Goal: Task Accomplishment & Management: Manage account settings

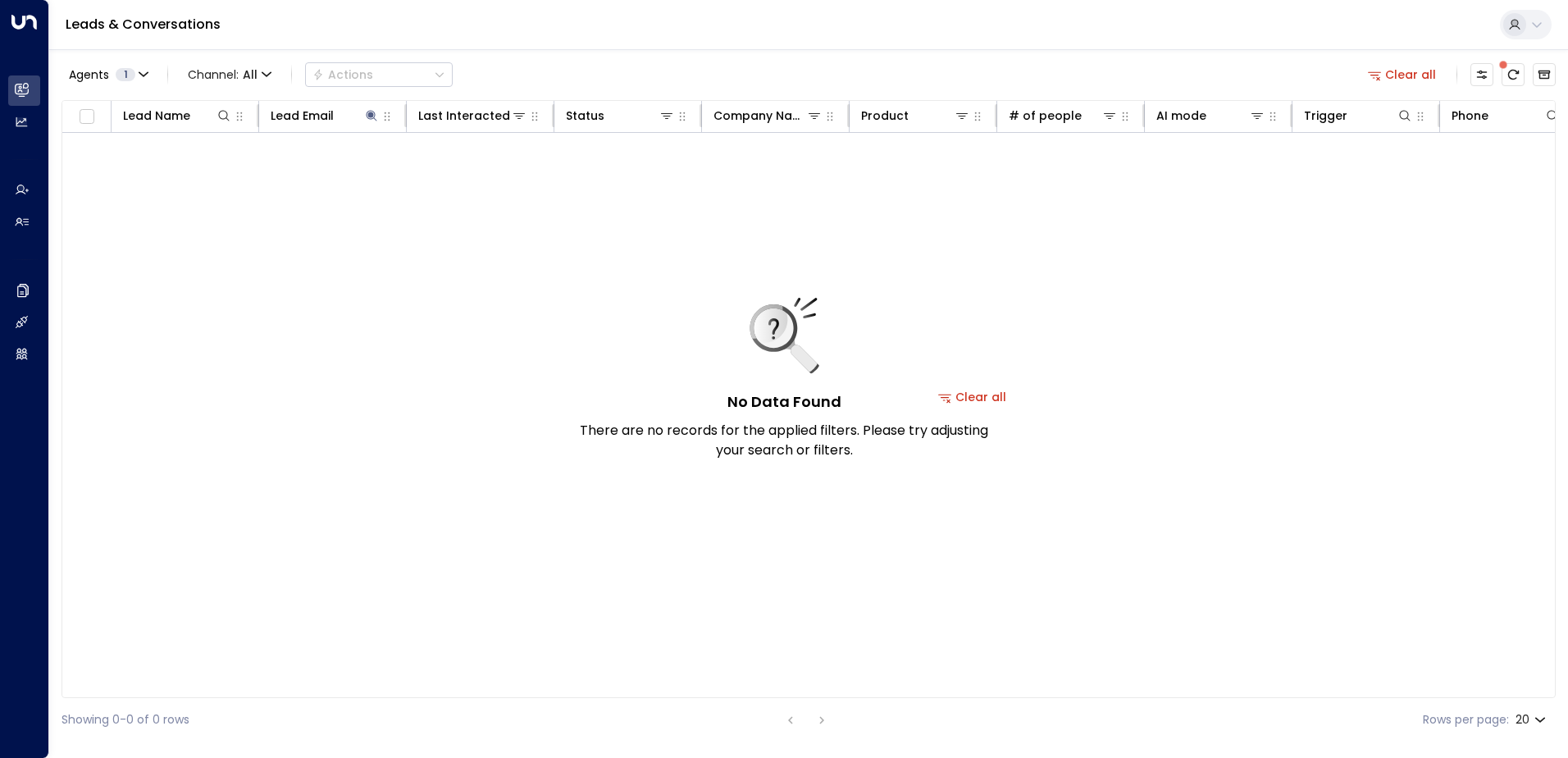
drag, startPoint x: 1389, startPoint y: 69, endPoint x: 1376, endPoint y: 70, distance: 13.0
click at [1390, 70] on button "Clear all" at bounding box center [1402, 74] width 82 height 23
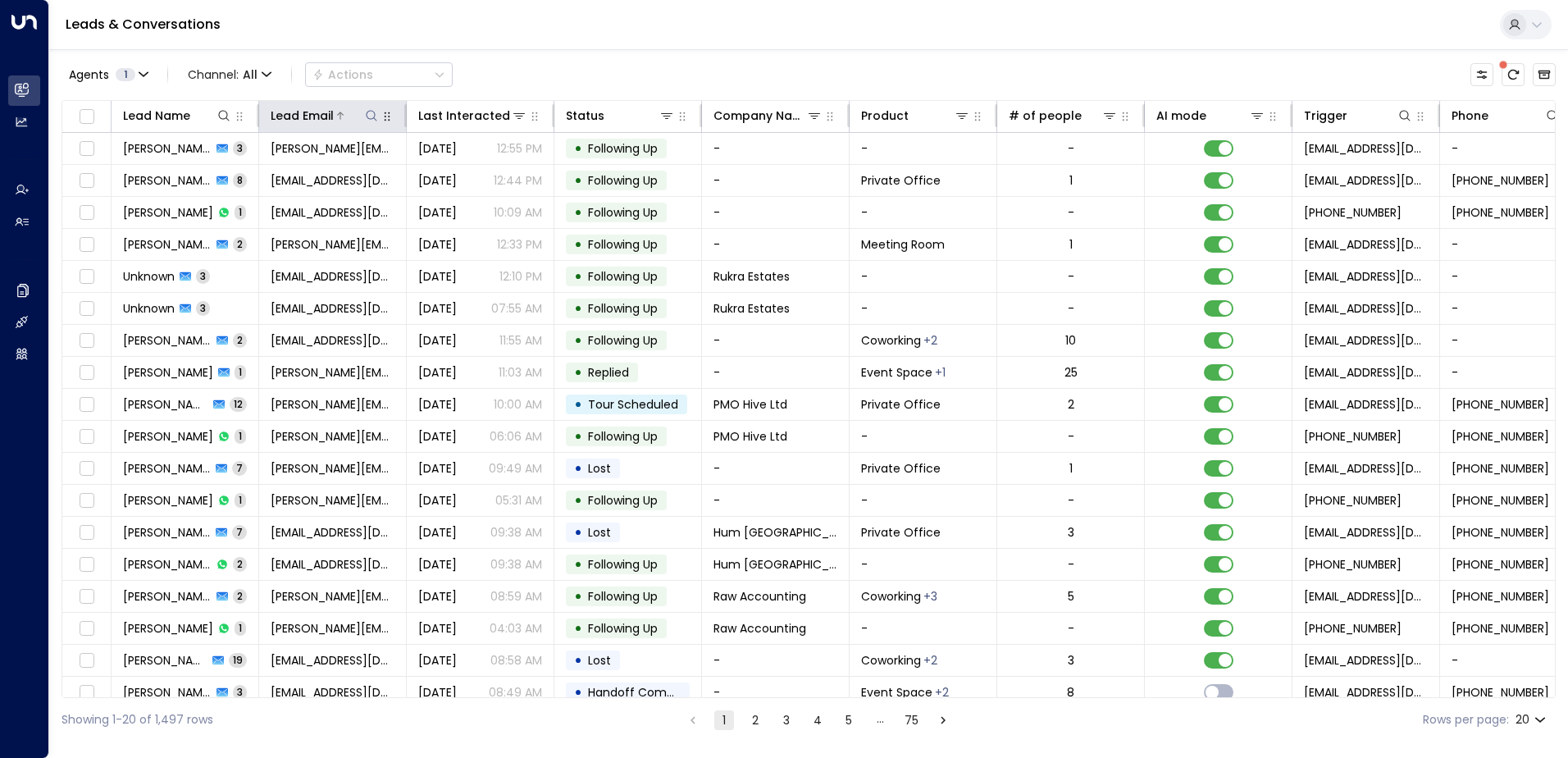
click at [368, 115] on icon at bounding box center [371, 115] width 13 height 13
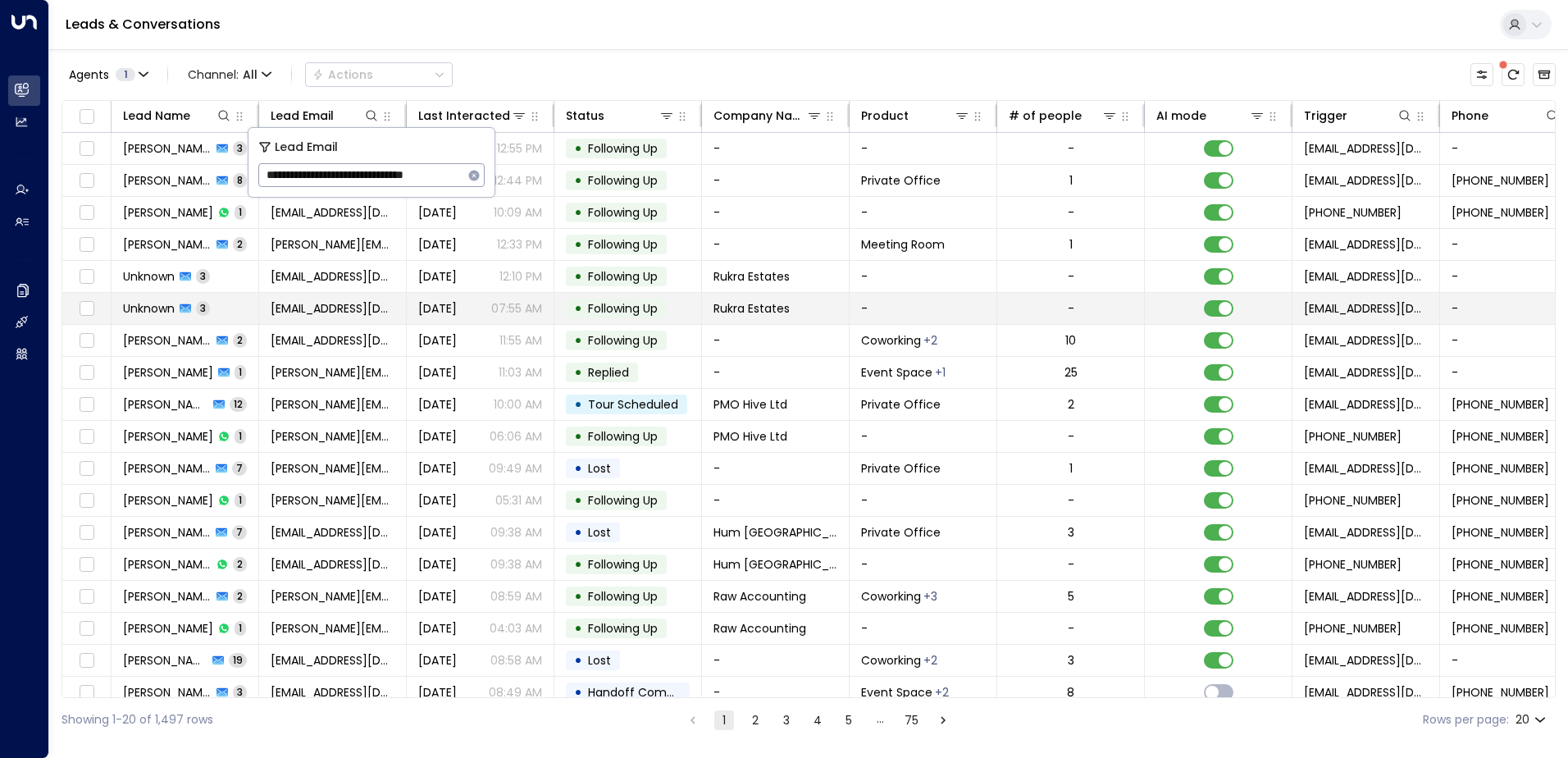
scroll to position [0, 10]
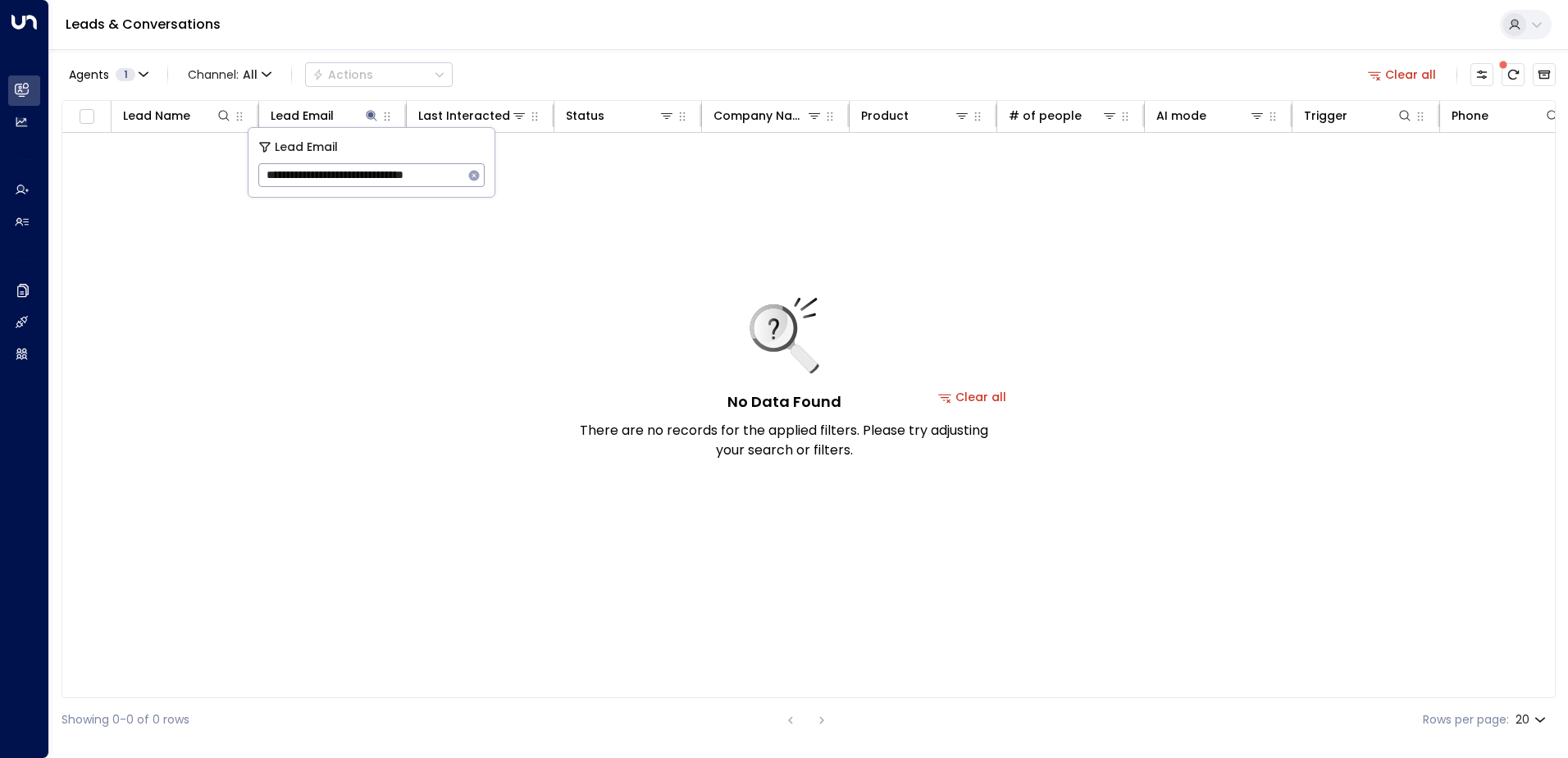
type input "**********"
click at [987, 401] on div "No Data Found There are no records for the applied filters. Please try adjustin…" at bounding box center [784, 379] width 410 height 162
click at [1405, 74] on button "Clear all" at bounding box center [1402, 74] width 82 height 23
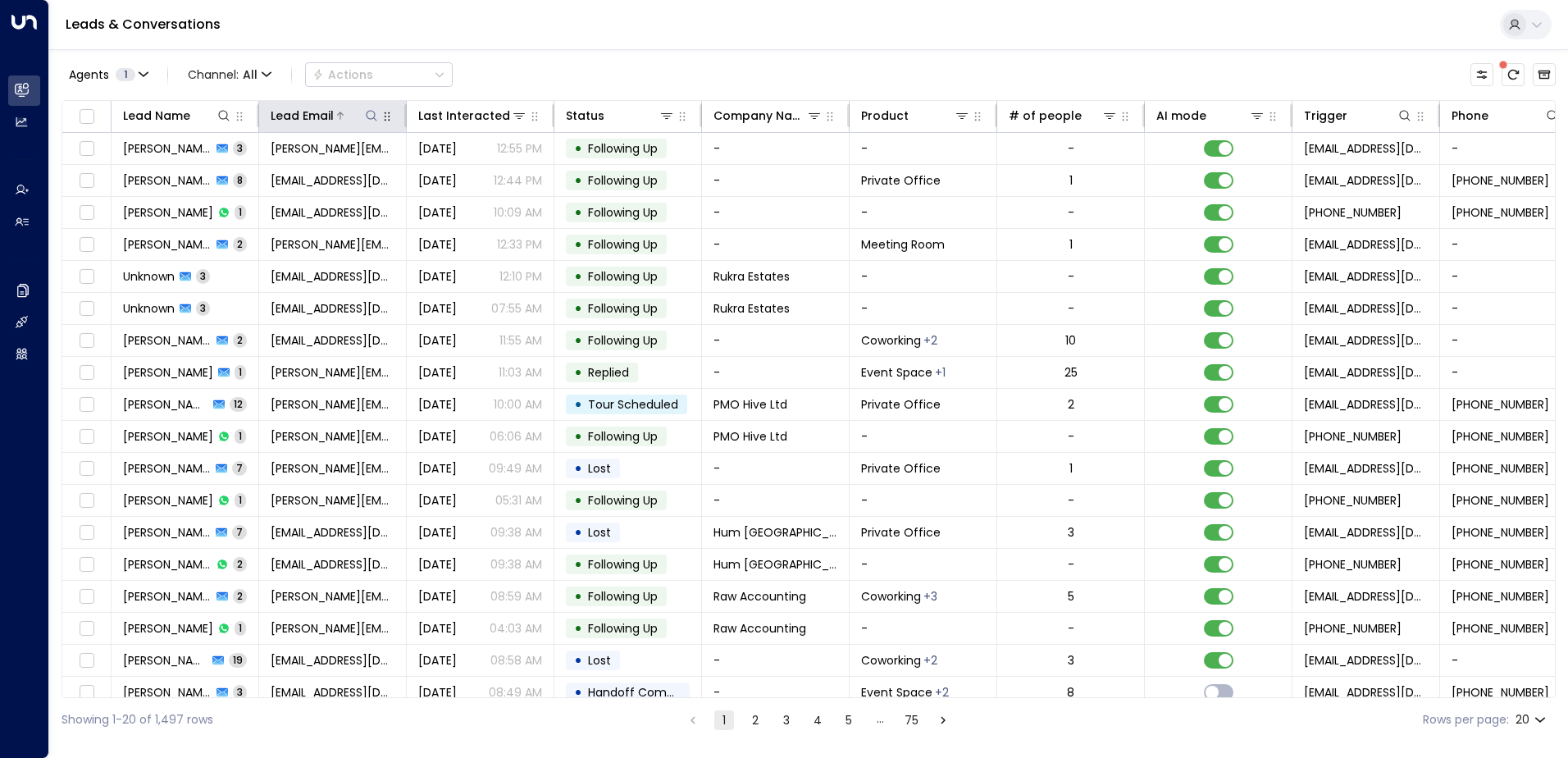
click at [369, 114] on icon at bounding box center [371, 115] width 13 height 13
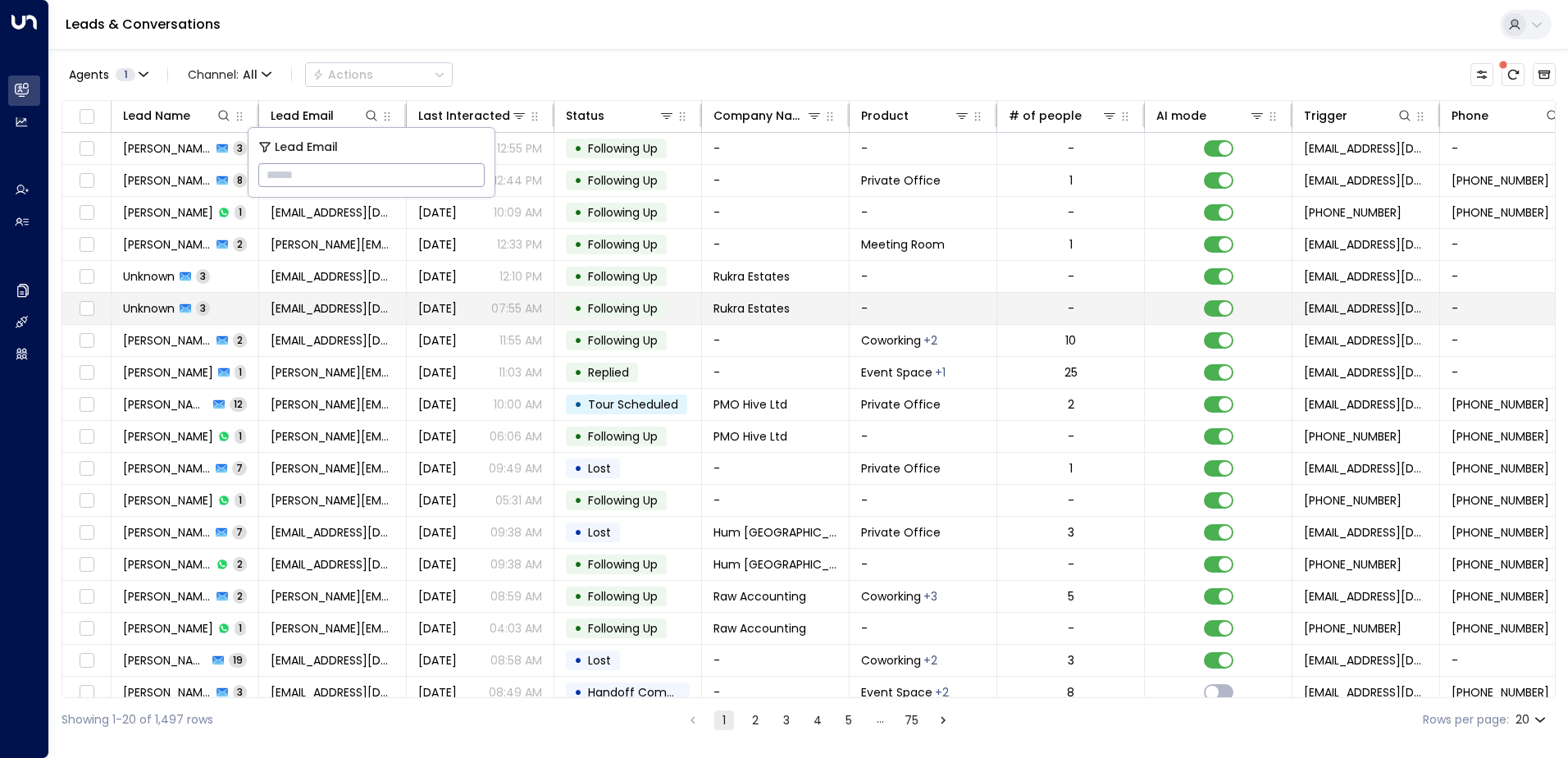
type input "**********"
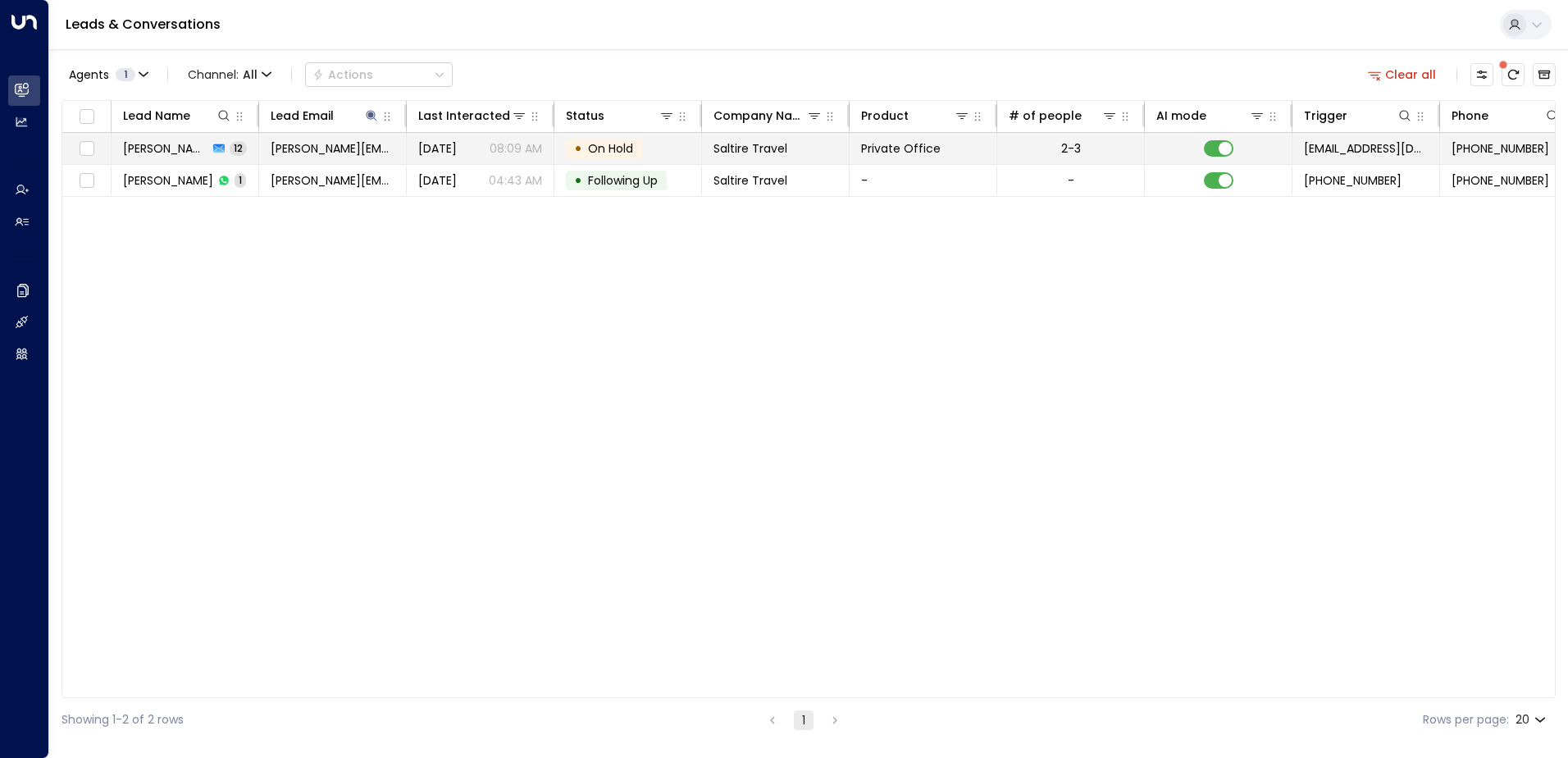
click at [659, 148] on td "• On Hold" at bounding box center [628, 148] width 148 height 31
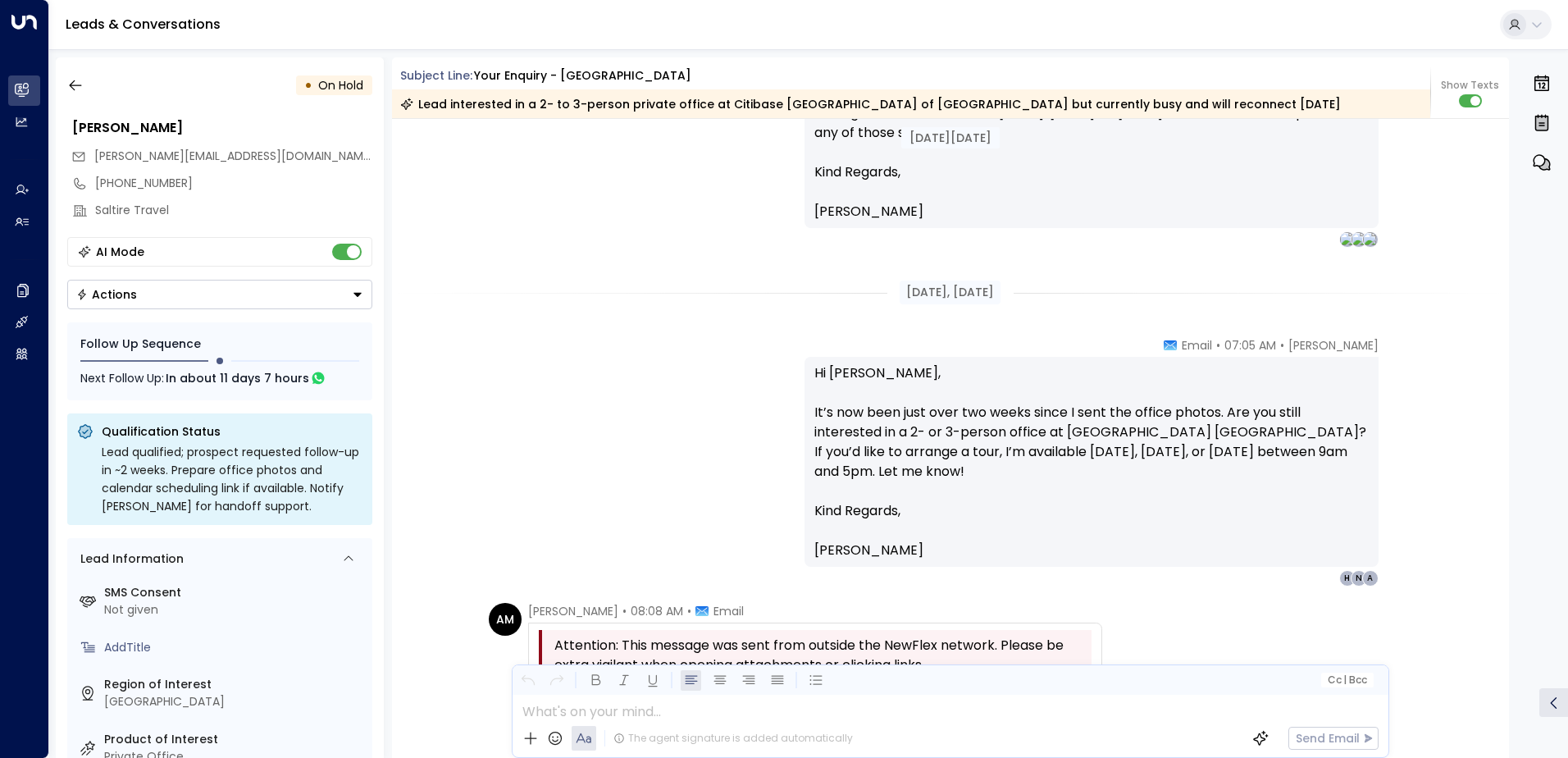
scroll to position [6205, 0]
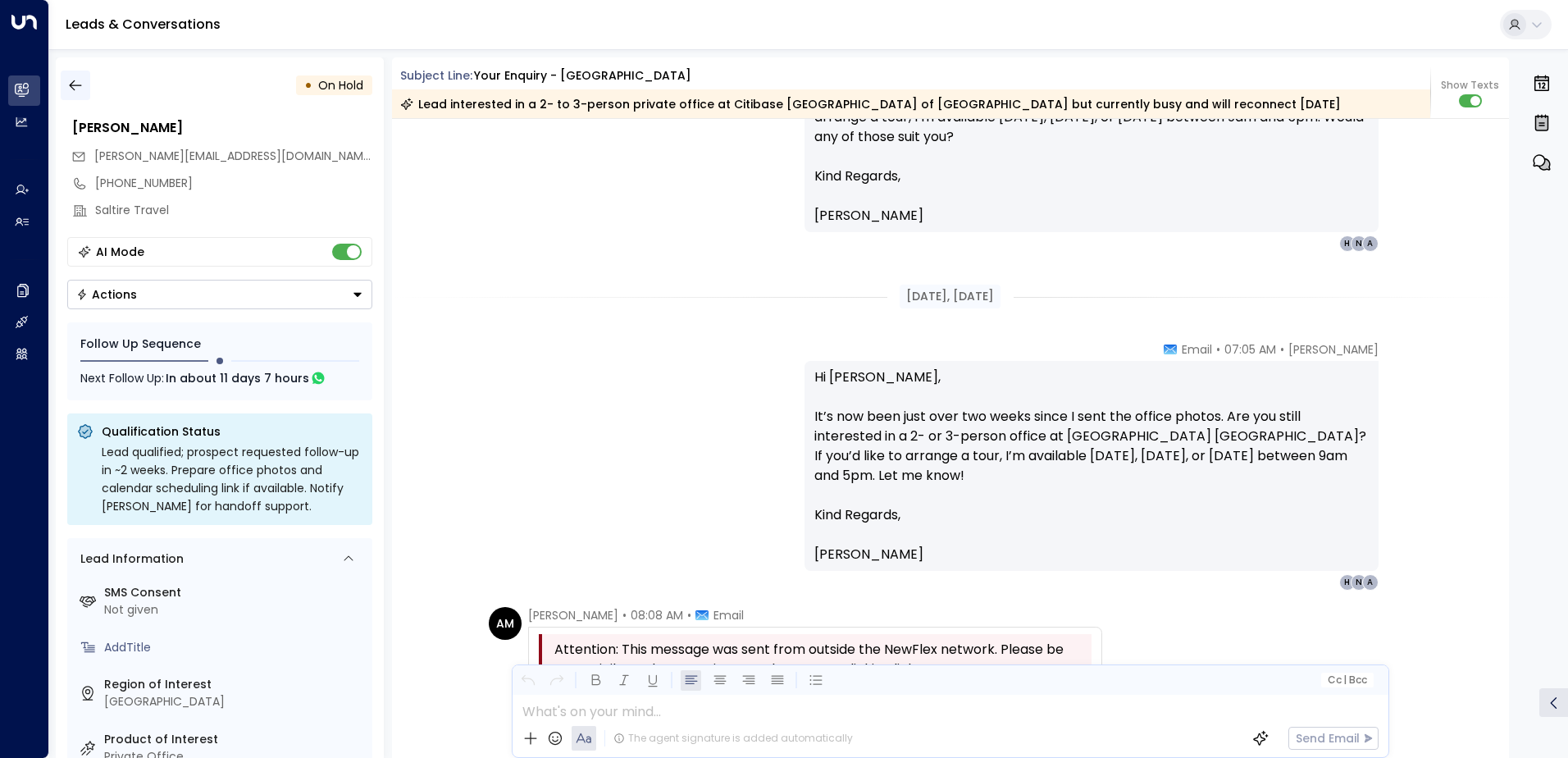
click at [80, 82] on icon "button" at bounding box center [75, 85] width 17 height 17
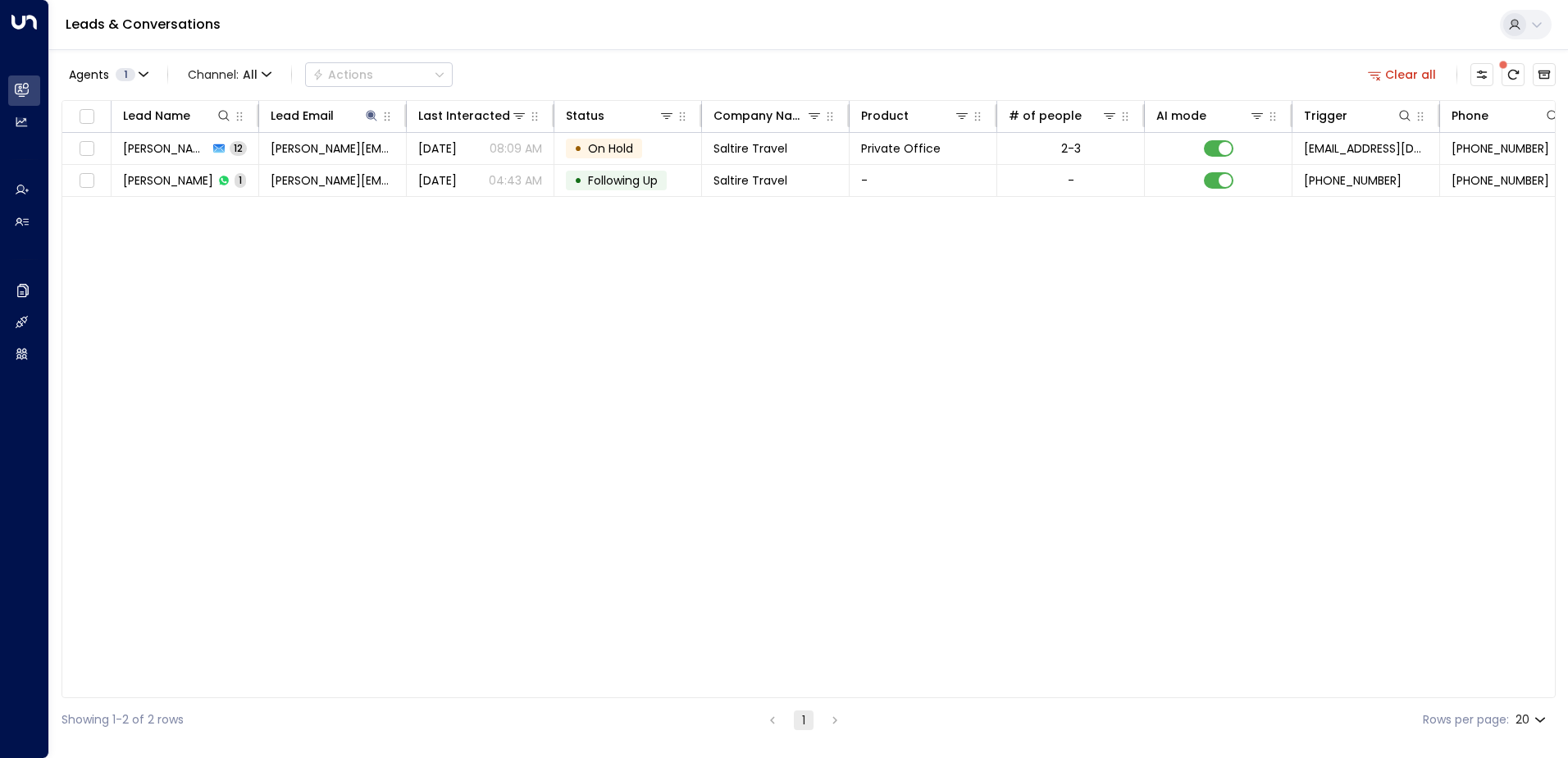
click at [1402, 69] on button "Clear all" at bounding box center [1402, 74] width 82 height 23
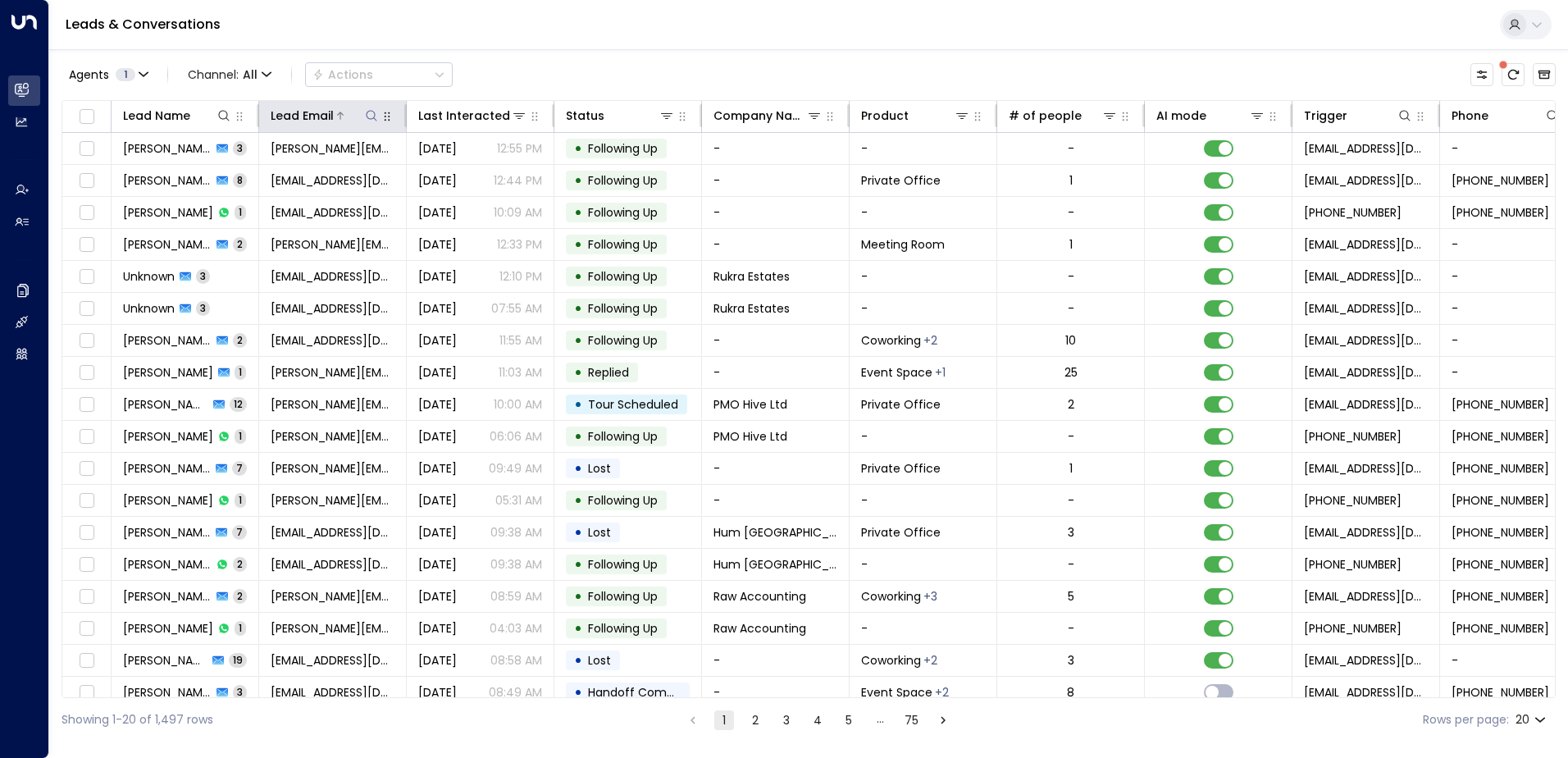
click at [369, 119] on icon at bounding box center [370, 115] width 11 height 11
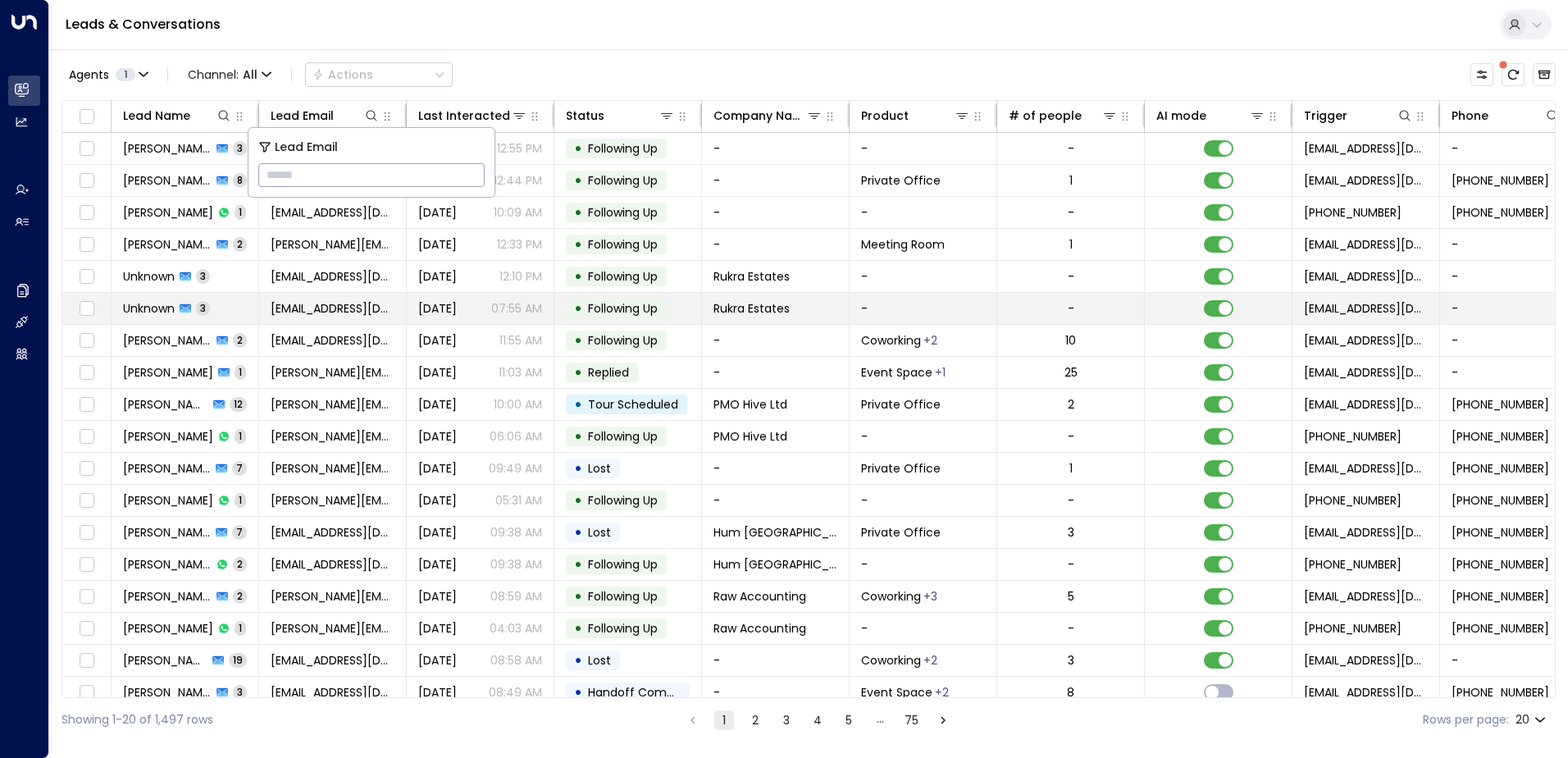
type input "**********"
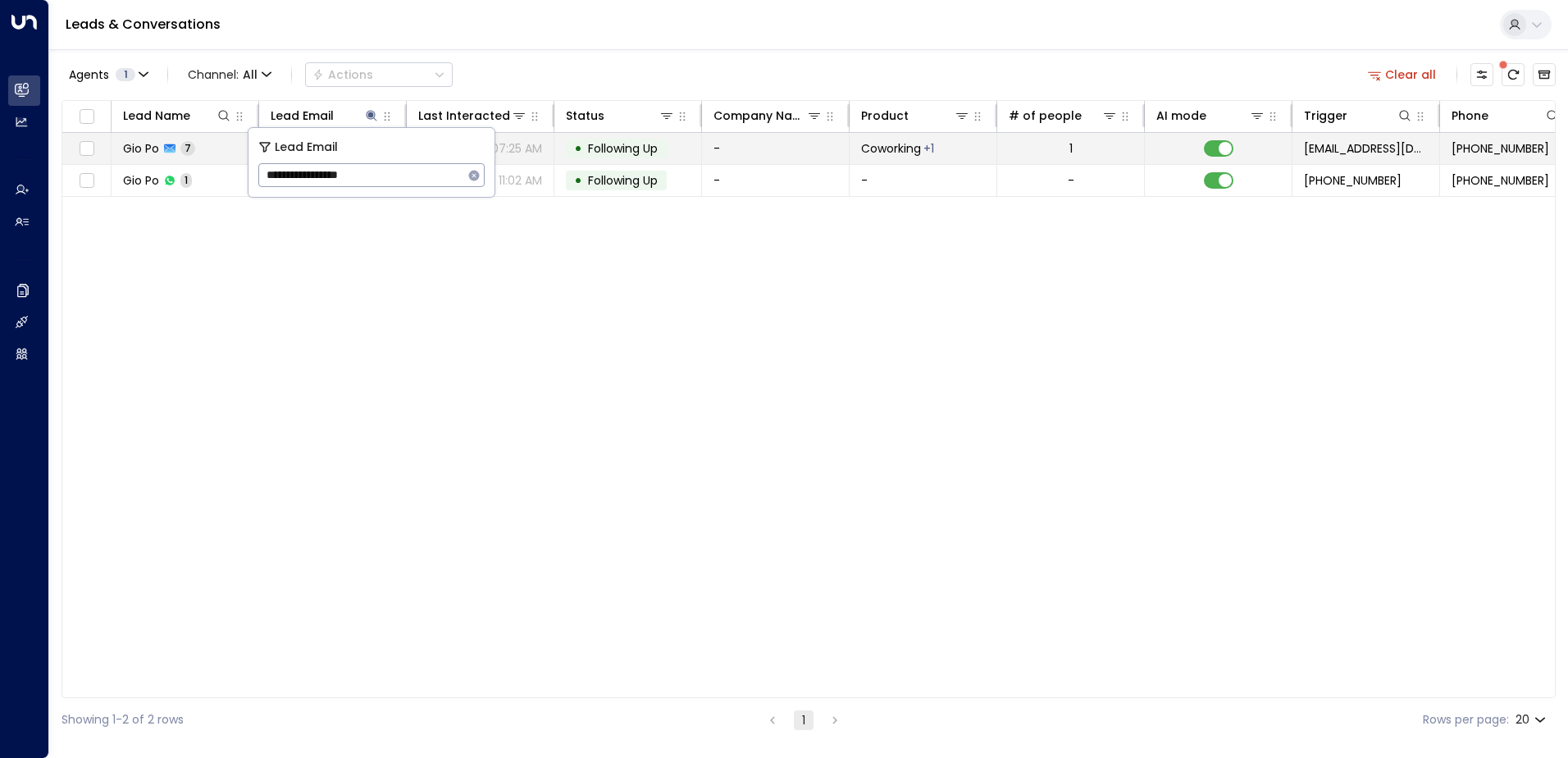
click at [619, 147] on span "Following Up" at bounding box center [622, 149] width 69 height 17
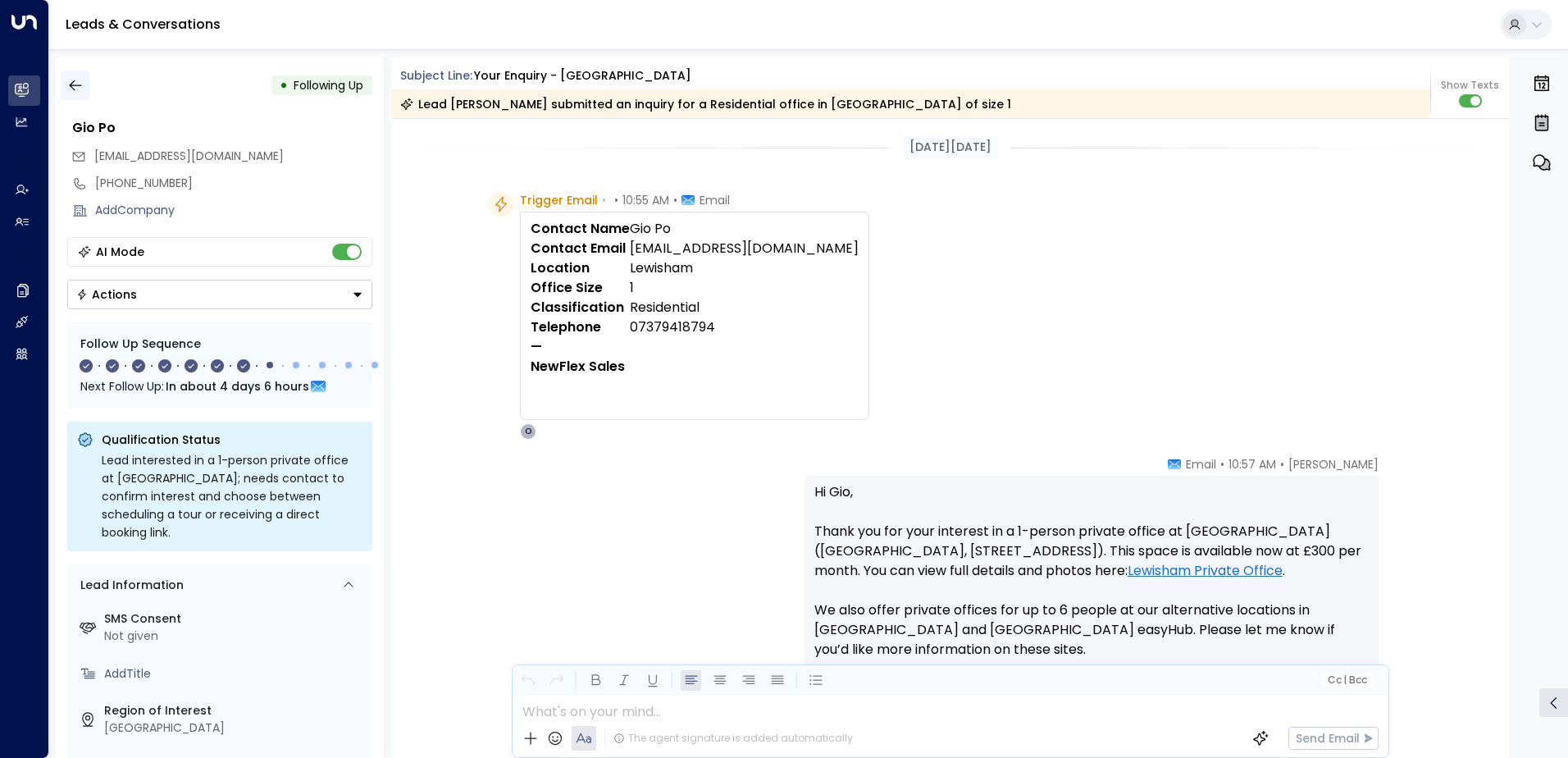
click at [79, 86] on icon "button" at bounding box center [75, 85] width 17 height 17
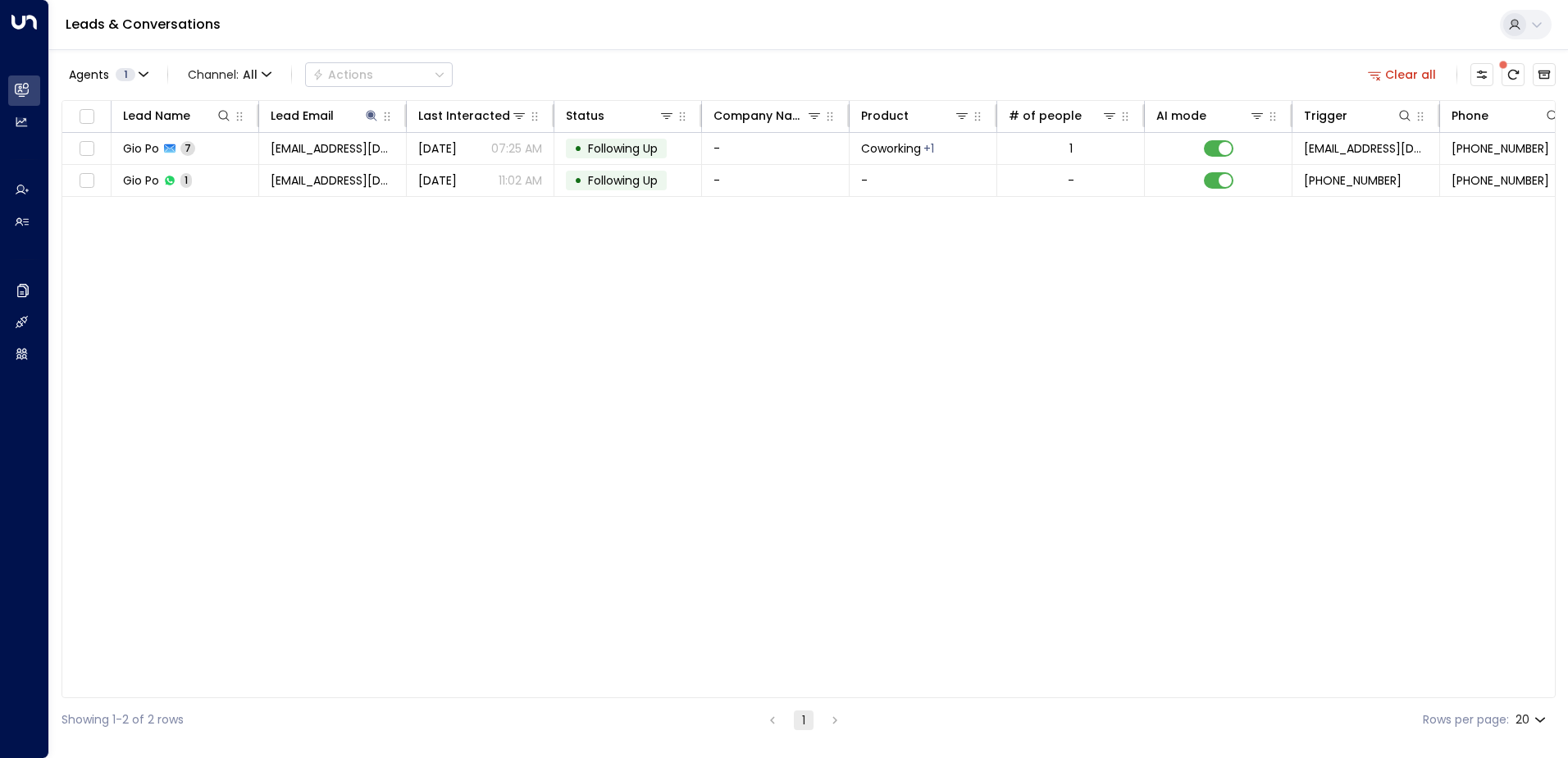
click at [1399, 77] on button "Clear all" at bounding box center [1402, 74] width 82 height 23
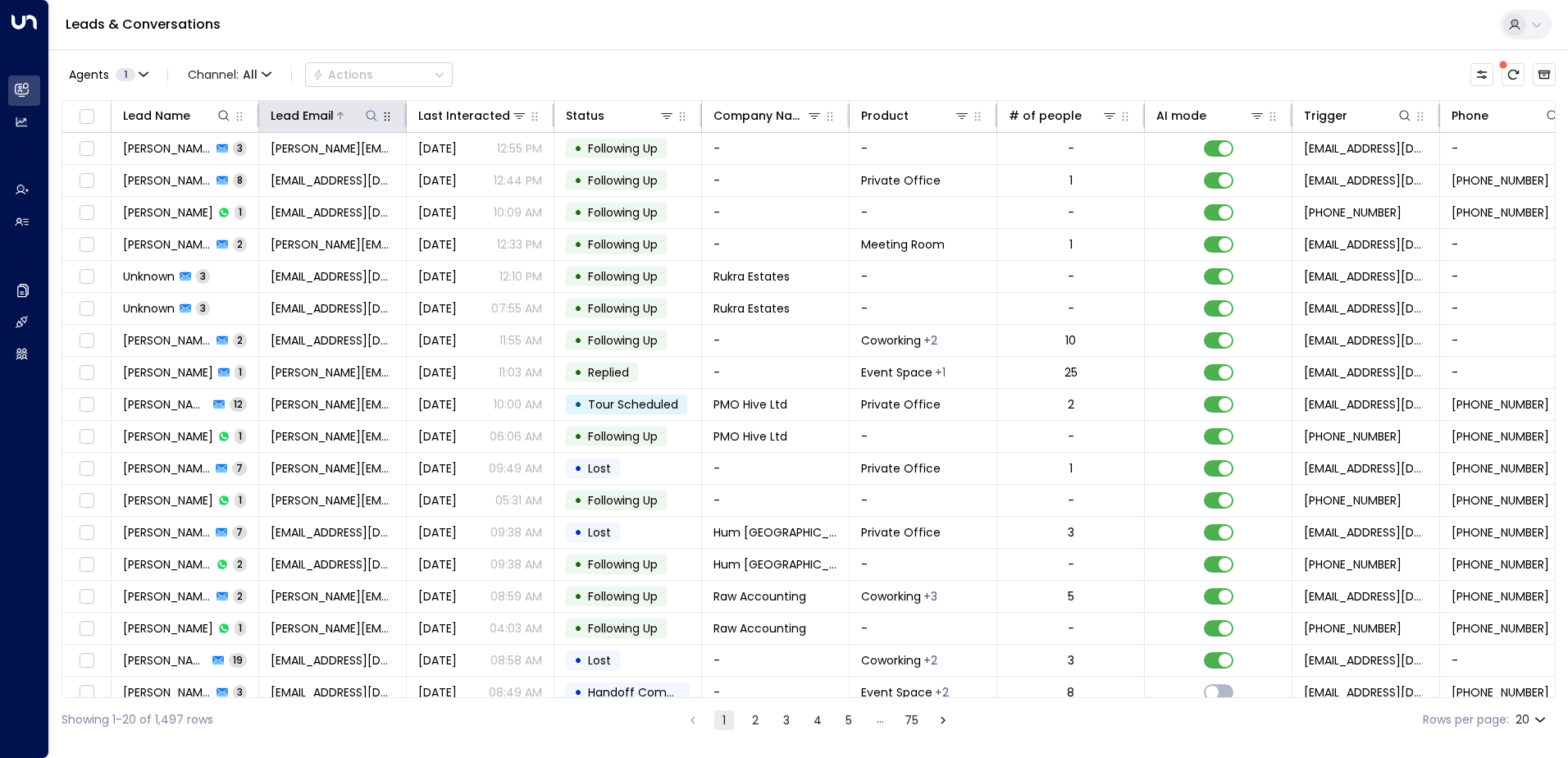
click at [366, 118] on icon at bounding box center [371, 115] width 13 height 13
type input "**********"
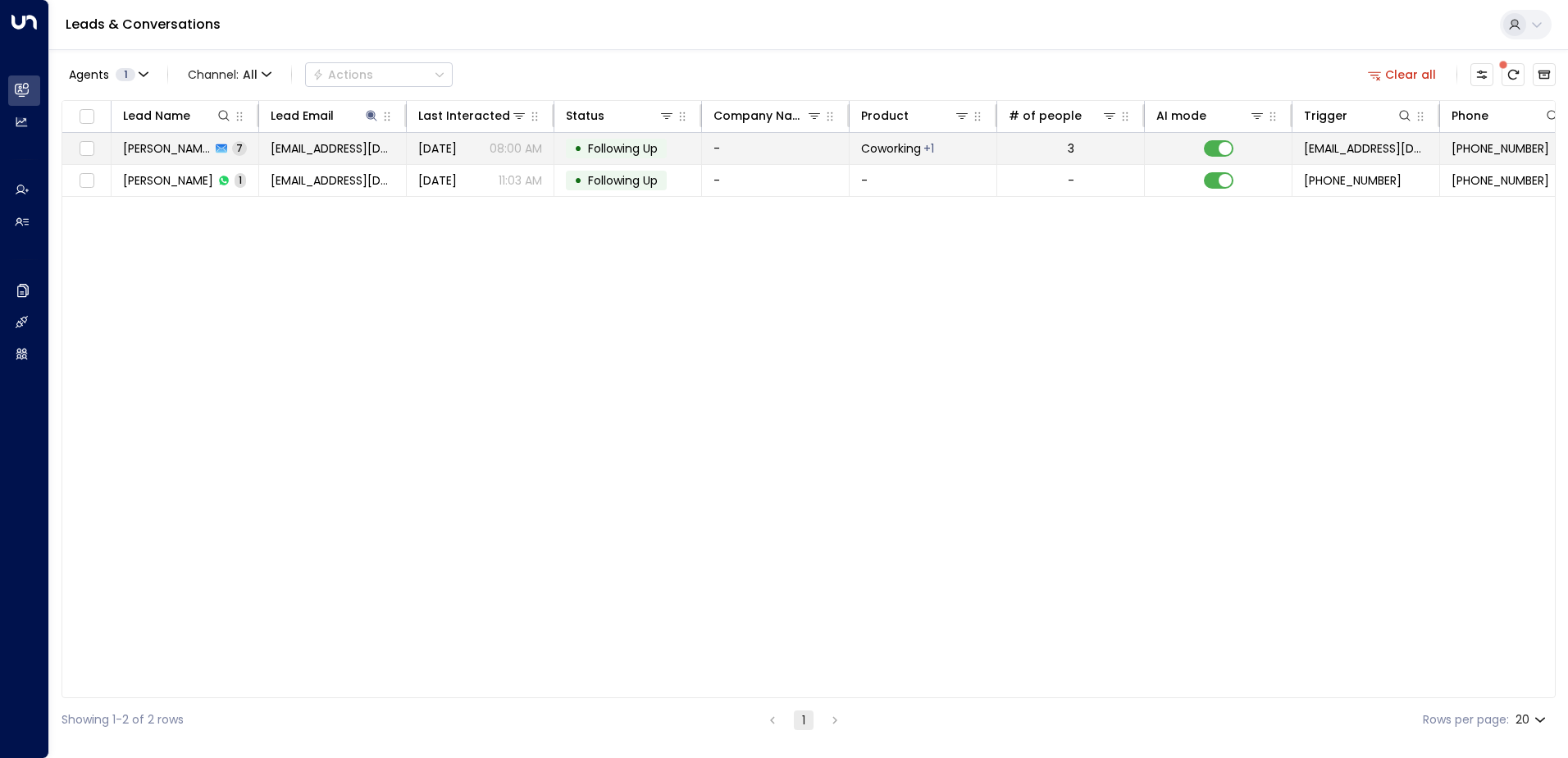
click at [606, 150] on span "Following Up" at bounding box center [622, 149] width 69 height 17
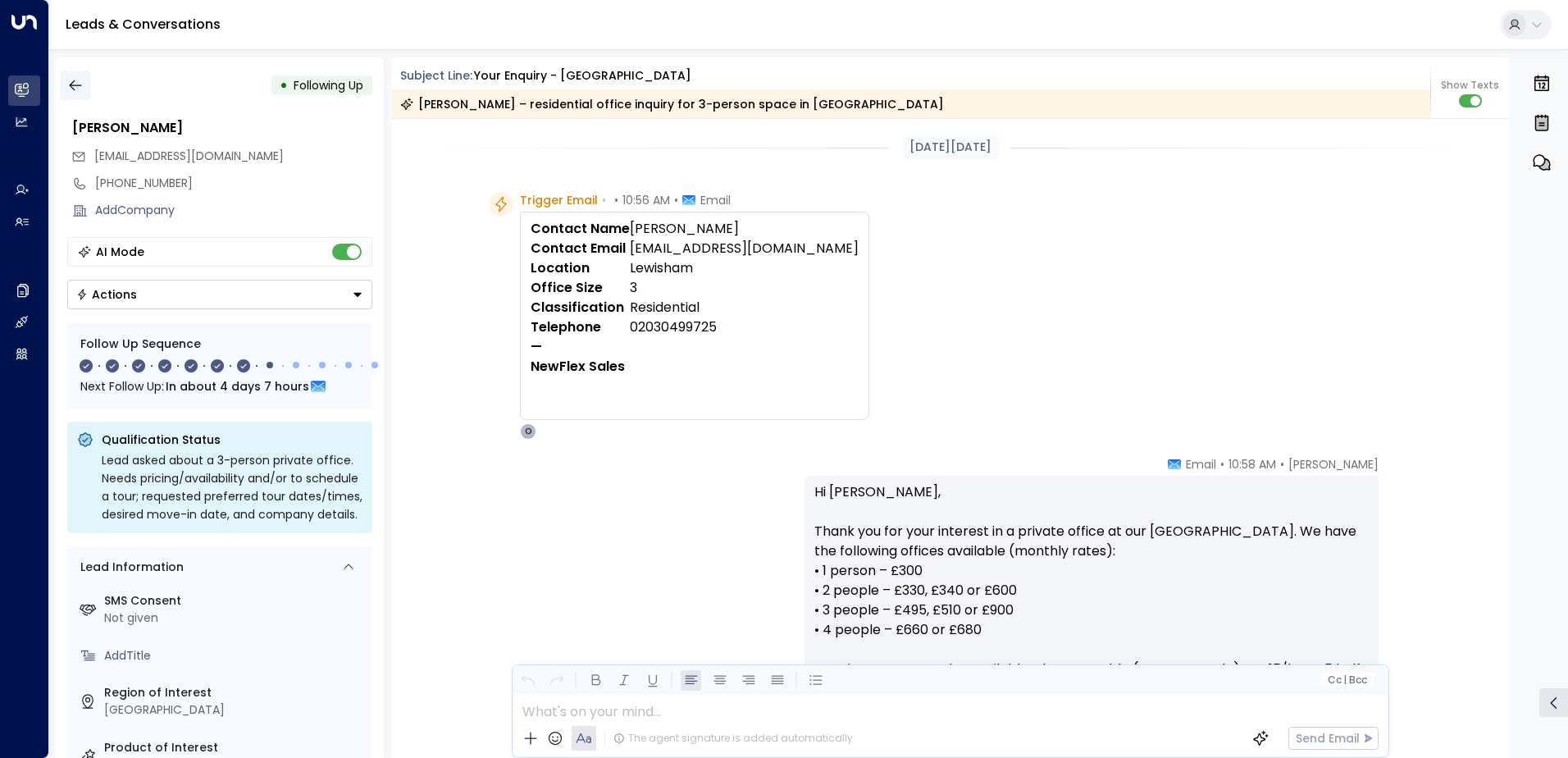
click at [82, 94] on button "button" at bounding box center [75, 85] width 29 height 29
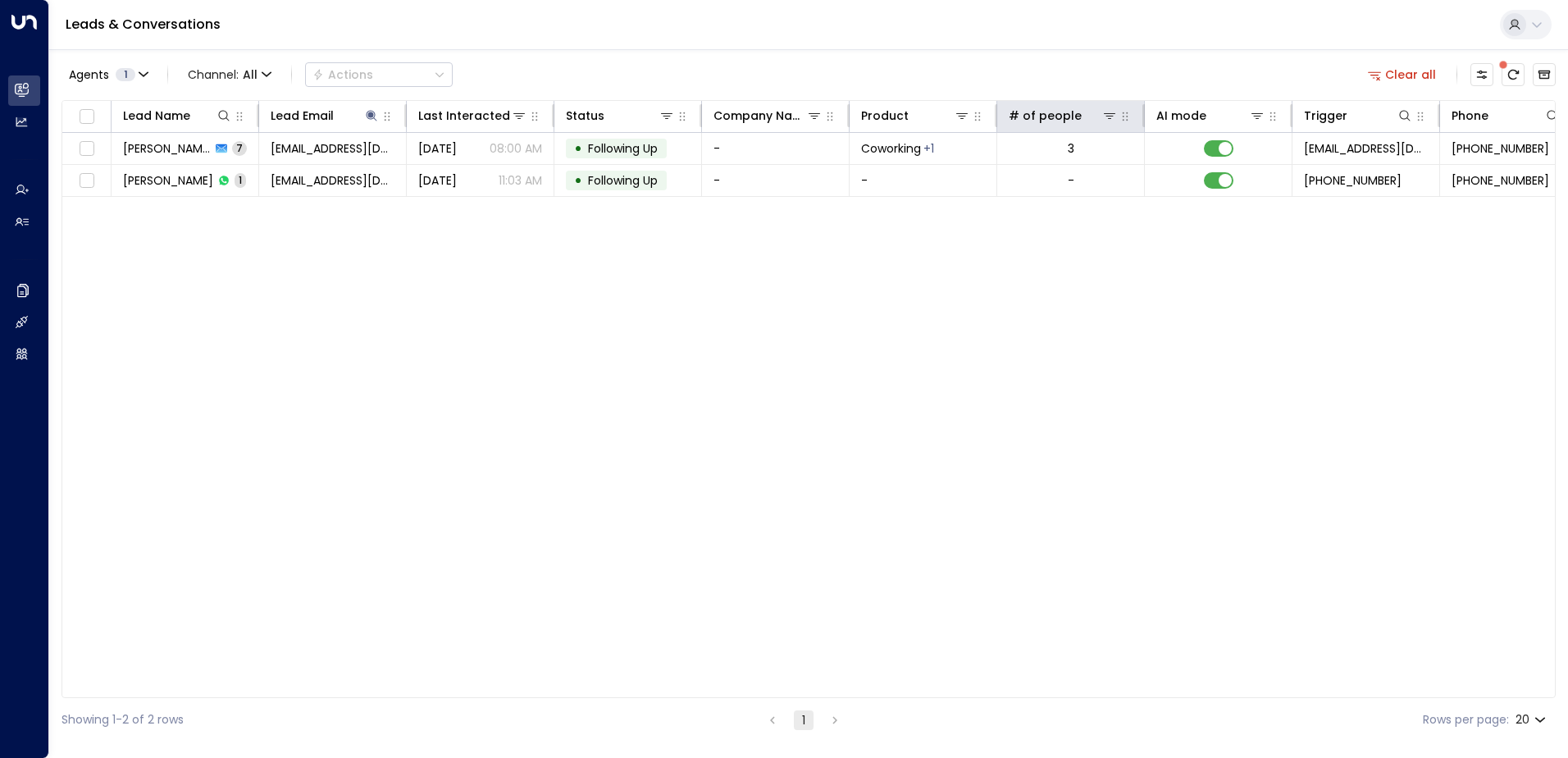
click at [1404, 74] on button "Clear all" at bounding box center [1402, 74] width 82 height 23
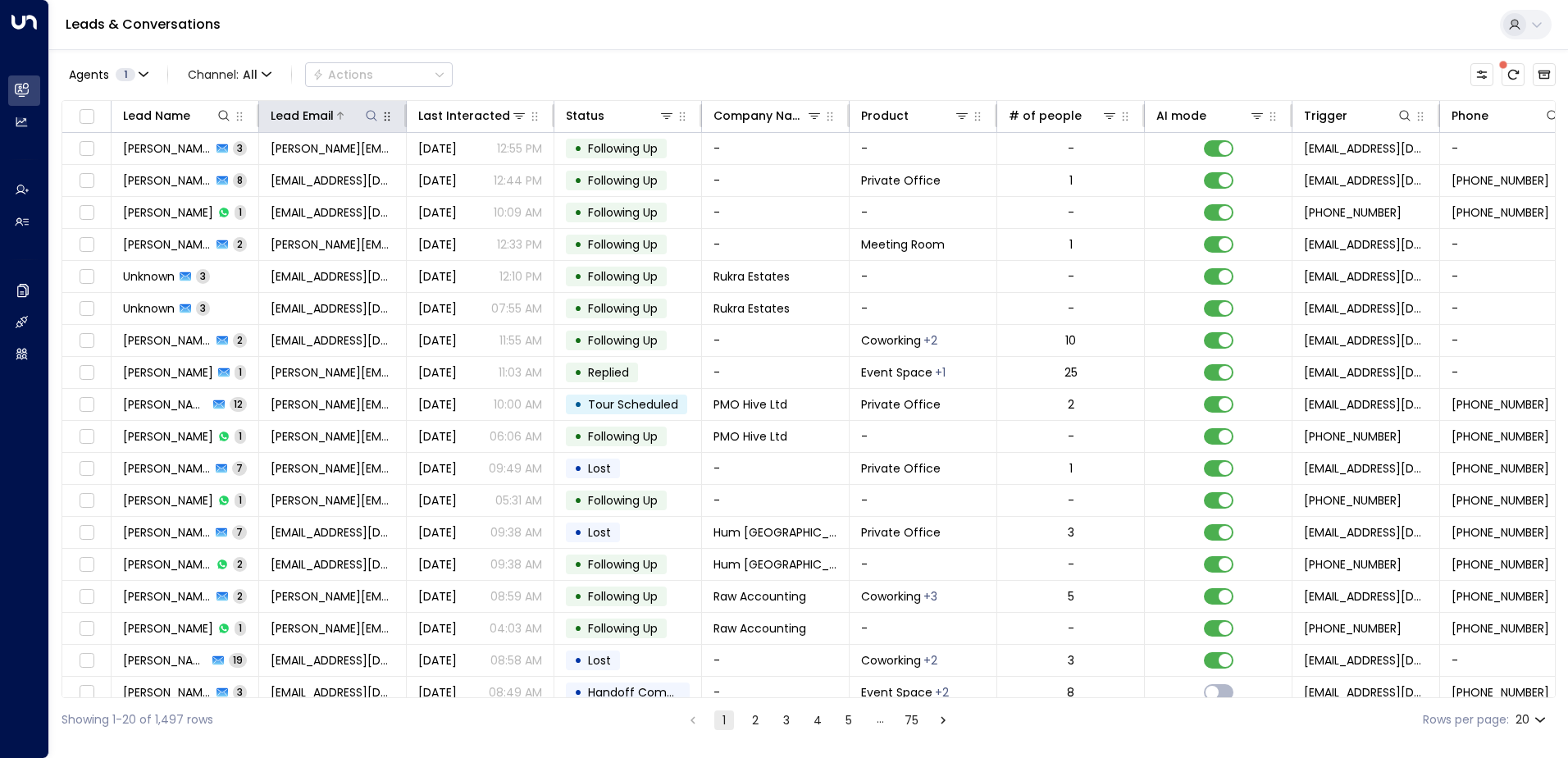
click at [377, 115] on icon at bounding box center [371, 115] width 13 height 13
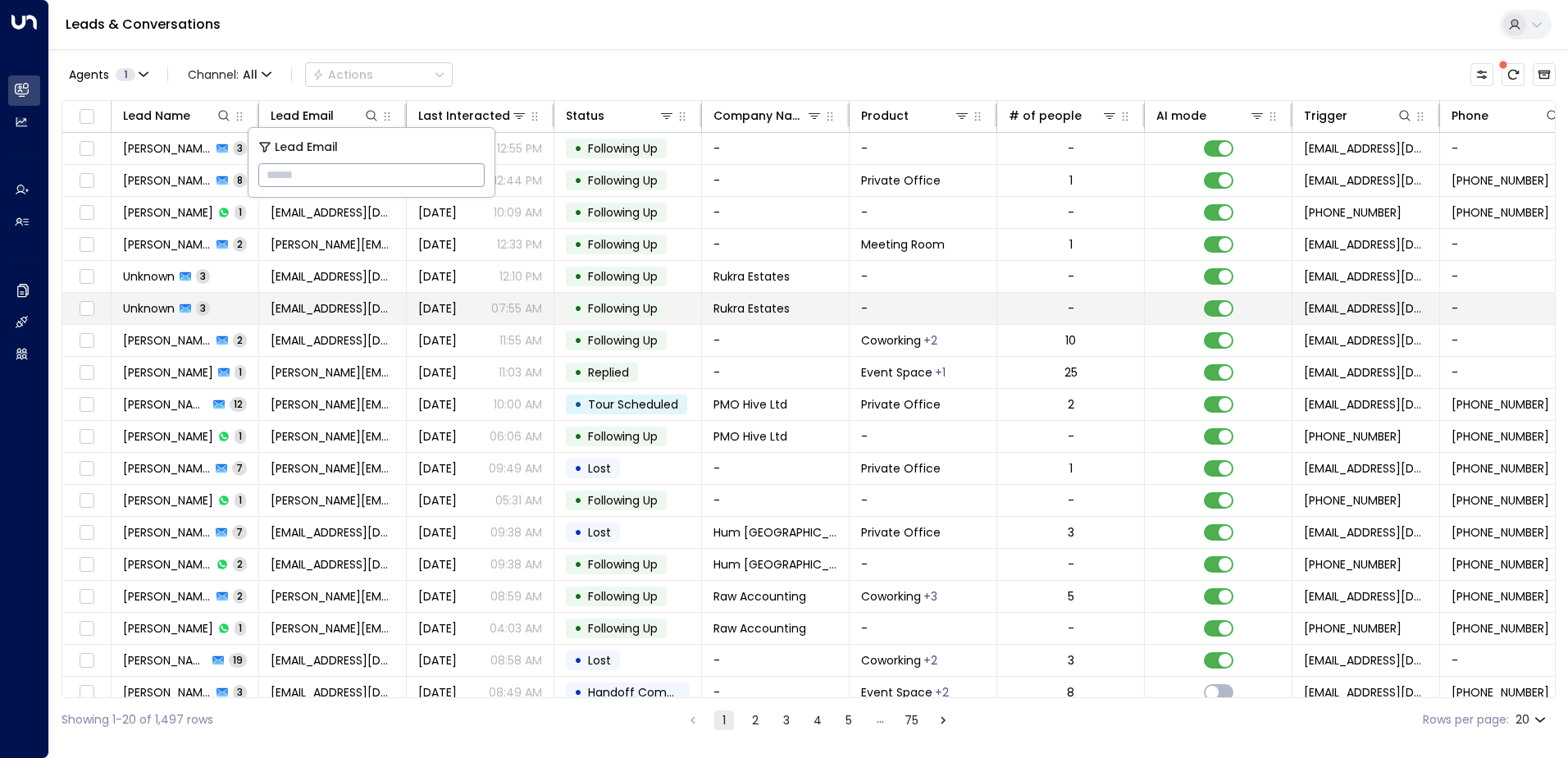
type input "**********"
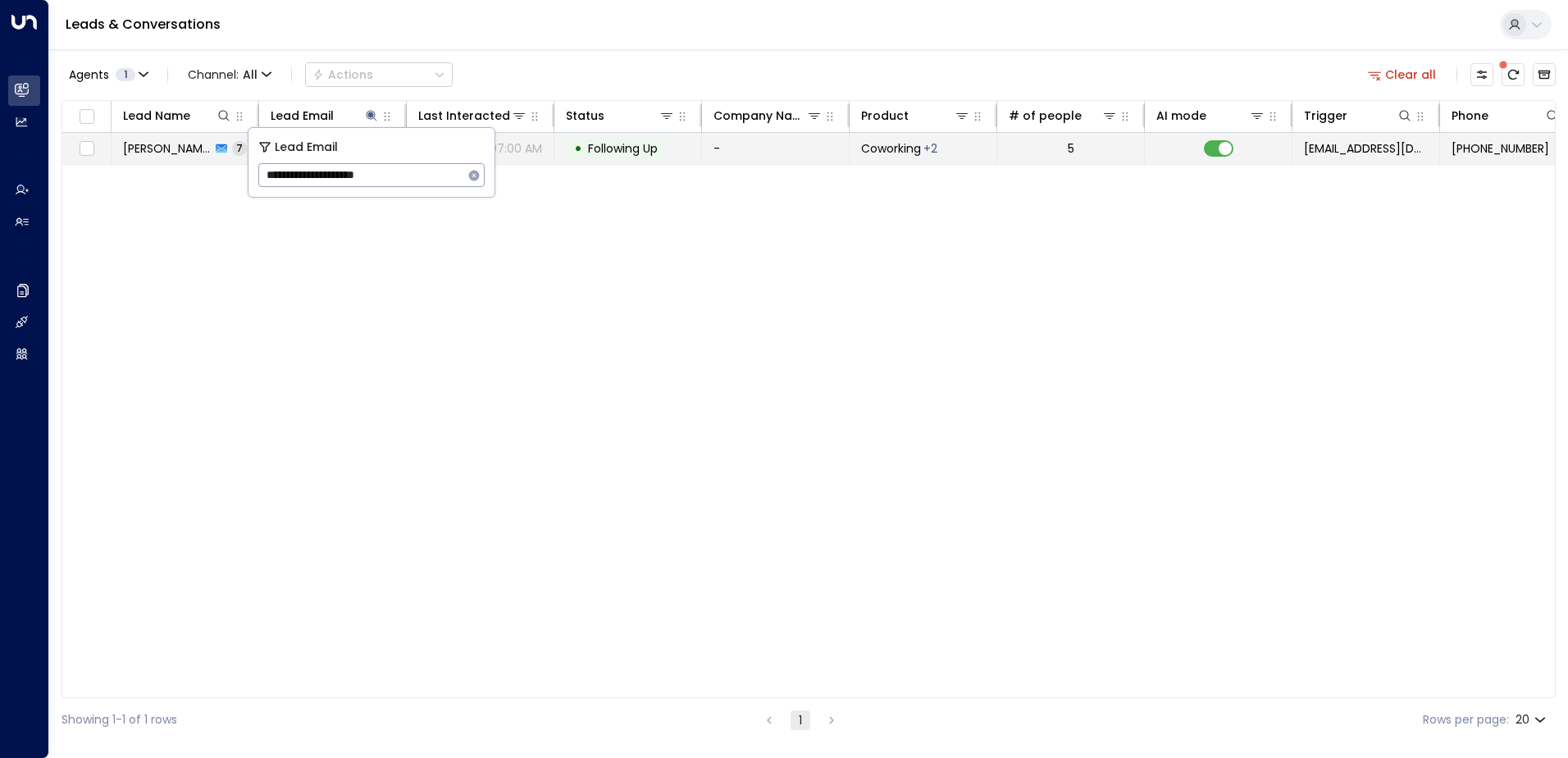
click at [713, 141] on td "-" at bounding box center [776, 148] width 148 height 31
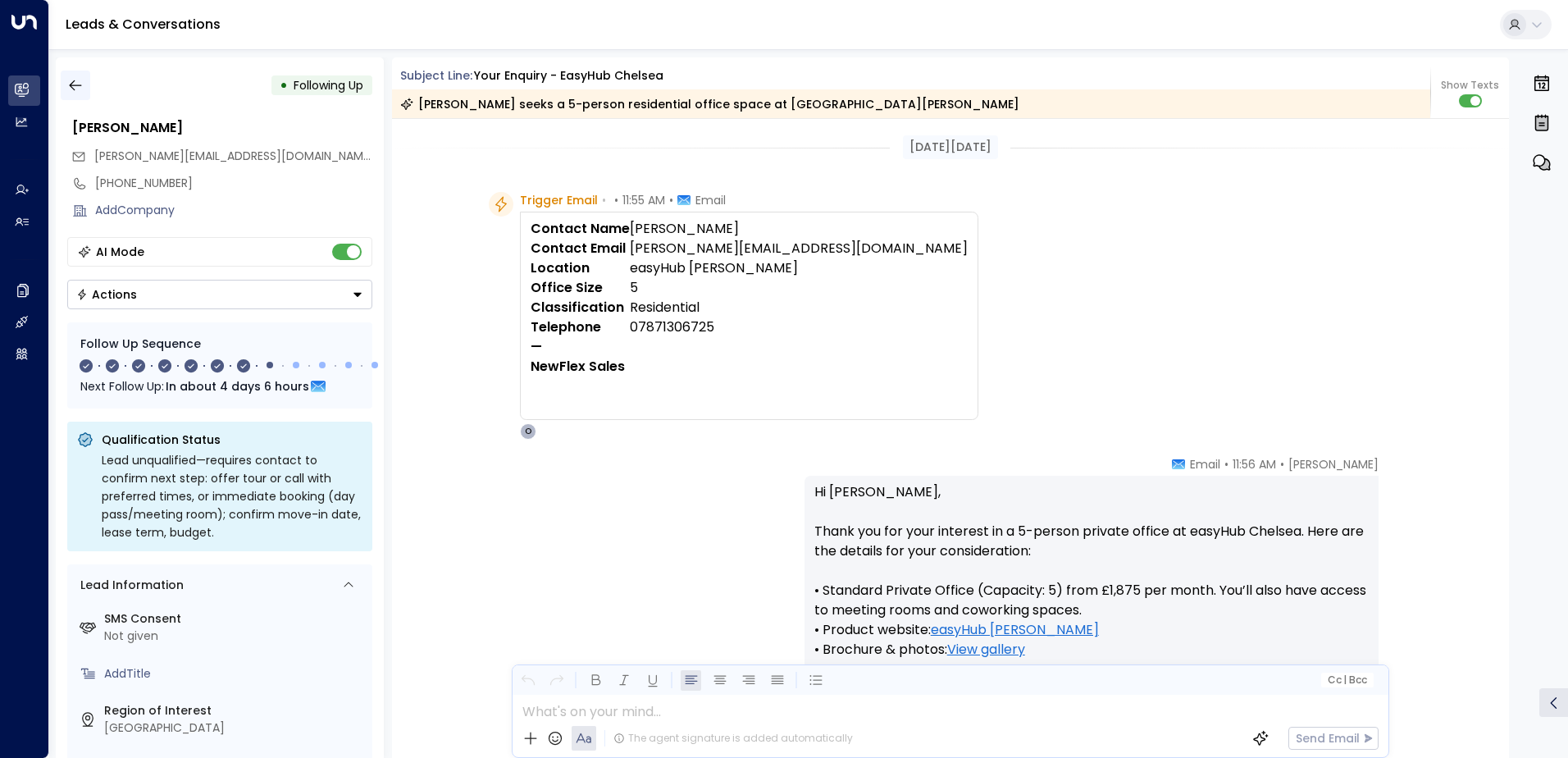
click at [79, 89] on icon "button" at bounding box center [75, 85] width 17 height 17
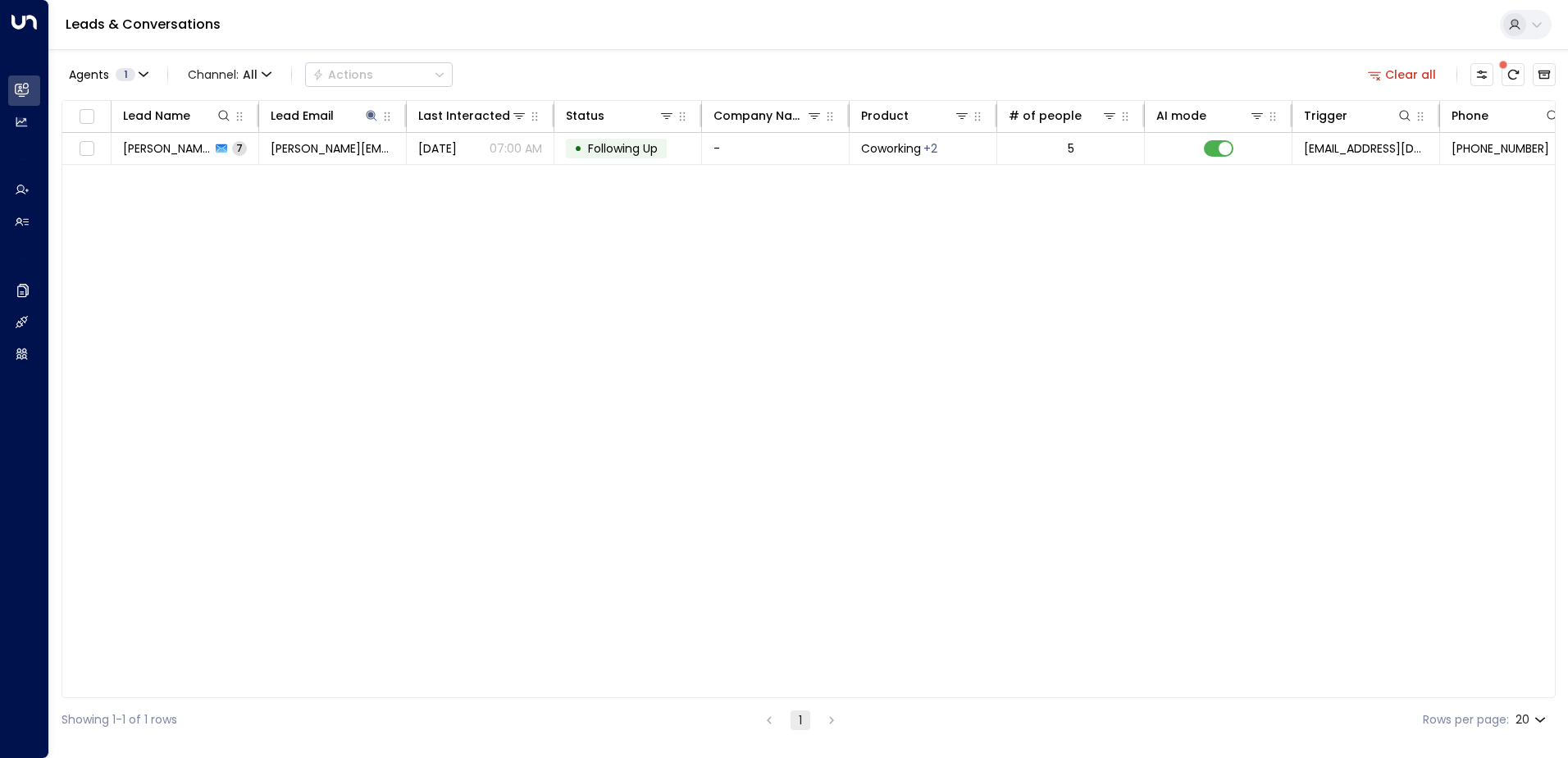
click at [1406, 75] on button "Clear all" at bounding box center [1402, 74] width 82 height 23
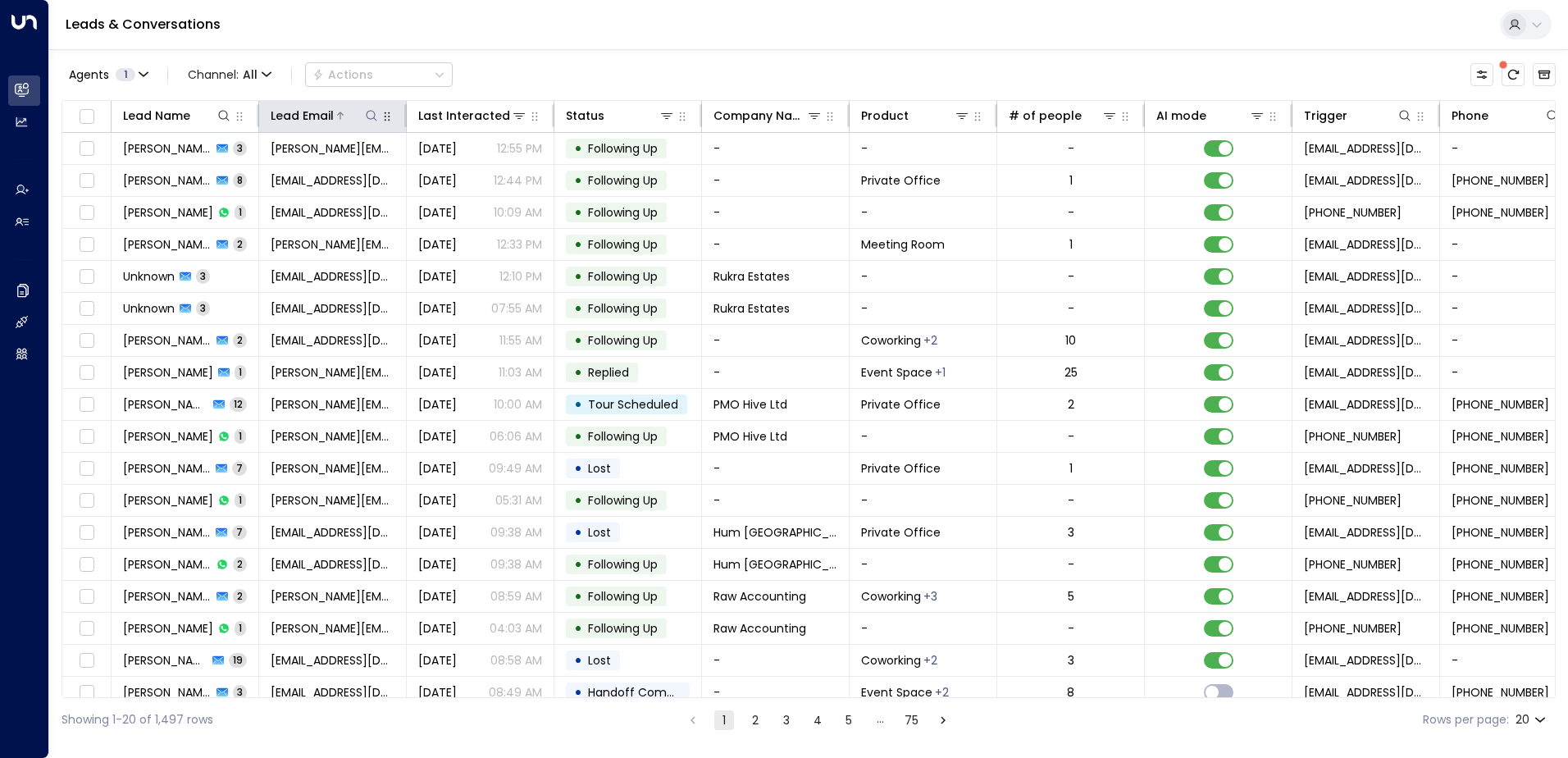
click at [321, 111] on div "Lead Email" at bounding box center [303, 116] width 64 height 20
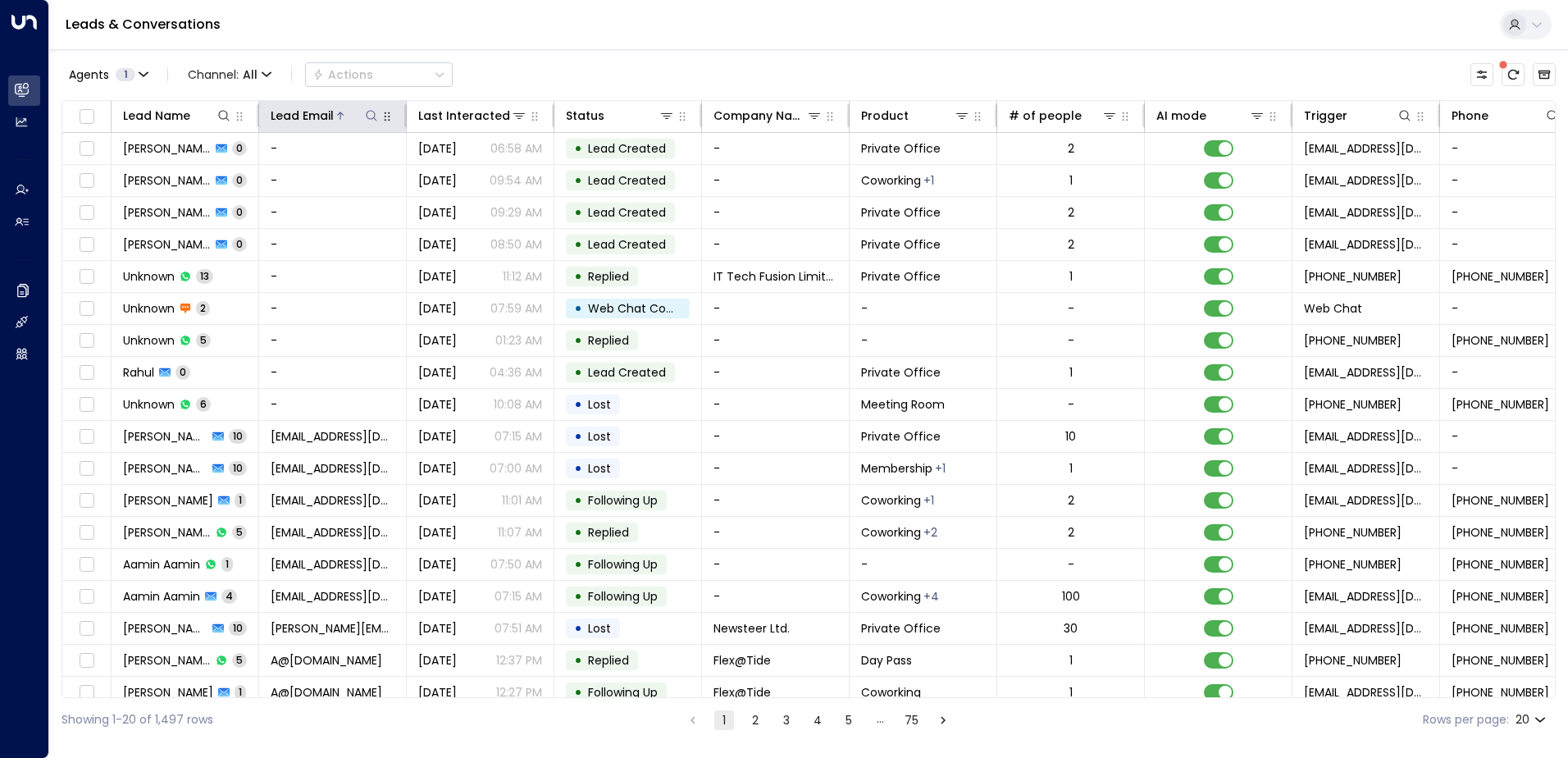
click at [377, 110] on icon at bounding box center [371, 115] width 13 height 13
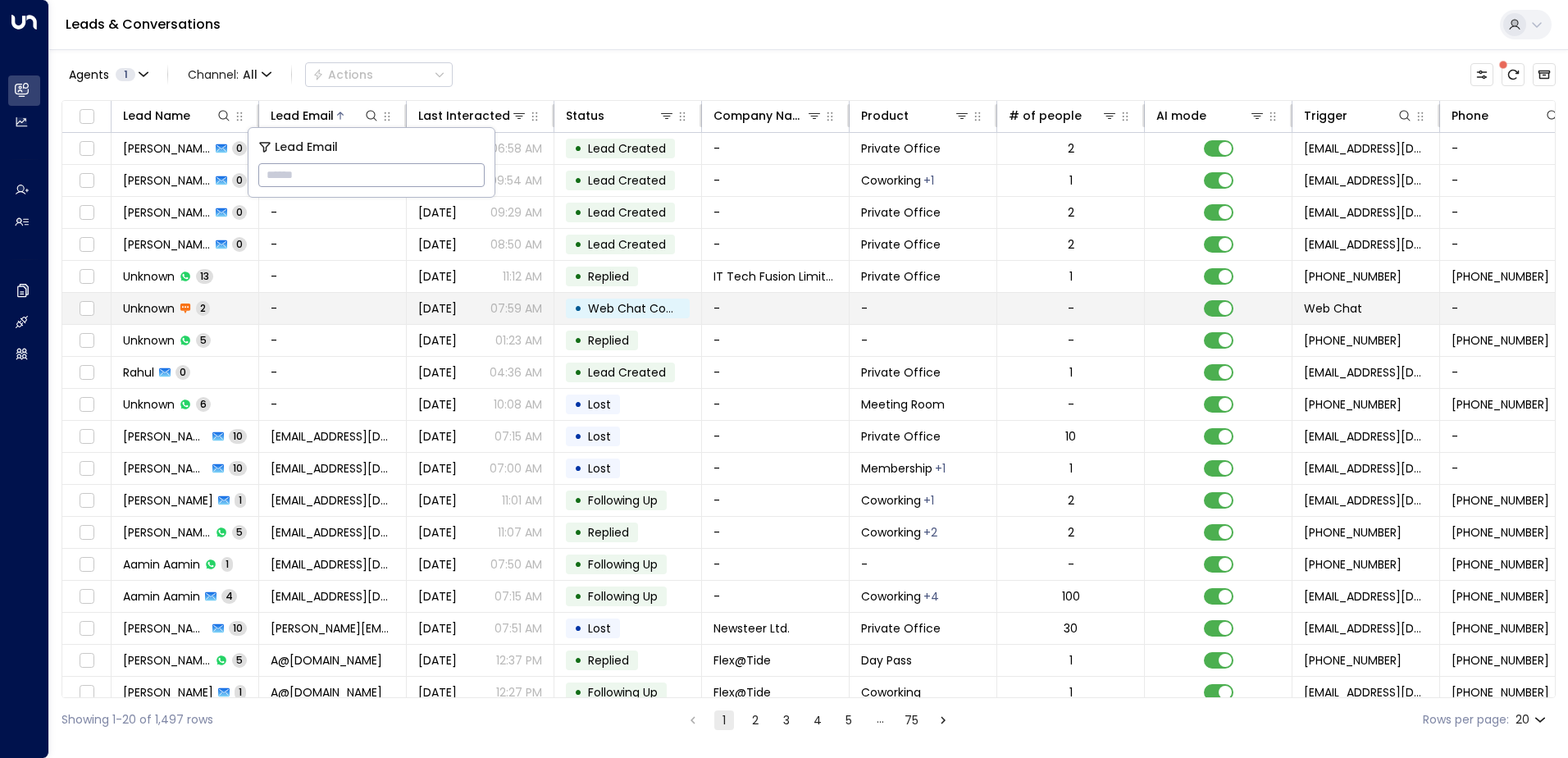
type input "**********"
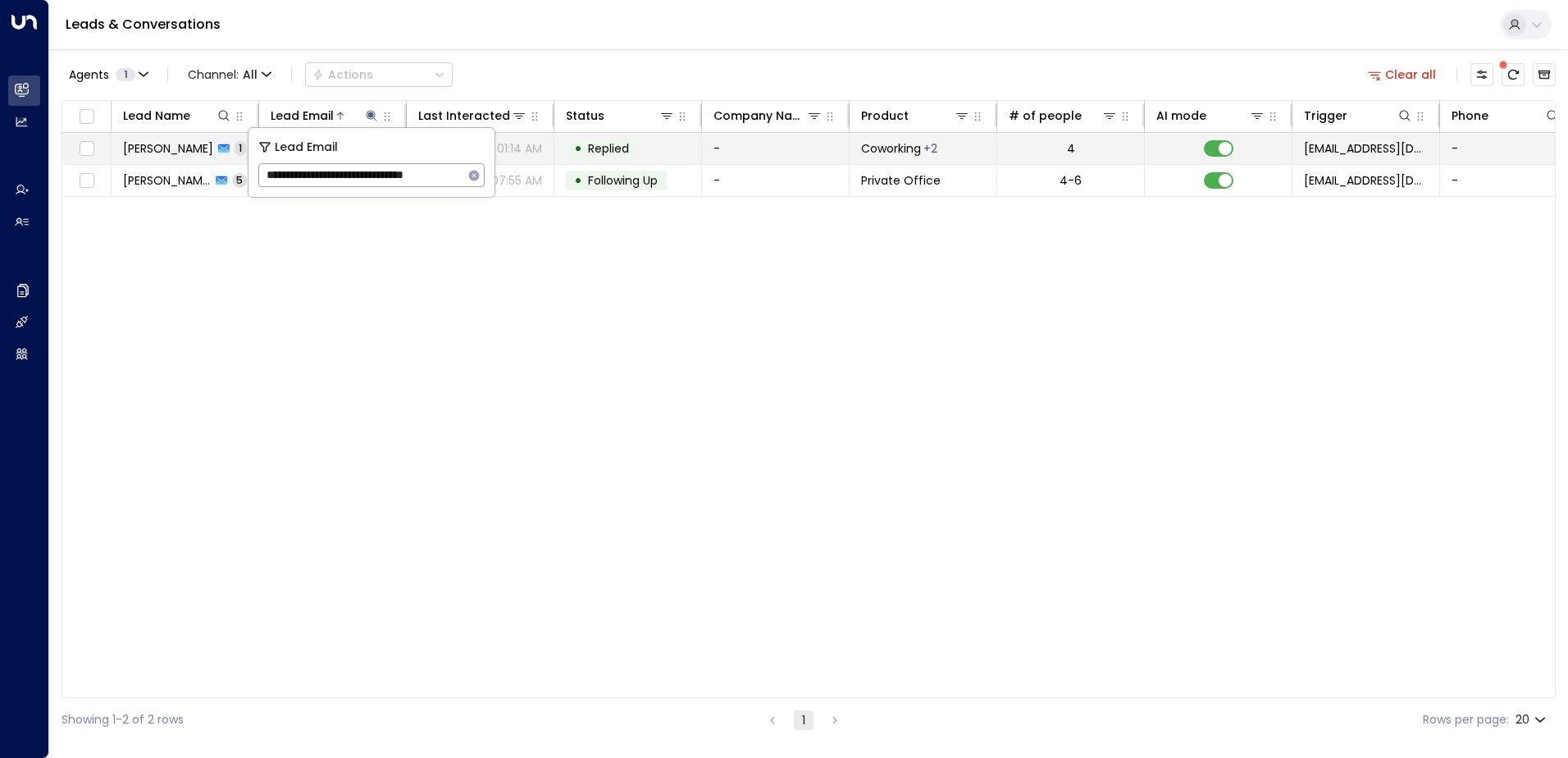
click at [613, 150] on span "Replied" at bounding box center [608, 149] width 41 height 17
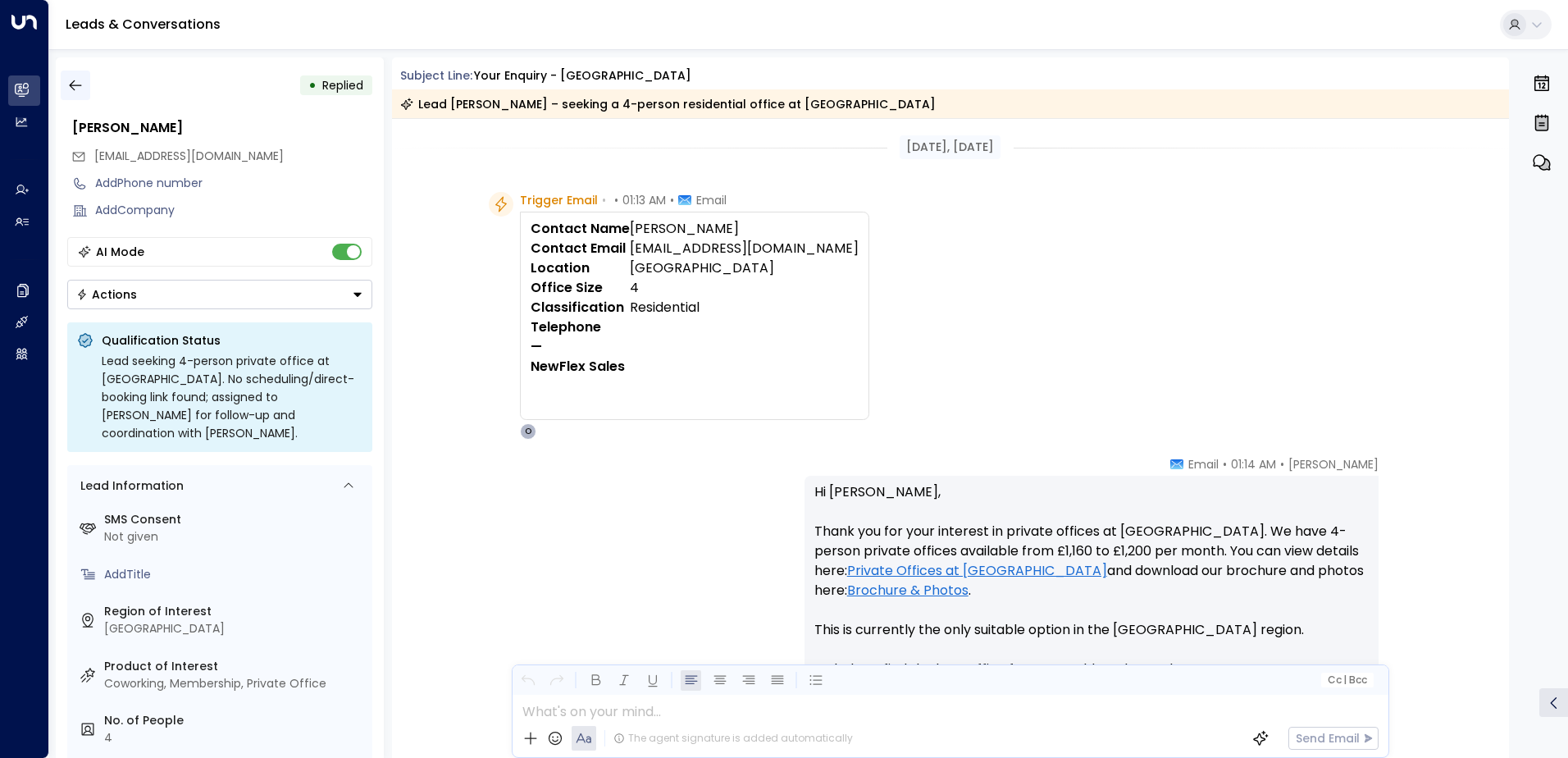
click at [72, 92] on icon "button" at bounding box center [75, 85] width 17 height 17
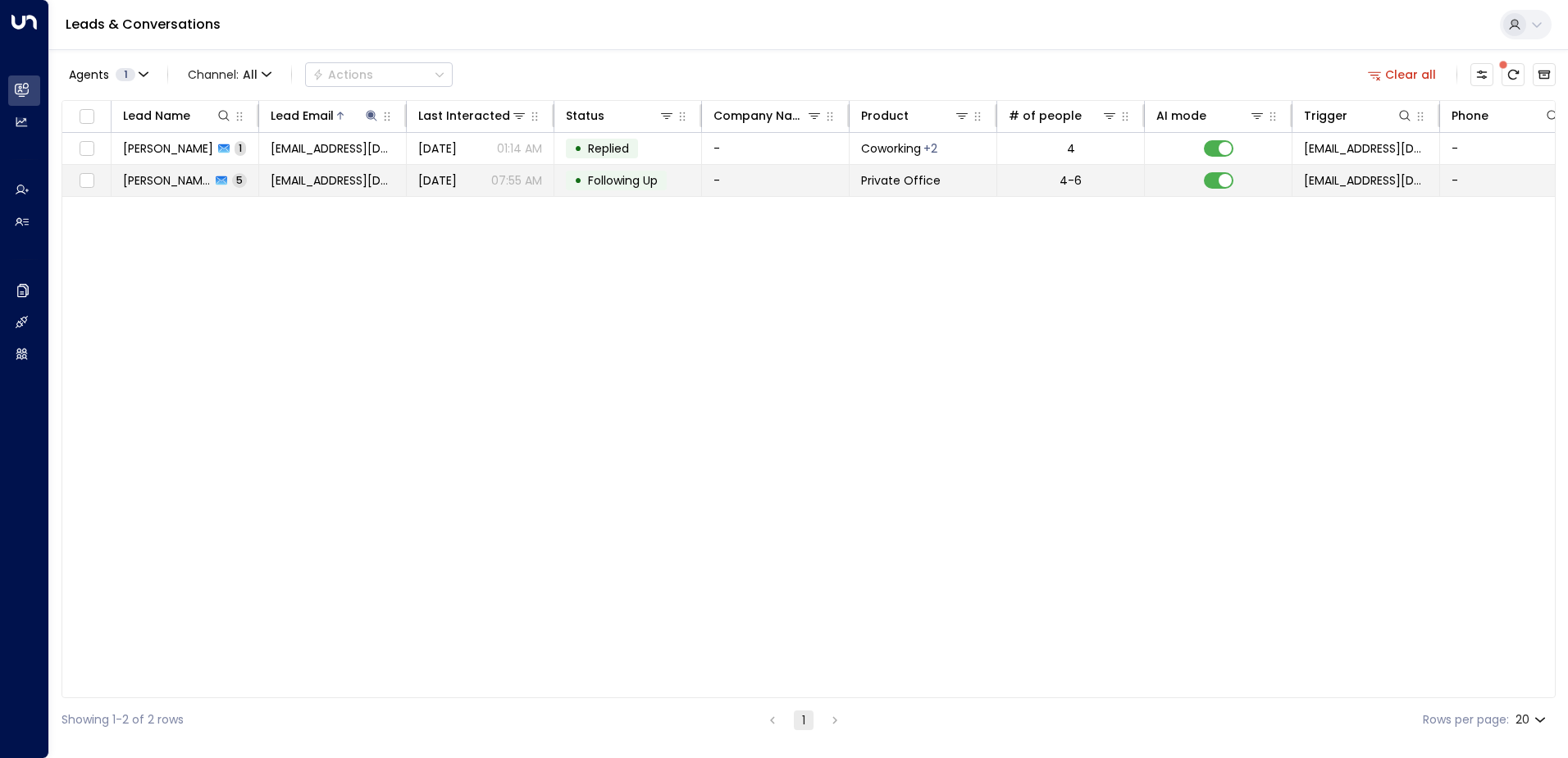
click at [601, 182] on span "Following Up" at bounding box center [622, 181] width 69 height 17
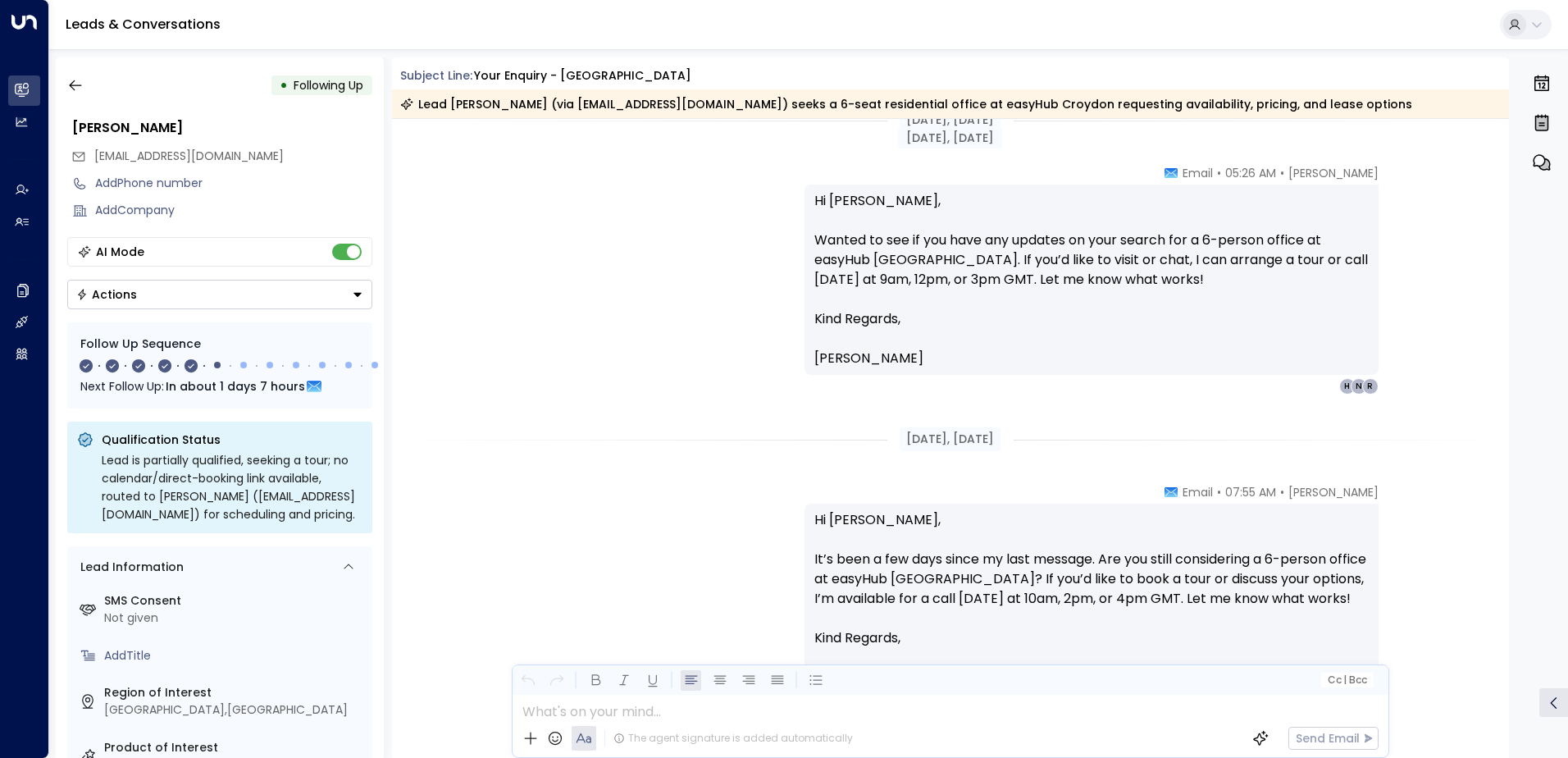
scroll to position [1690, 0]
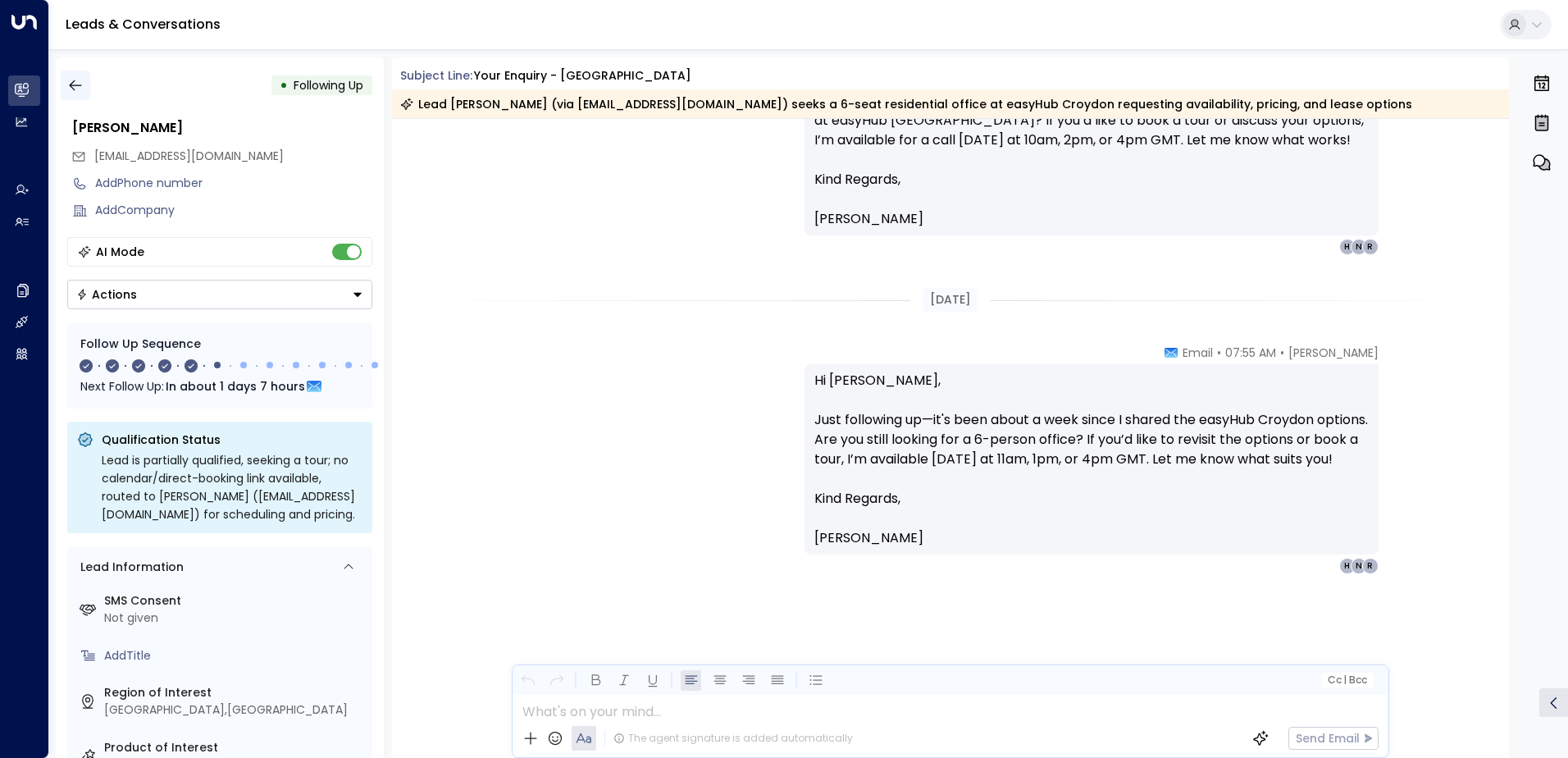
click at [78, 89] on icon "button" at bounding box center [75, 85] width 17 height 17
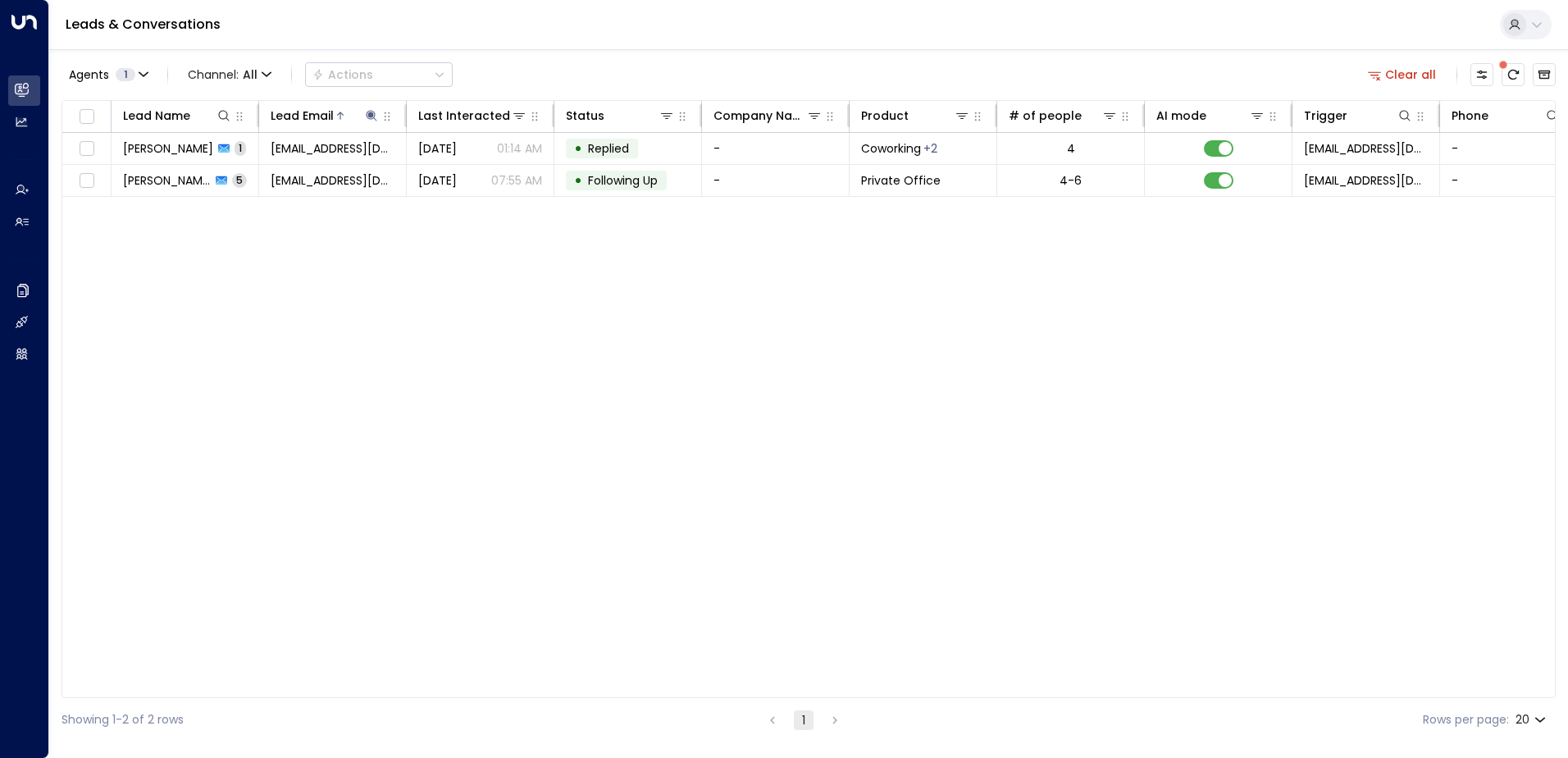
click at [1402, 69] on button "Clear all" at bounding box center [1402, 74] width 82 height 23
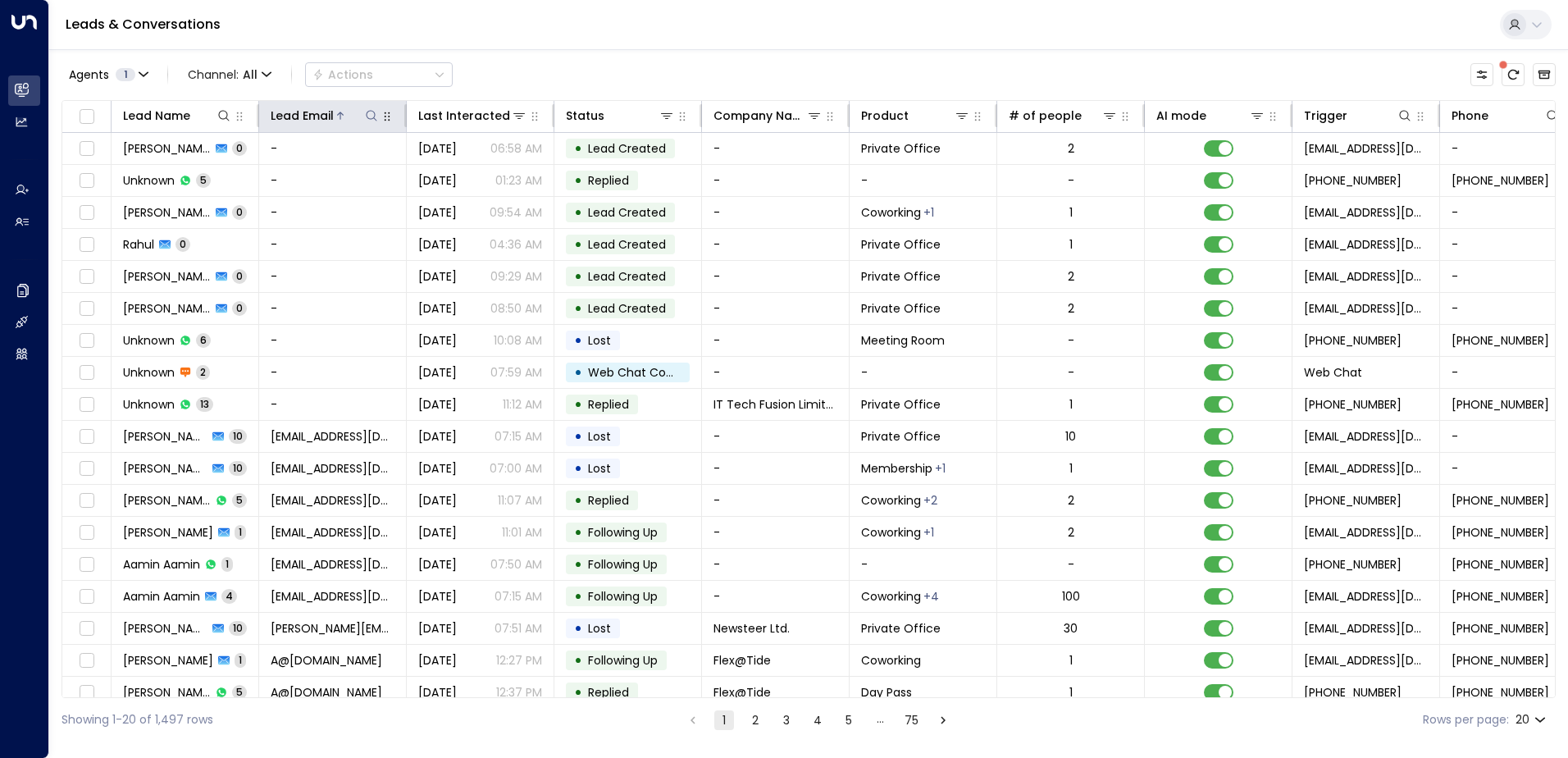
click at [376, 107] on div "Lead Email" at bounding box center [325, 116] width 109 height 20
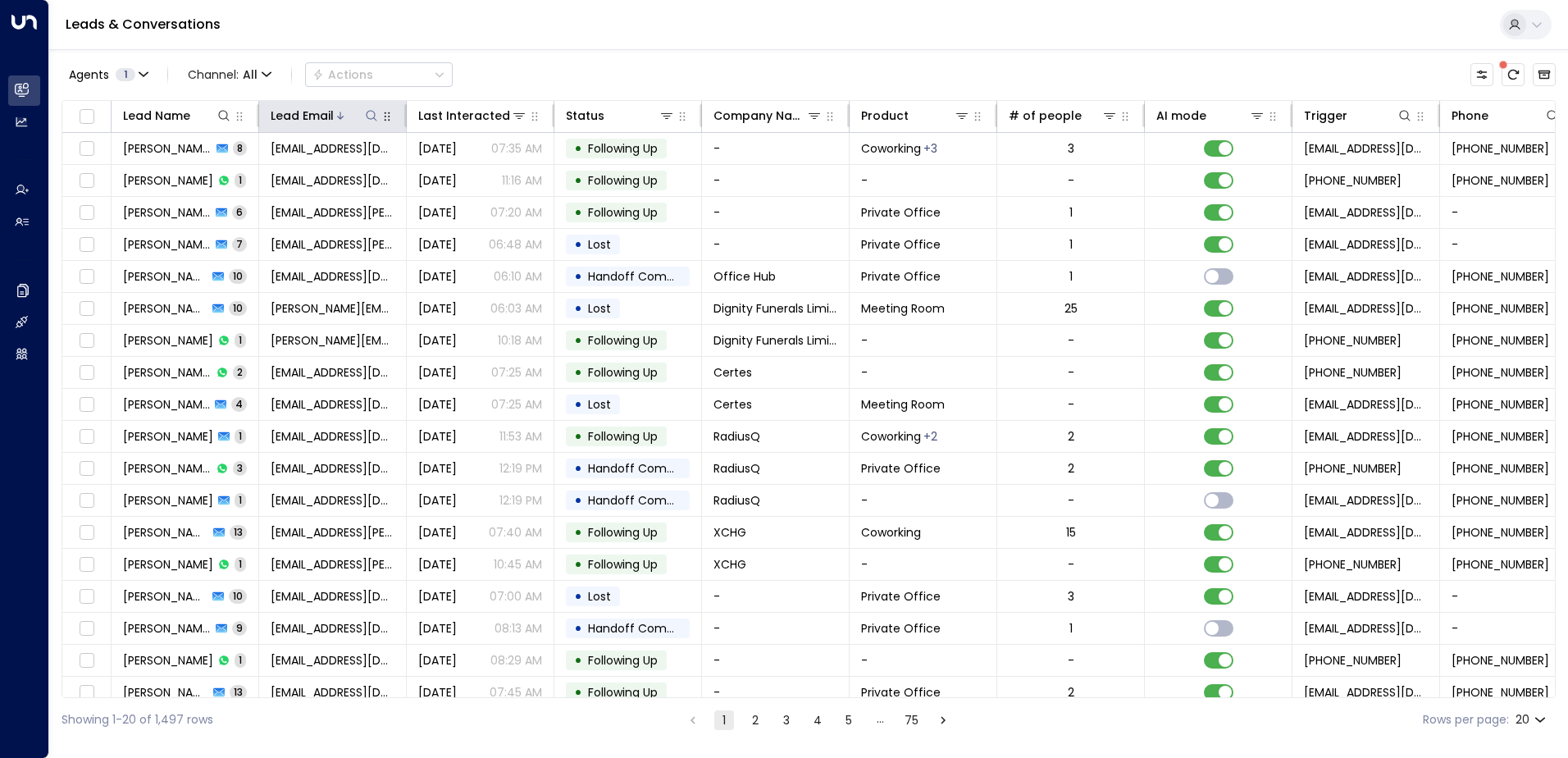
click at [368, 115] on icon at bounding box center [371, 115] width 13 height 13
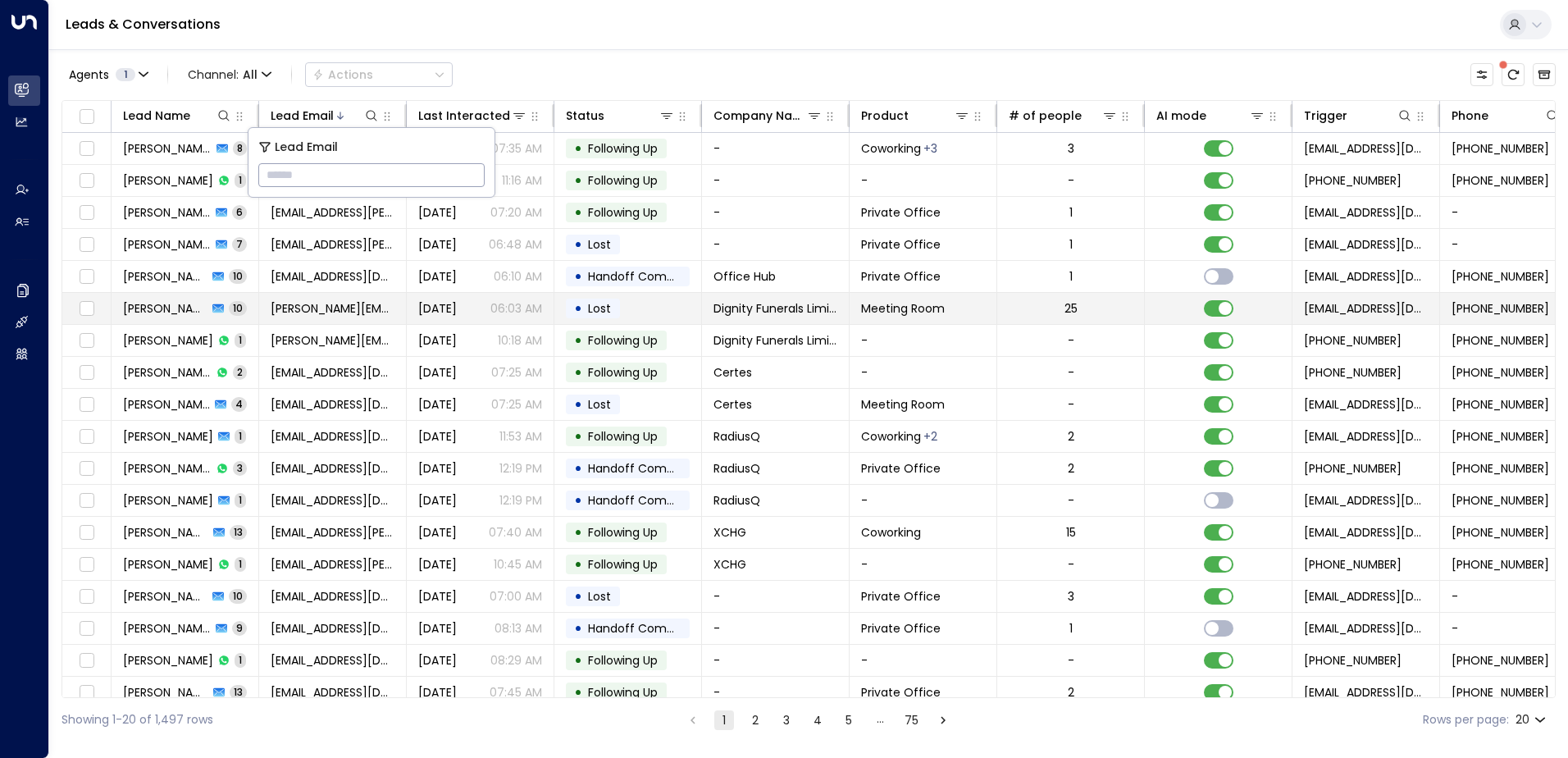
type input "**********"
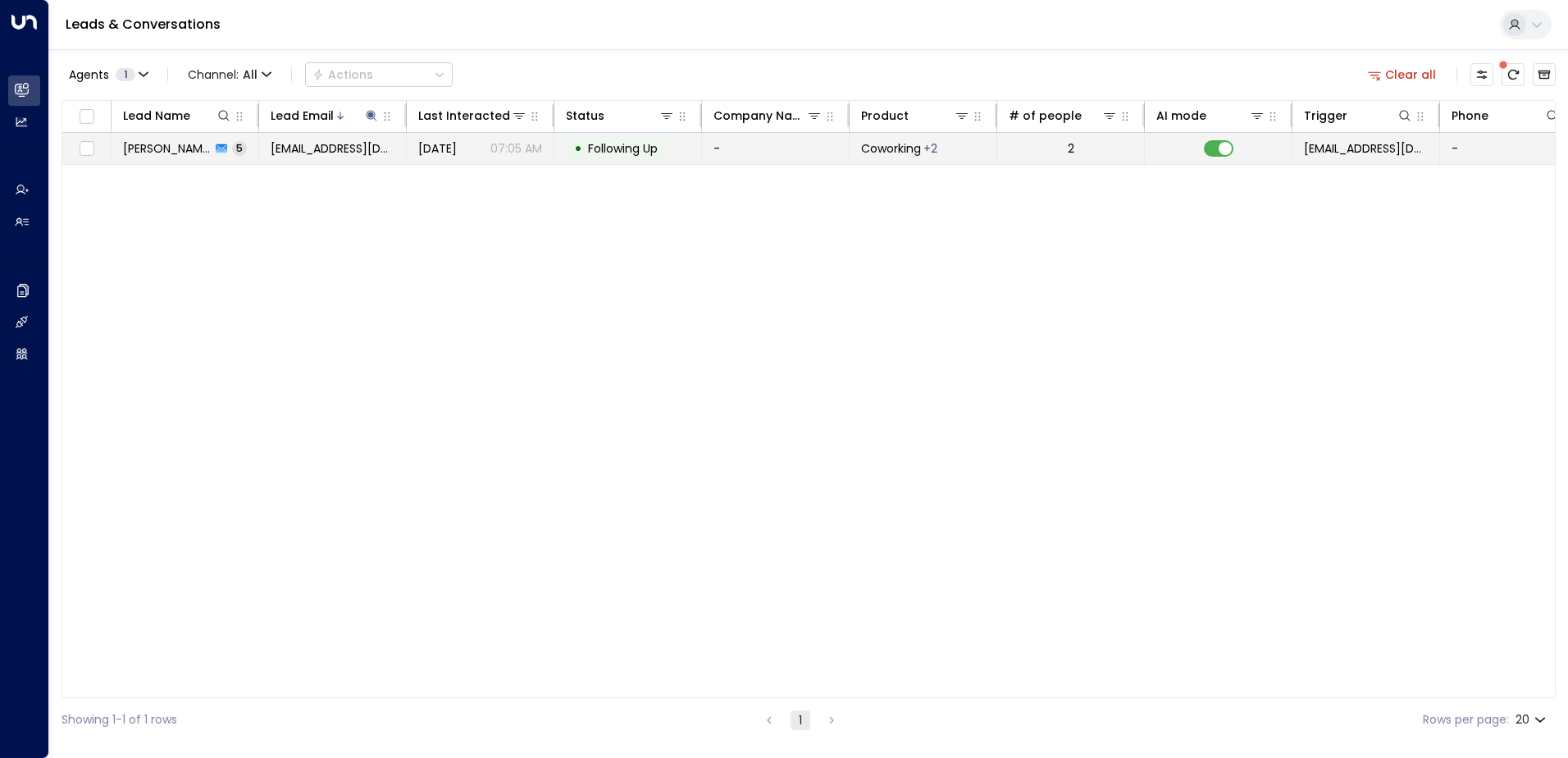
click at [636, 152] on span "Following Up" at bounding box center [622, 149] width 69 height 17
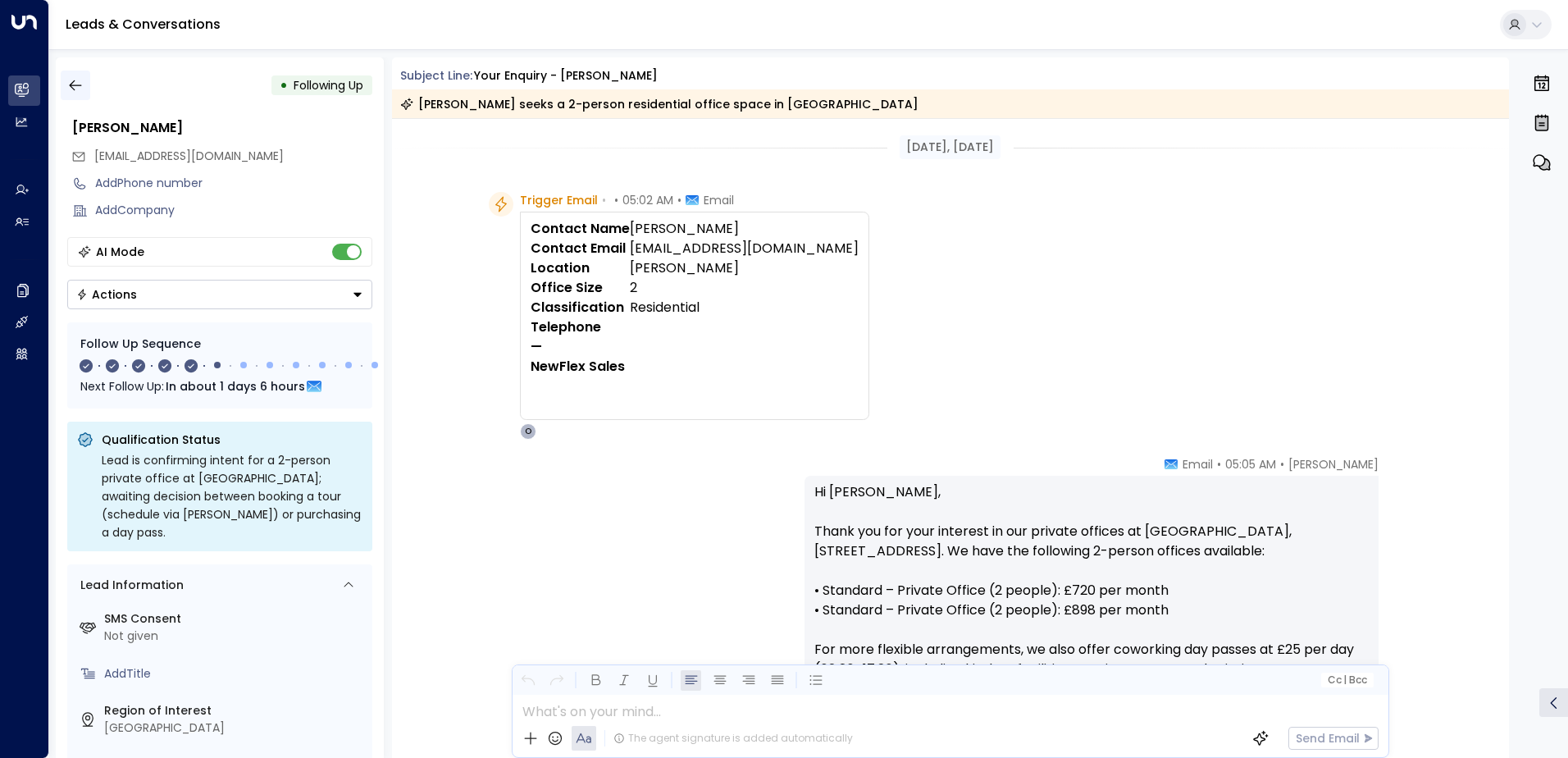
click at [83, 85] on icon "button" at bounding box center [75, 85] width 17 height 17
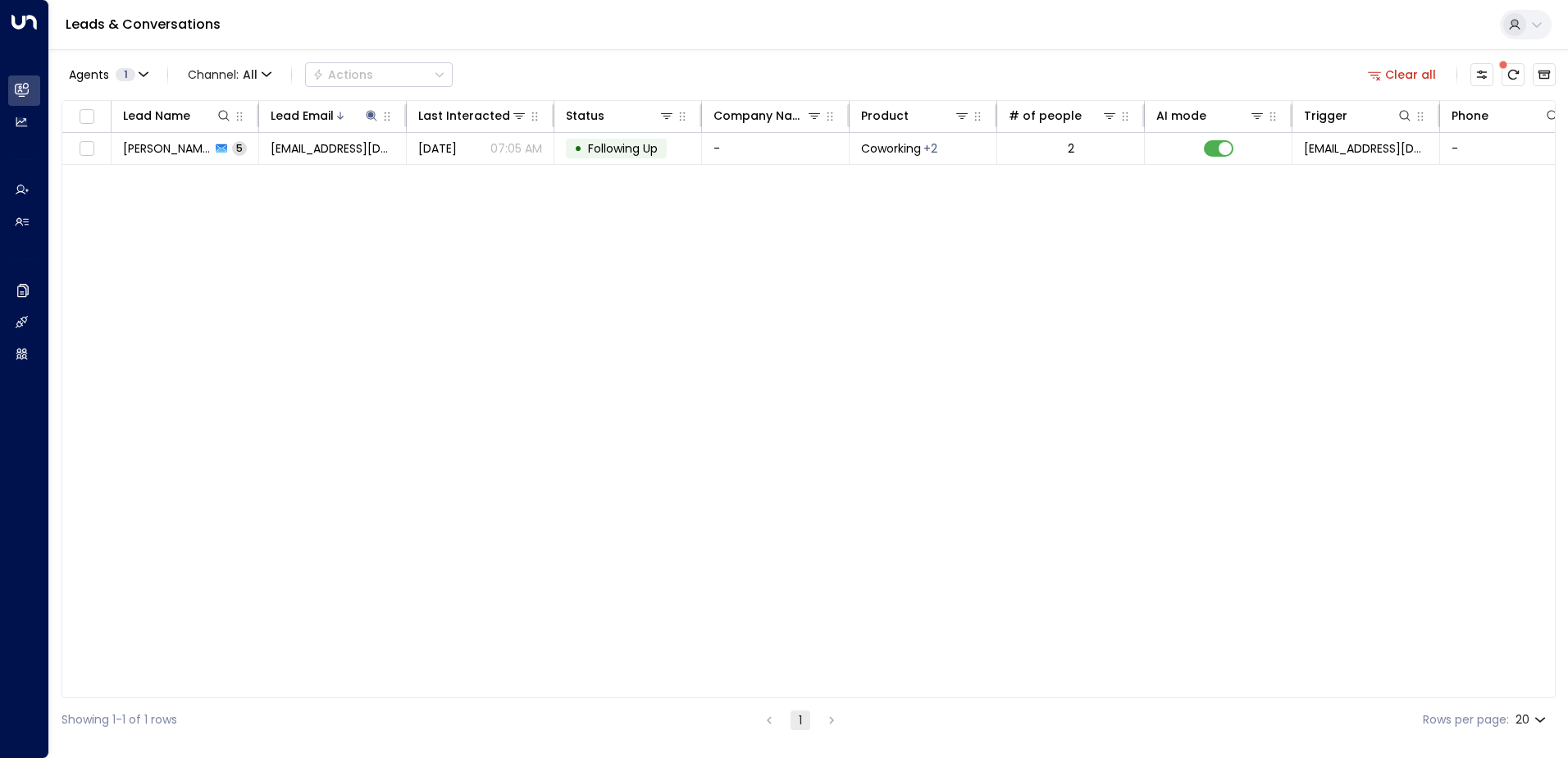
click at [1398, 69] on button "Clear all" at bounding box center [1402, 74] width 82 height 23
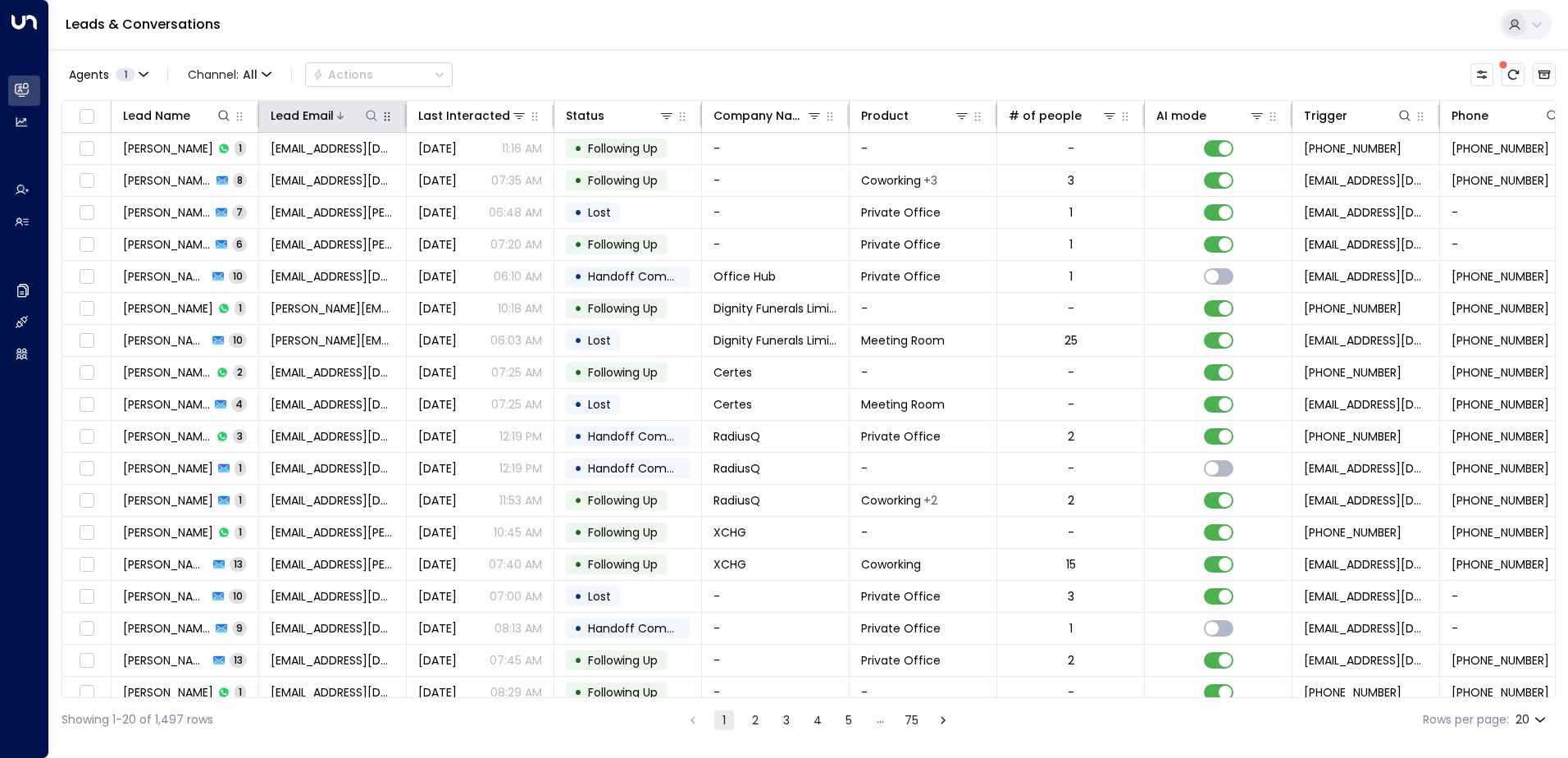
click at [366, 112] on icon at bounding box center [371, 115] width 13 height 13
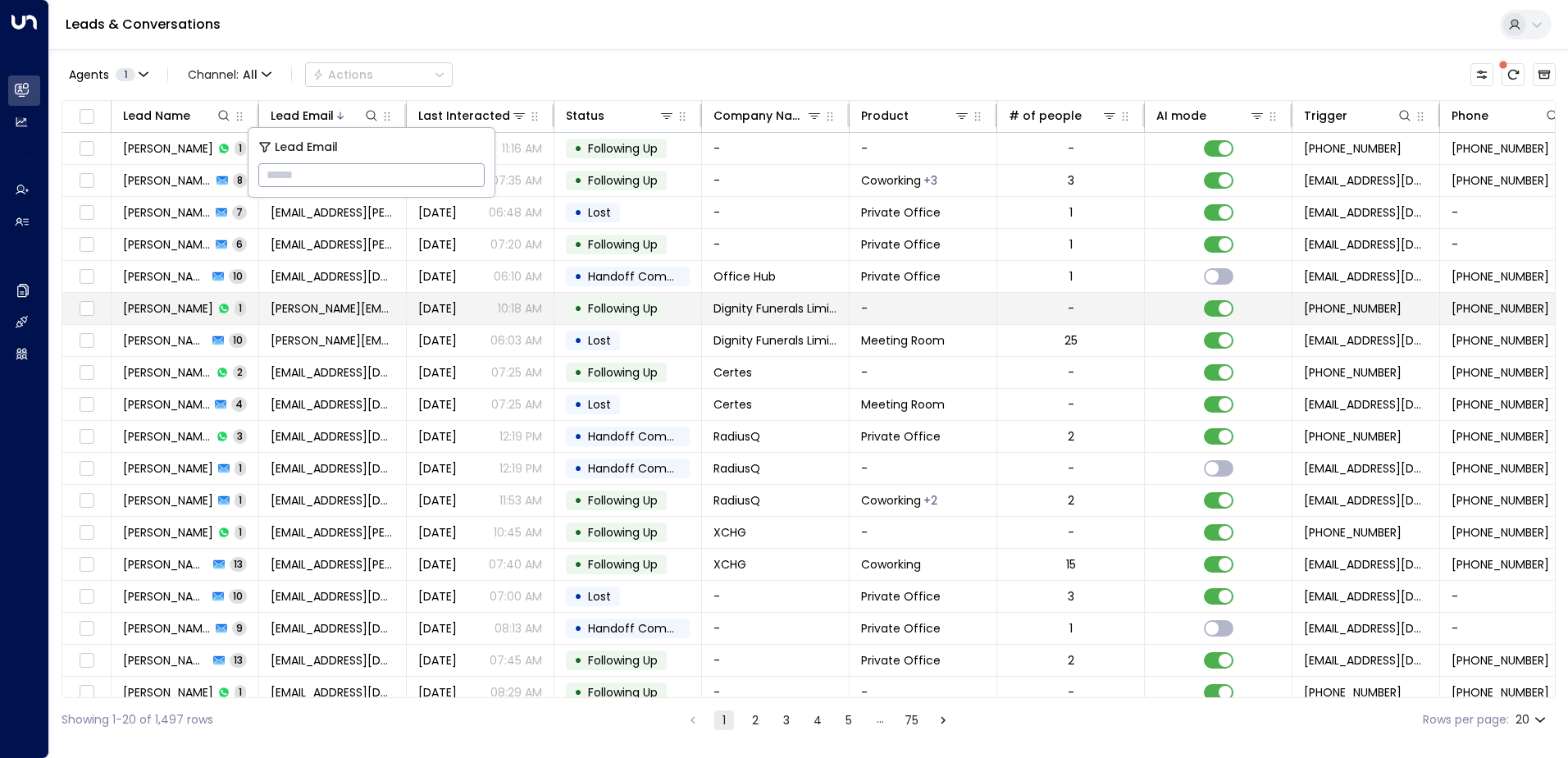
type input "**********"
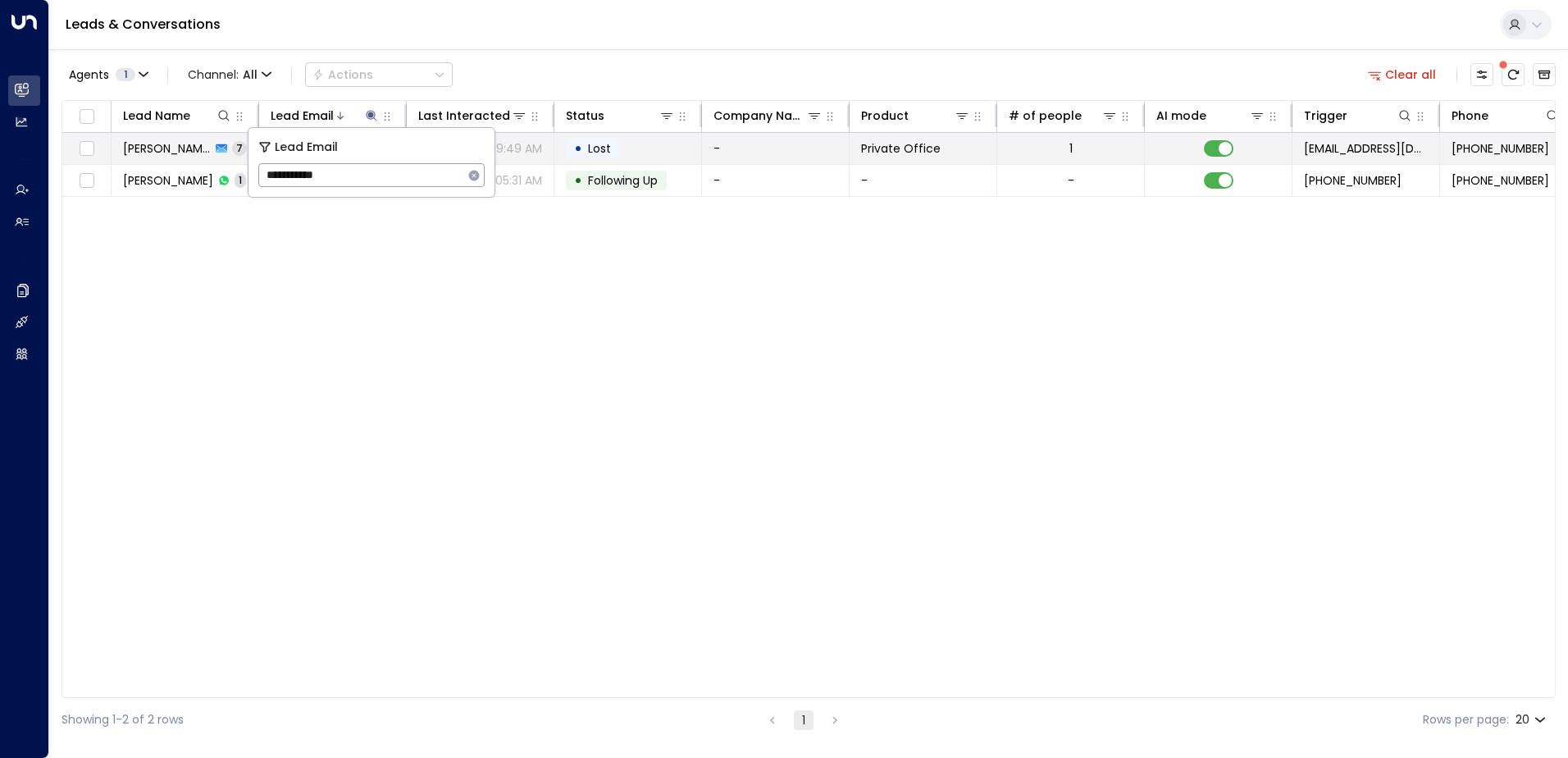
click at [615, 150] on span "Lost" at bounding box center [599, 149] width 34 height 17
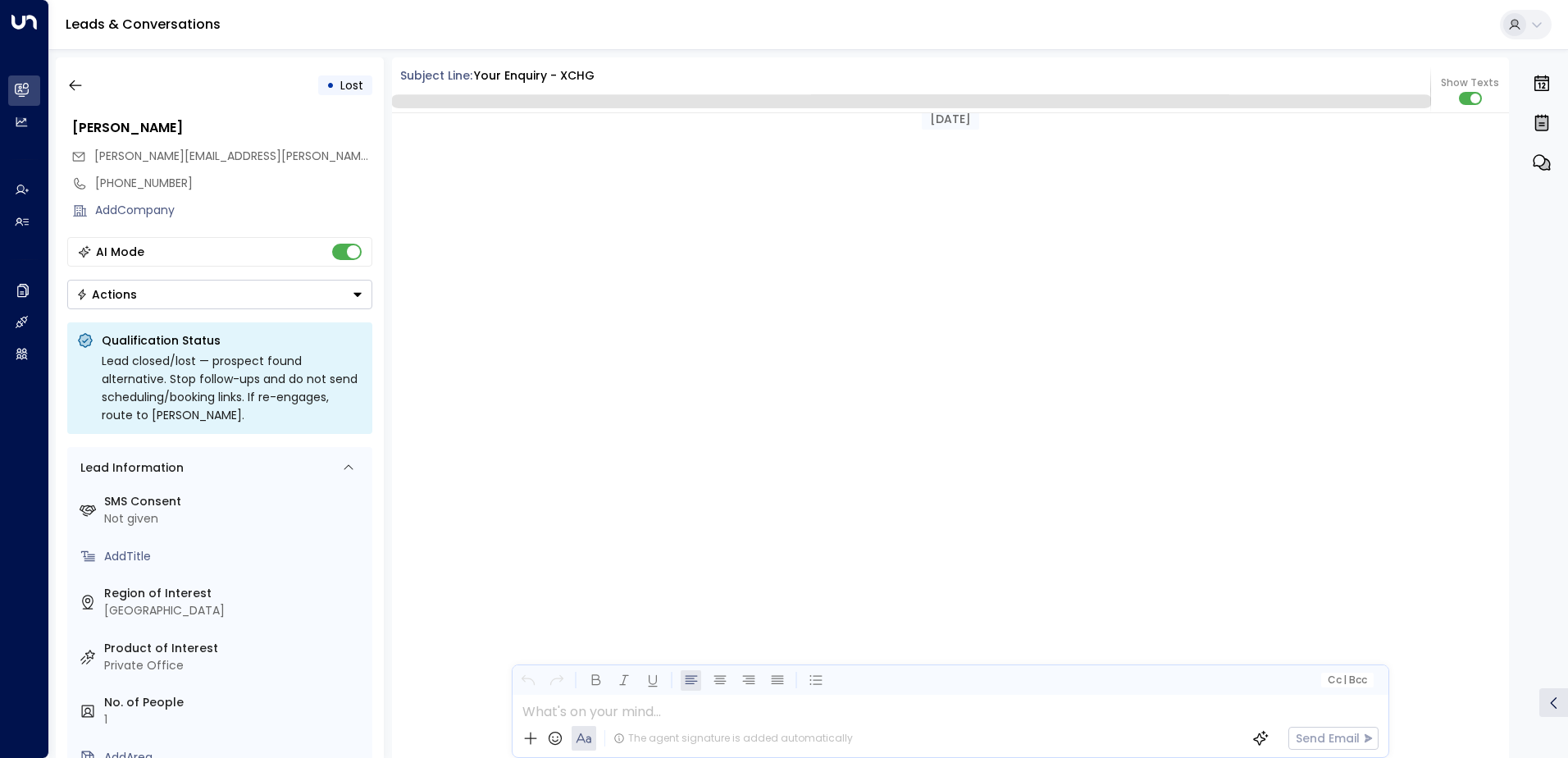
scroll to position [3724, 0]
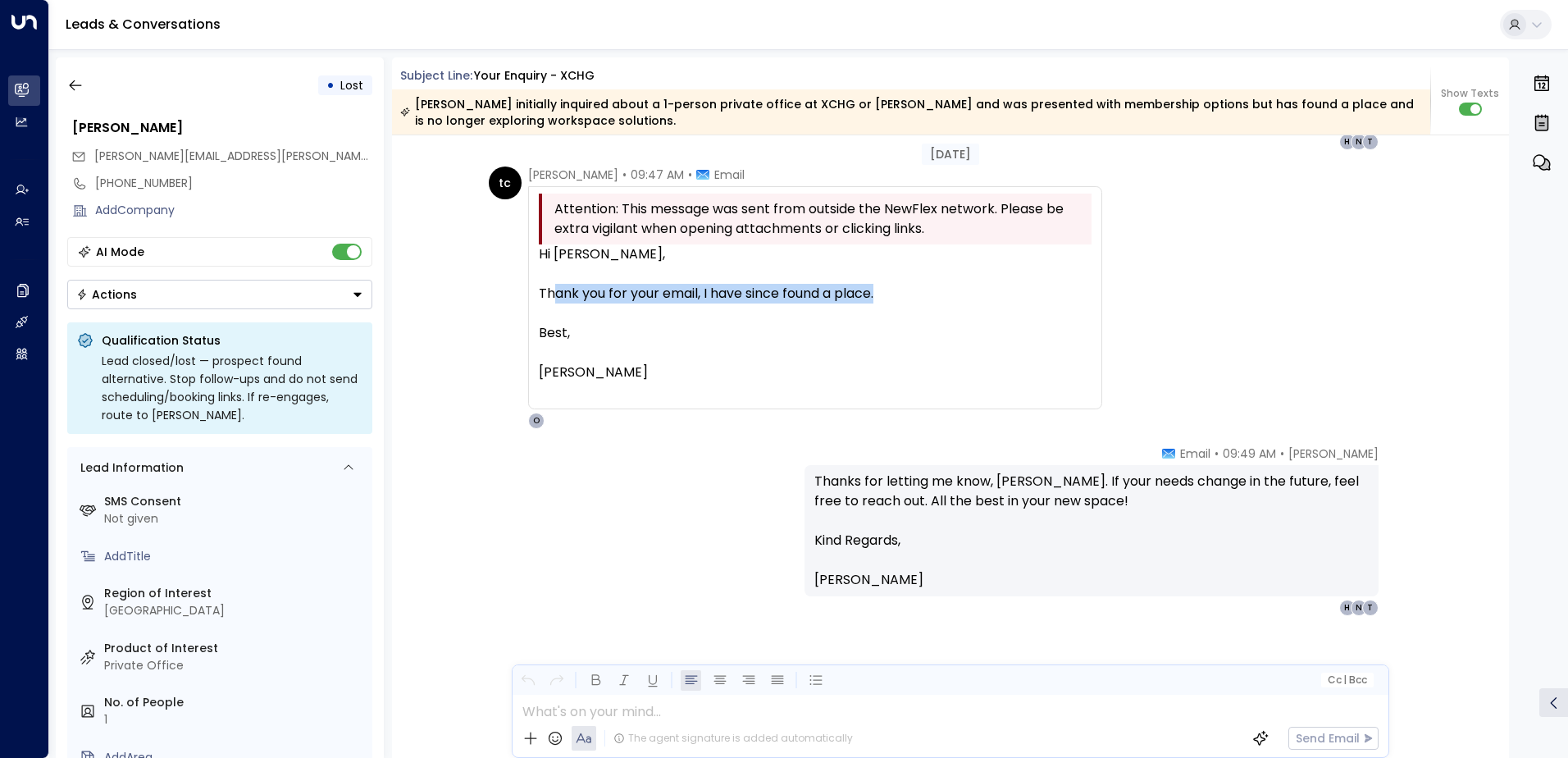
drag, startPoint x: 840, startPoint y: 293, endPoint x: 548, endPoint y: 290, distance: 292.0
click at [548, 290] on div "Thank you for your email, I have since found a place." at bounding box center [815, 294] width 553 height 20
drag, startPoint x: 548, startPoint y: 290, endPoint x: 534, endPoint y: 261, distance: 32.2
click at [534, 262] on div "Attention: This message was sent from outside the NewFlex network. Please be ex…" at bounding box center [815, 298] width 575 height 223
drag, startPoint x: 534, startPoint y: 254, endPoint x: 627, endPoint y: 379, distance: 155.8
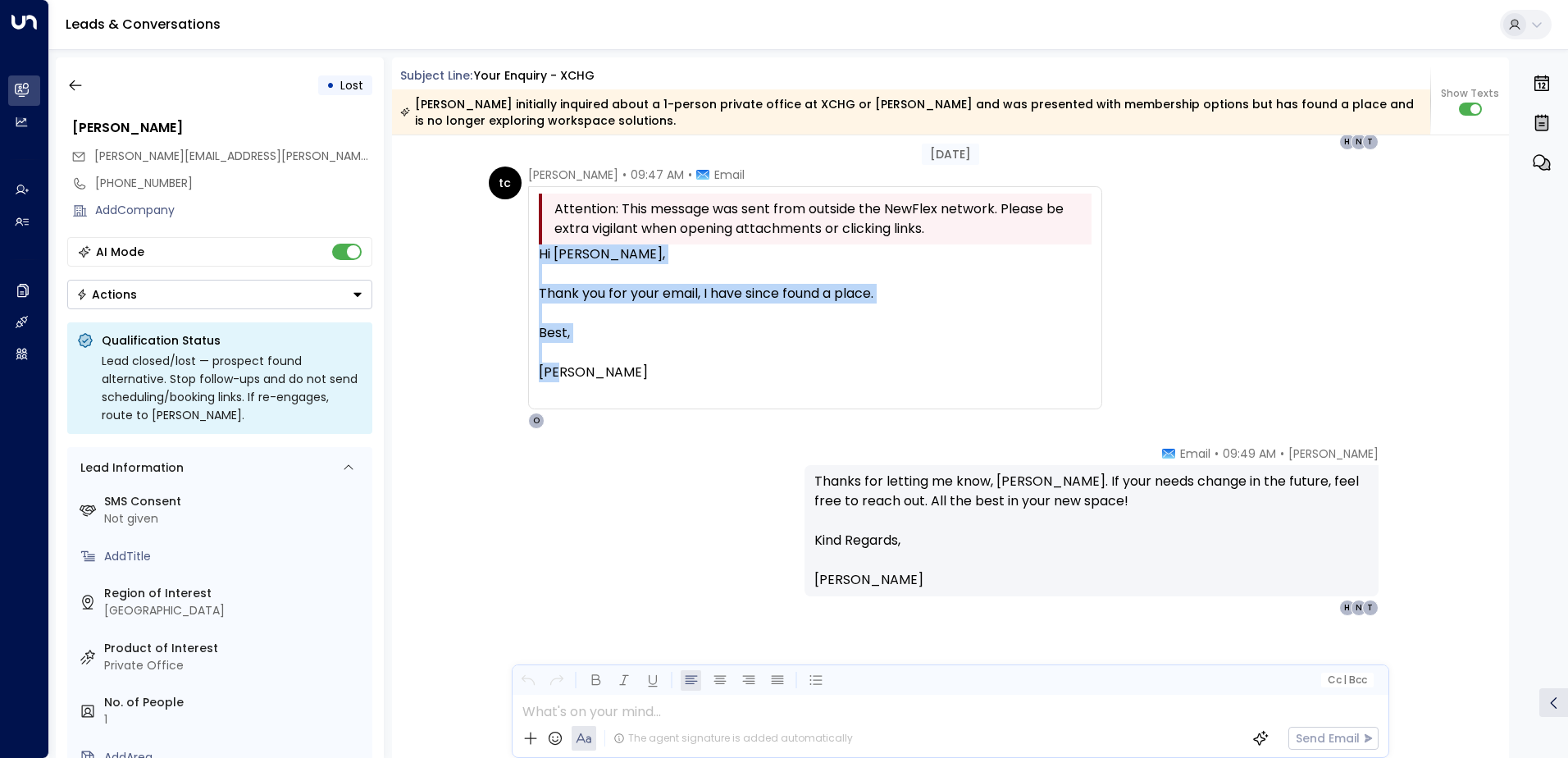
click at [627, 379] on div "Attention: This message was sent from outside the NewFlex network. Please be ex…" at bounding box center [815, 298] width 575 height 223
drag, startPoint x: 627, startPoint y: 379, endPoint x: 595, endPoint y: 291, distance: 93.6
copy div "Hi [PERSON_NAME], Thank you for your email, I have since found a place. [PERSON…"
click at [72, 84] on icon "button" at bounding box center [75, 85] width 17 height 17
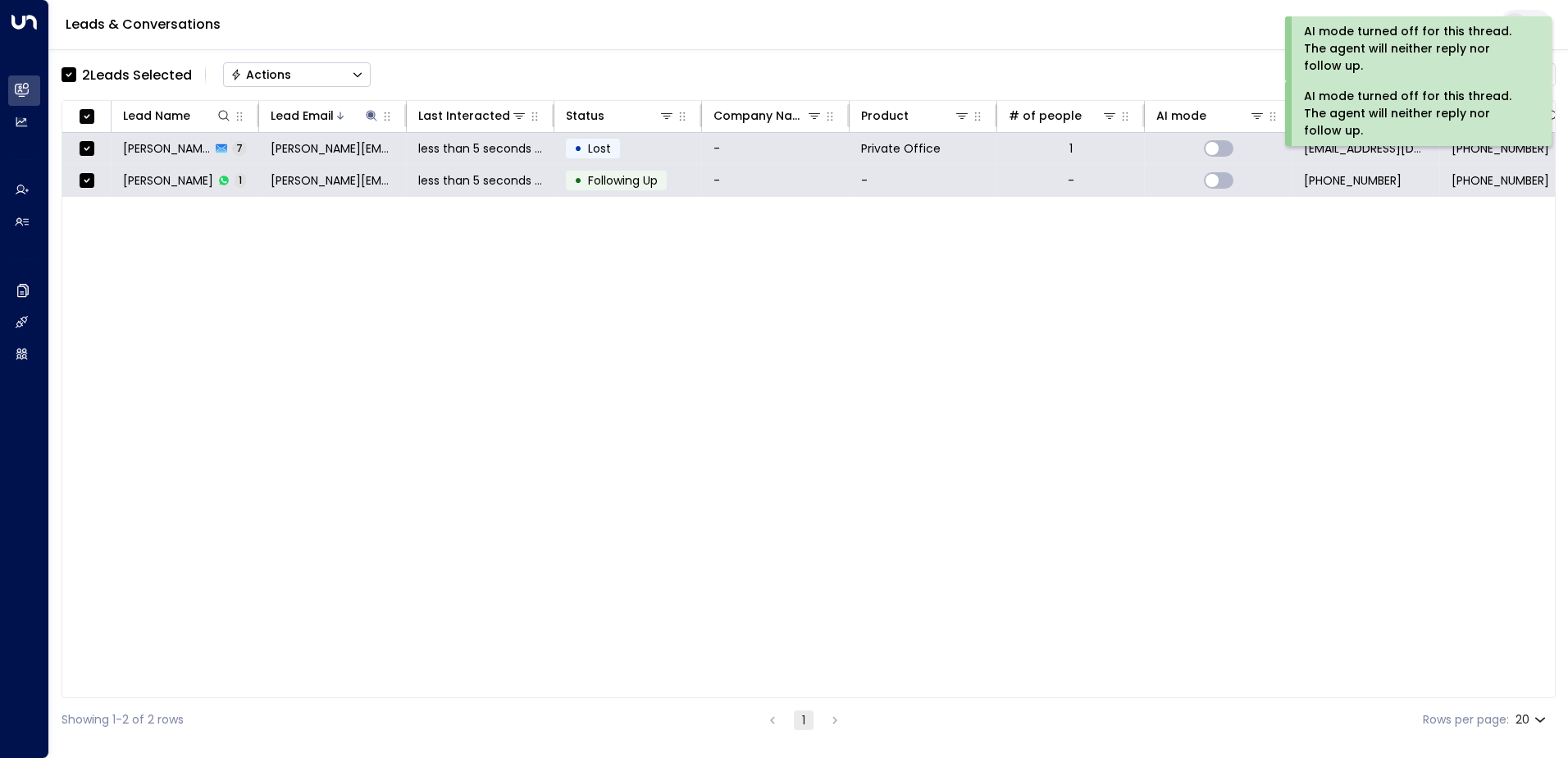
click at [269, 67] on div "Actions" at bounding box center [261, 74] width 61 height 15
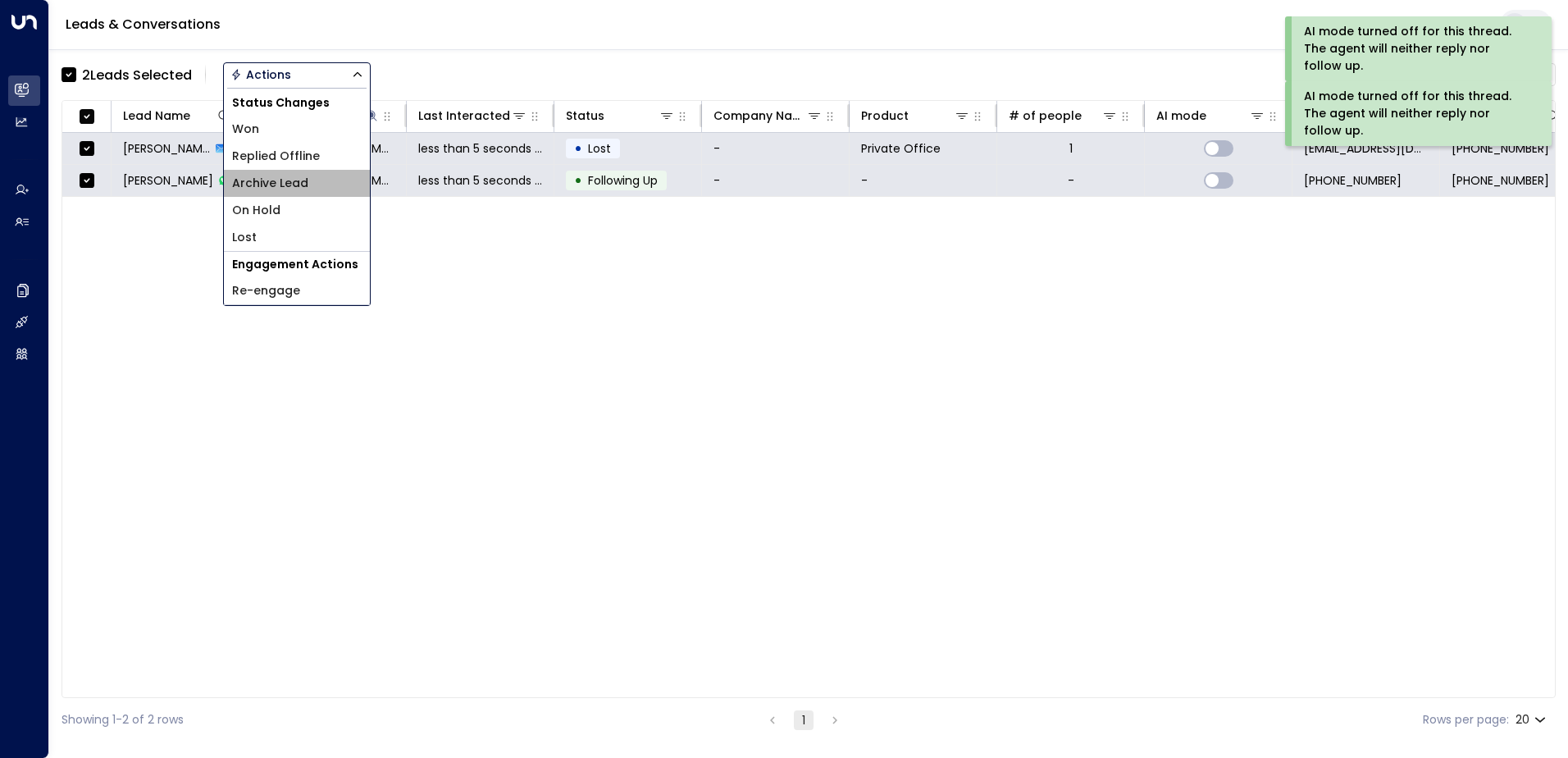
click at [291, 178] on span "Archive Lead" at bounding box center [270, 183] width 76 height 18
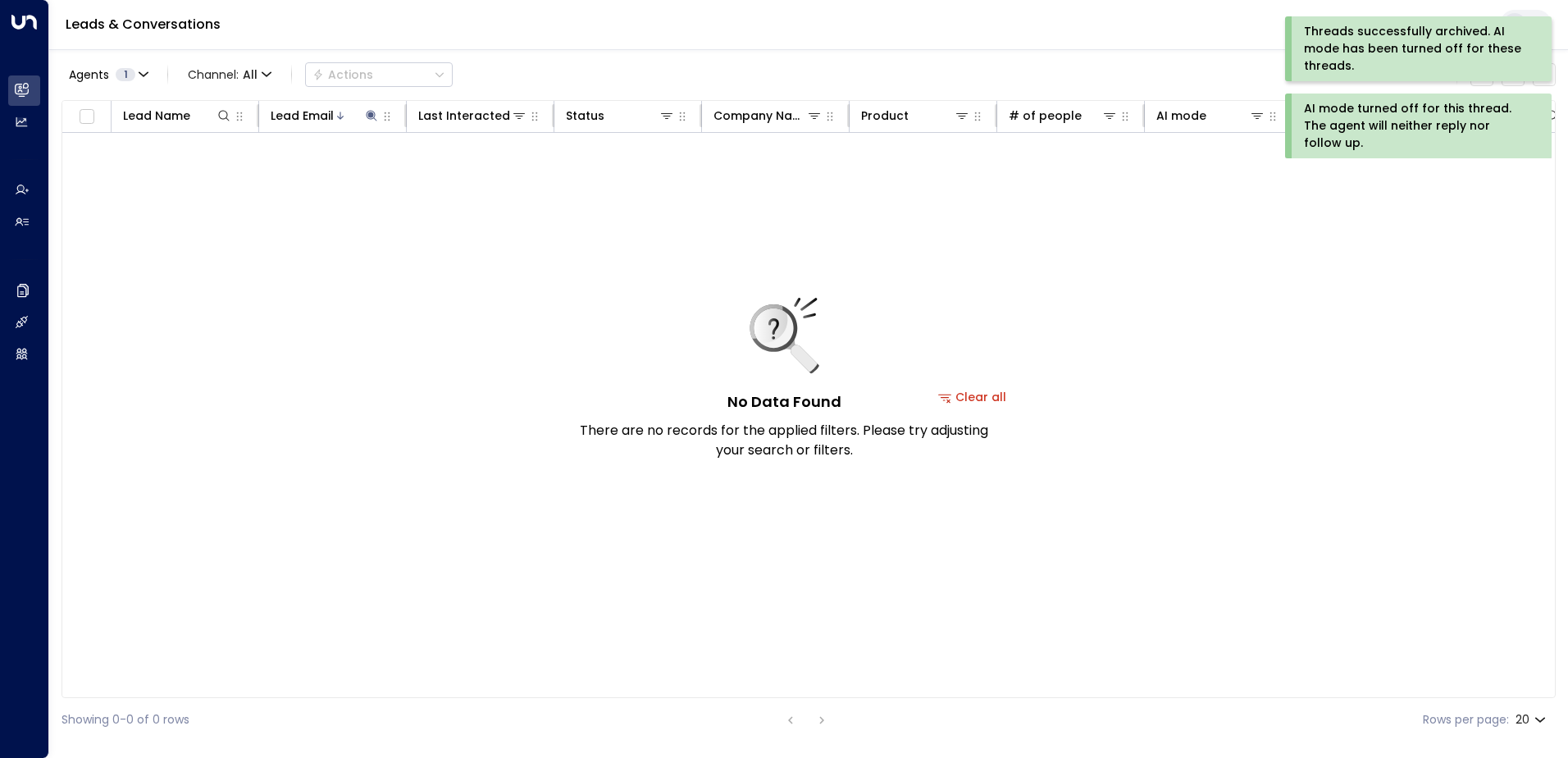
click at [1325, 131] on th "Trigger" at bounding box center [1366, 117] width 148 height 32
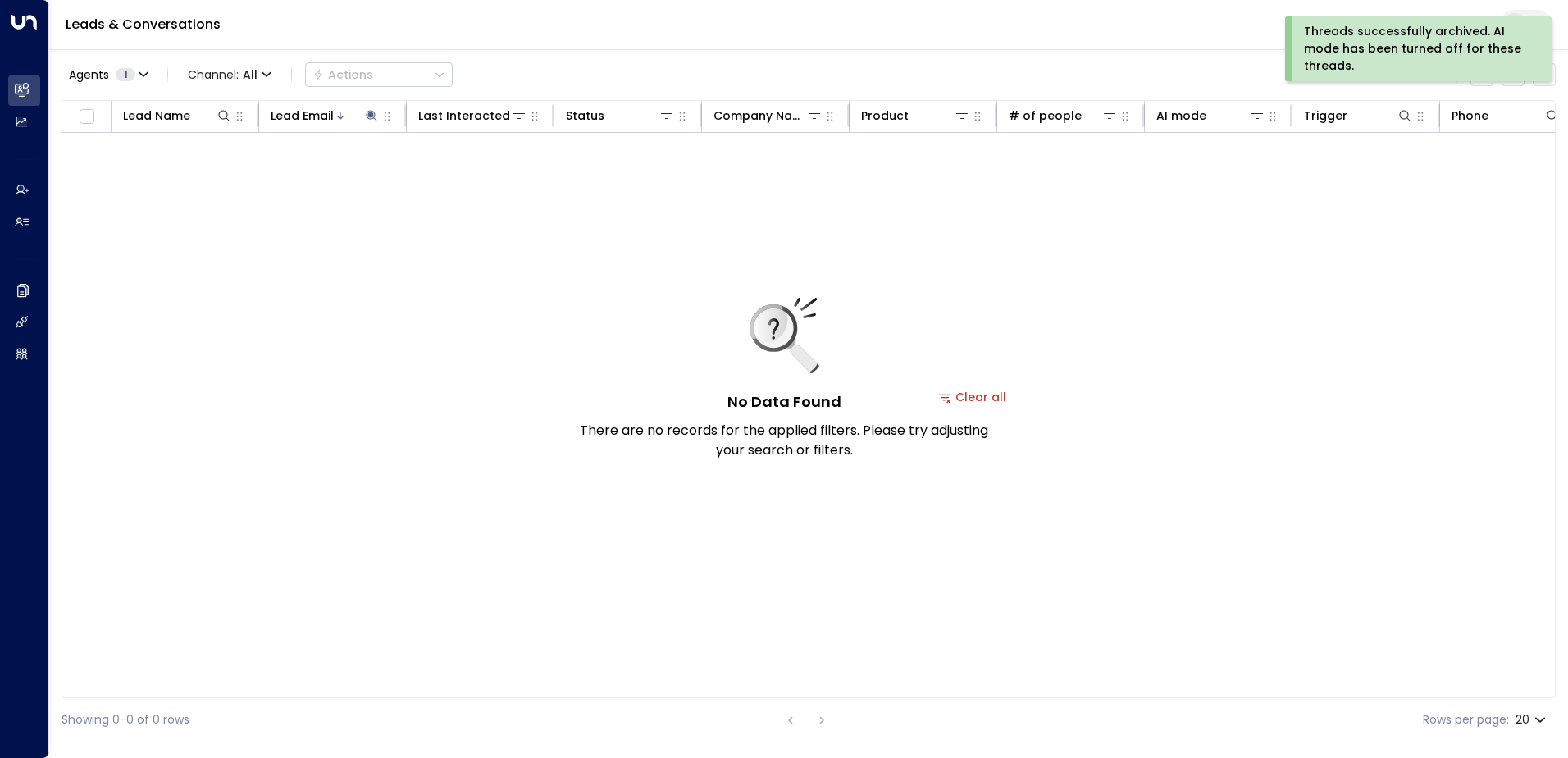
click at [1331, 48] on div "Threads successfully archived. AI mode has been turned off for these threads." at bounding box center [1417, 49] width 226 height 52
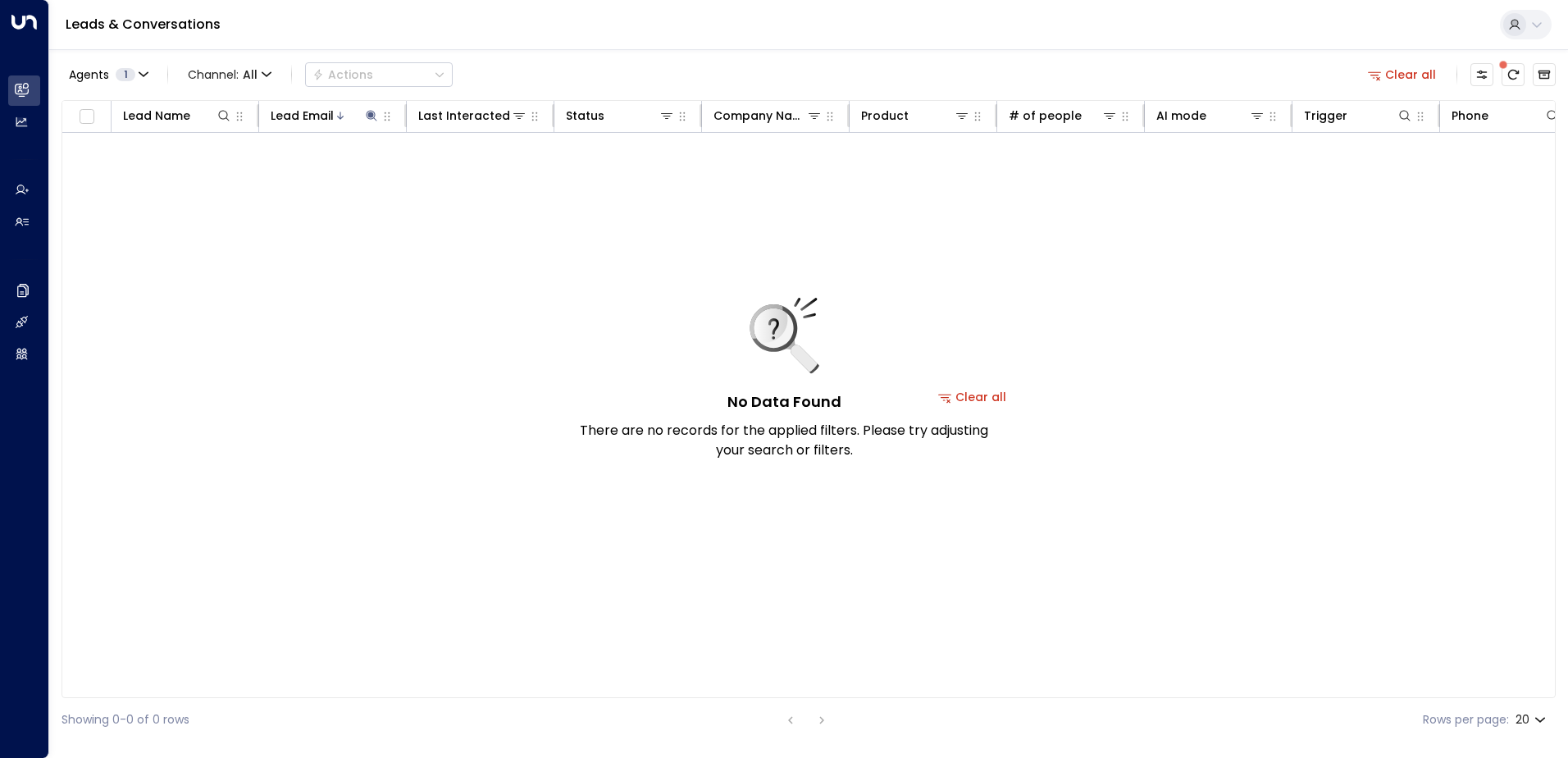
click at [1393, 71] on button "Clear all" at bounding box center [1402, 74] width 82 height 23
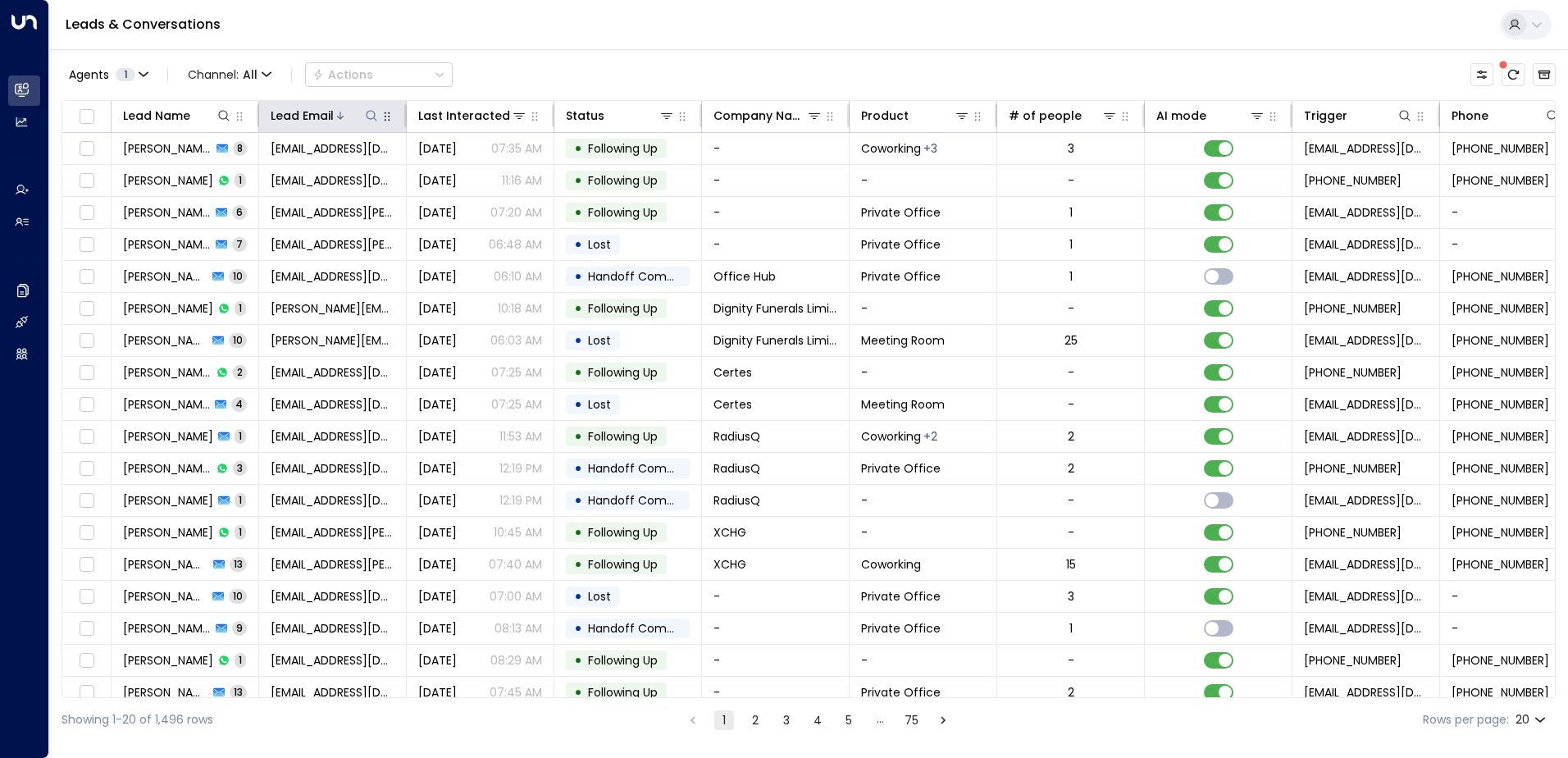
click at [371, 111] on icon at bounding box center [371, 115] width 13 height 13
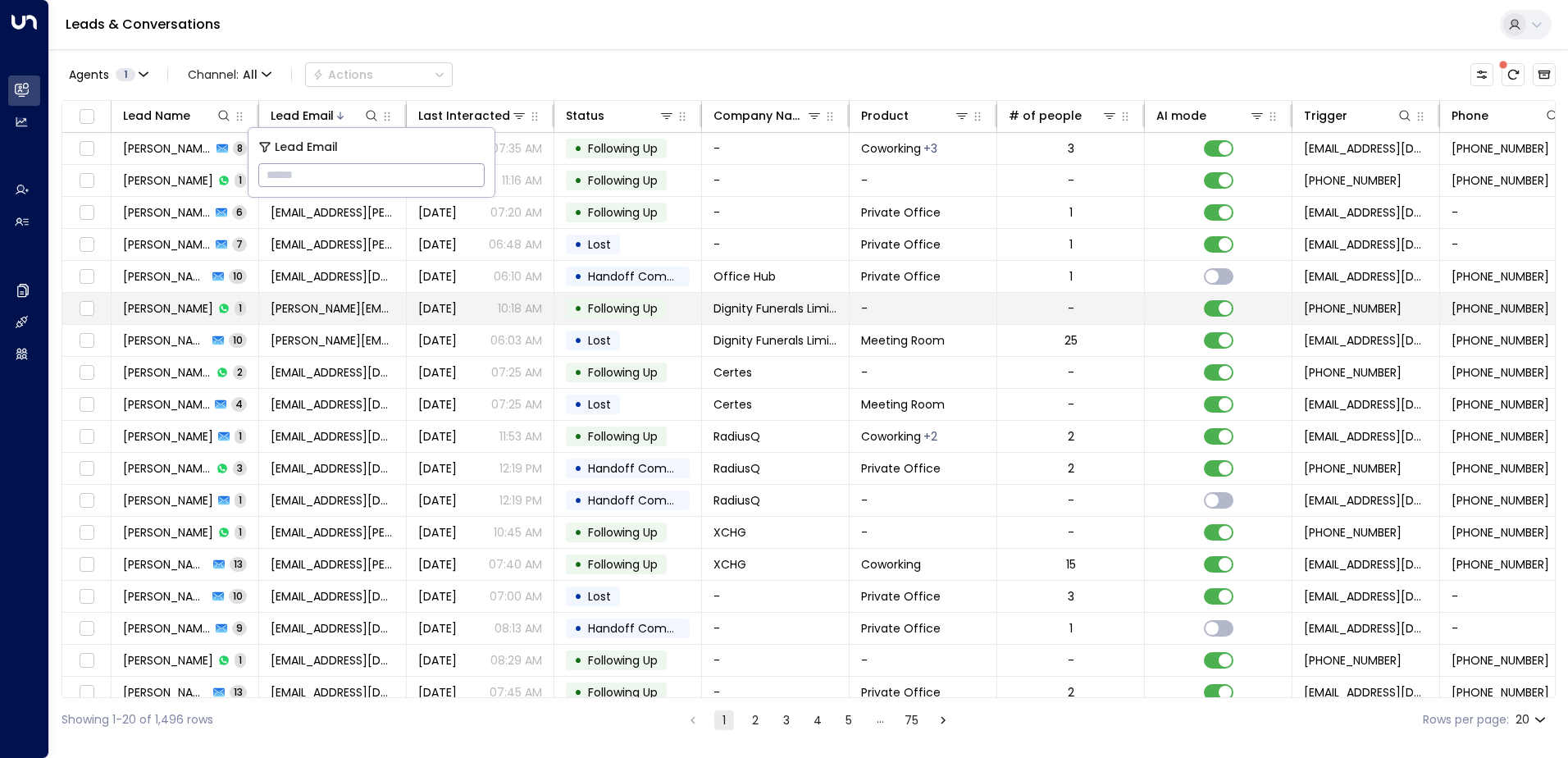
type input "**********"
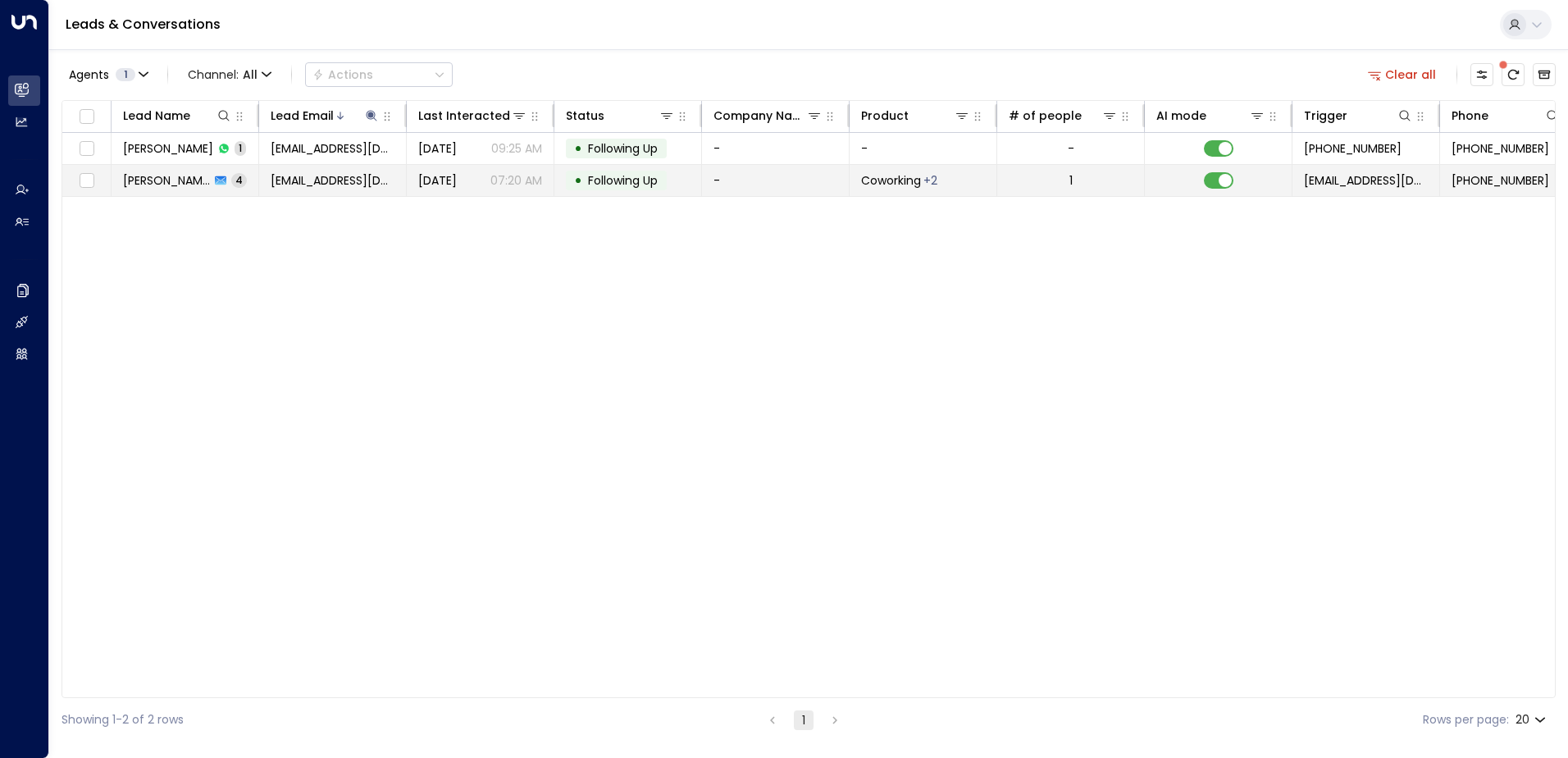
click at [631, 184] on span "Following Up" at bounding box center [622, 181] width 69 height 17
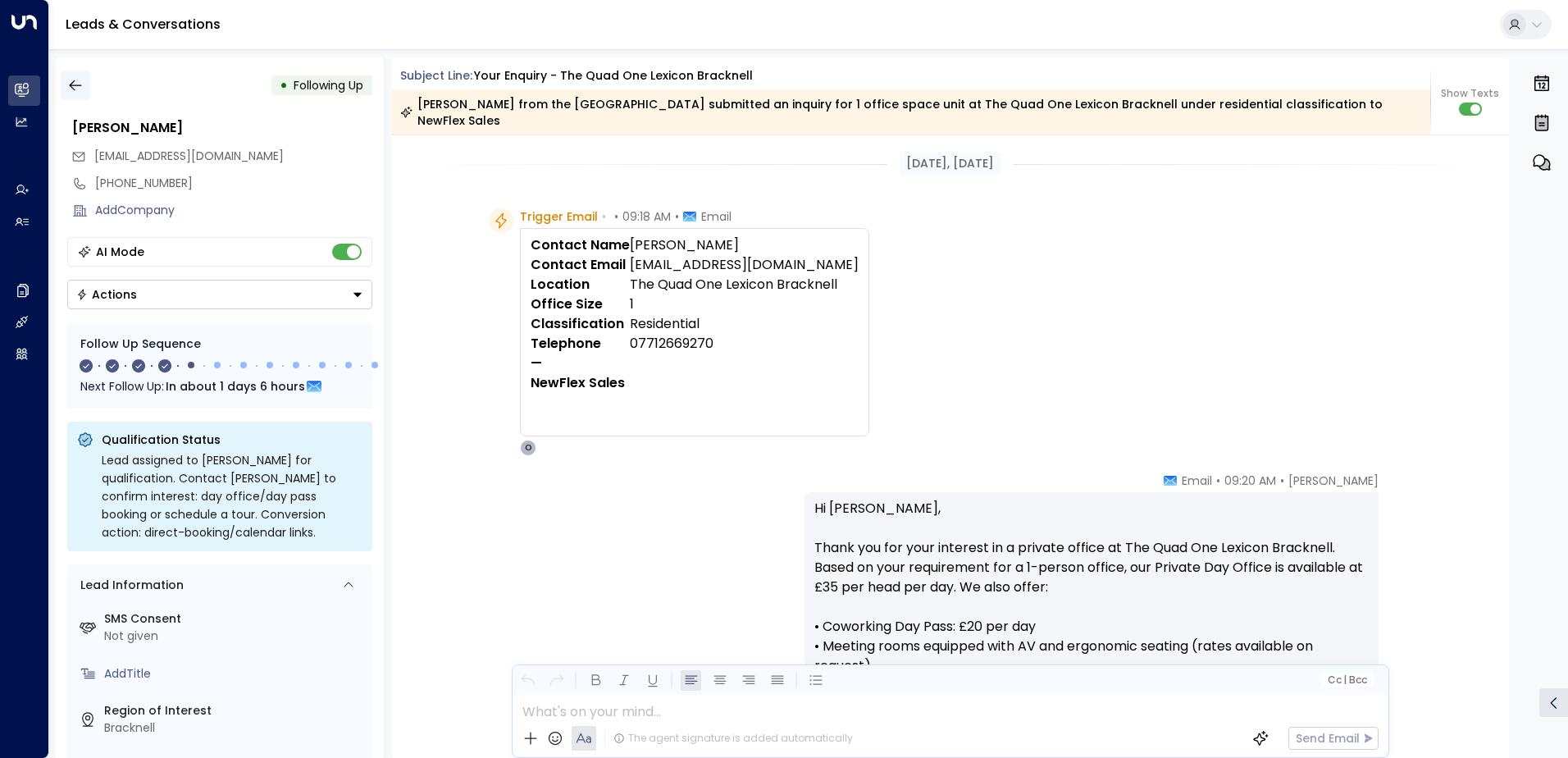
click at [69, 85] on icon "button" at bounding box center [74, 85] width 13 height 11
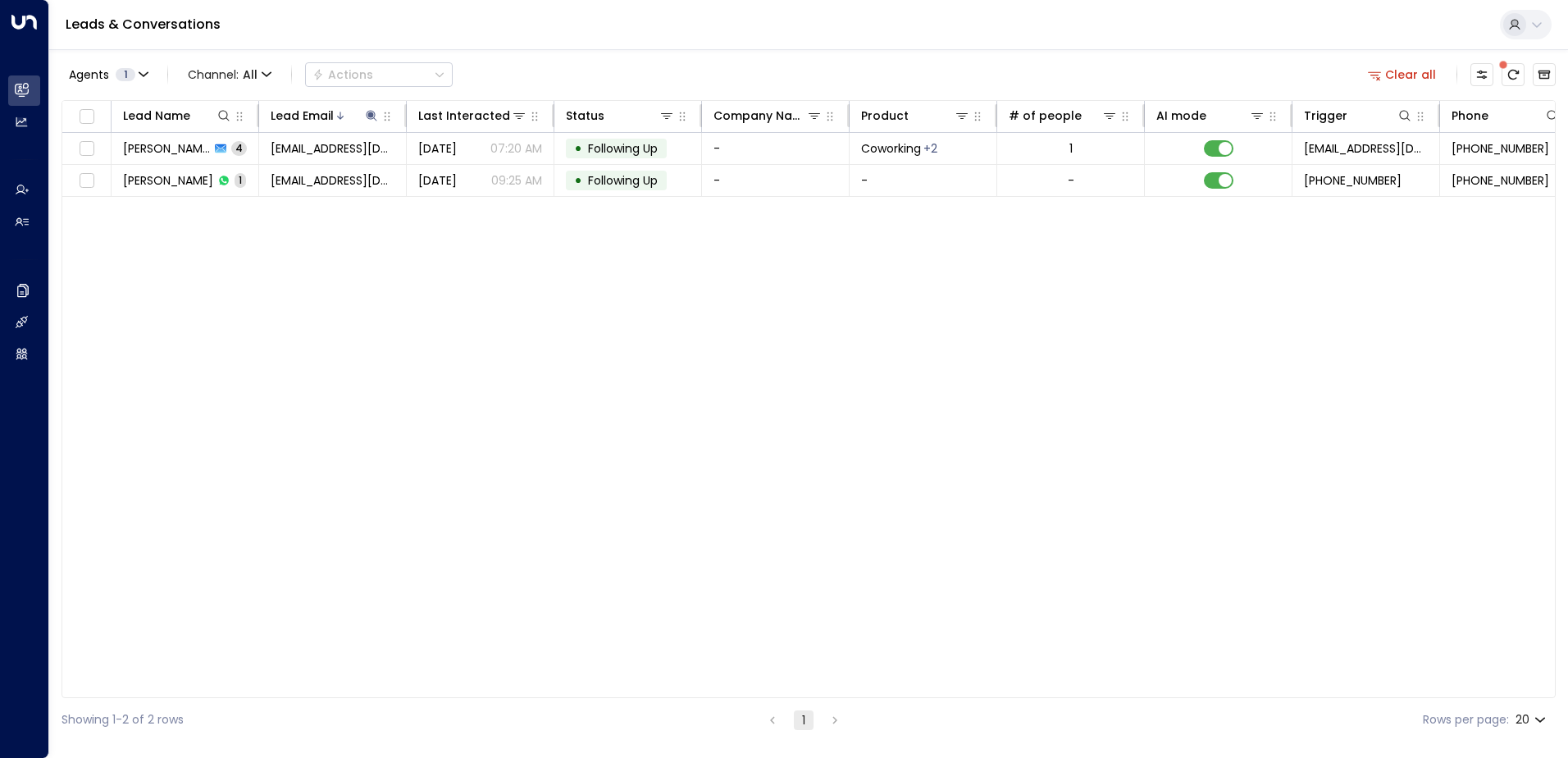
drag, startPoint x: 1402, startPoint y: 64, endPoint x: 1244, endPoint y: 86, distance: 159.5
click at [1402, 64] on button "Clear all" at bounding box center [1402, 74] width 82 height 23
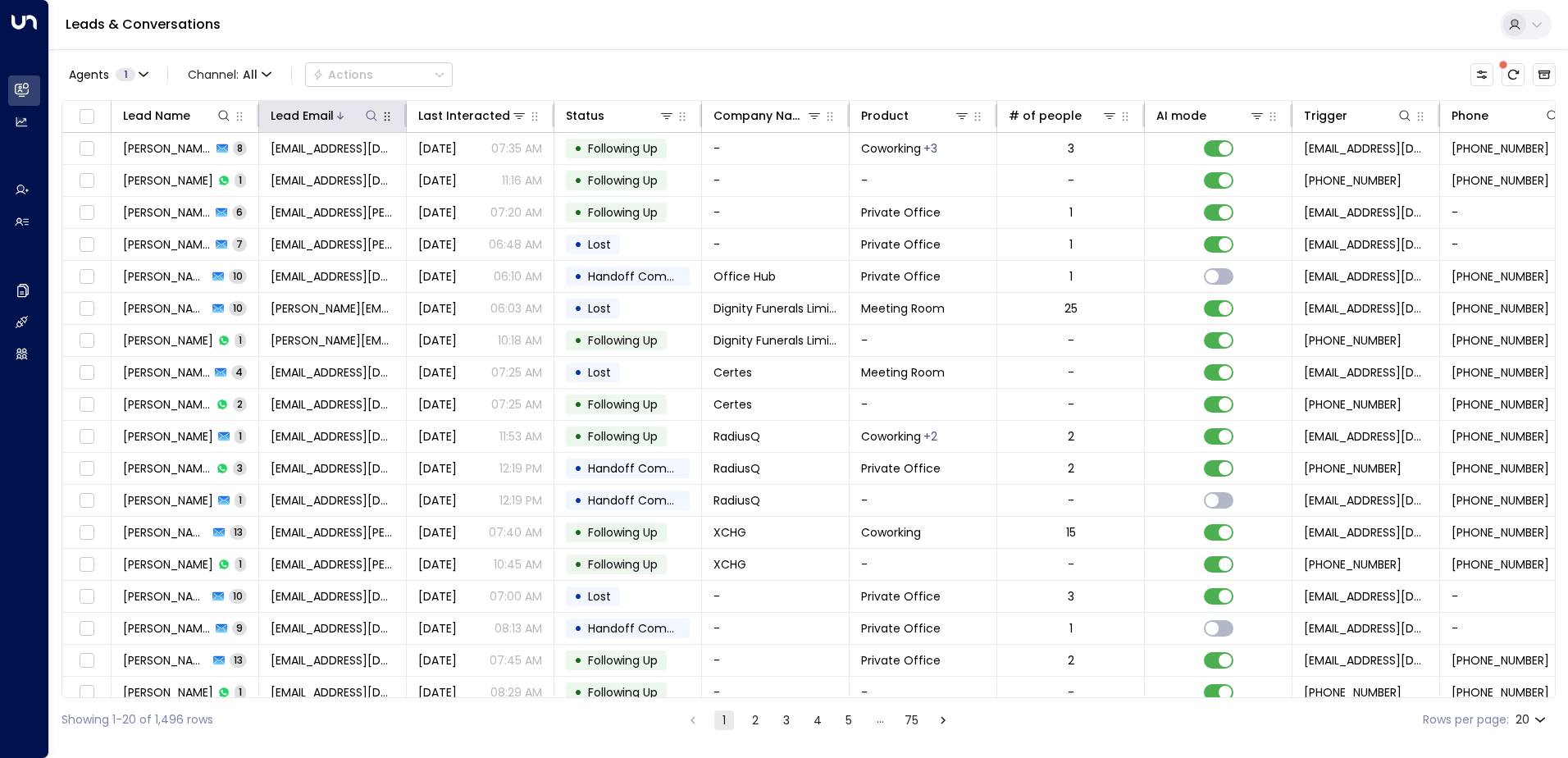
click at [372, 120] on icon at bounding box center [371, 115] width 13 height 13
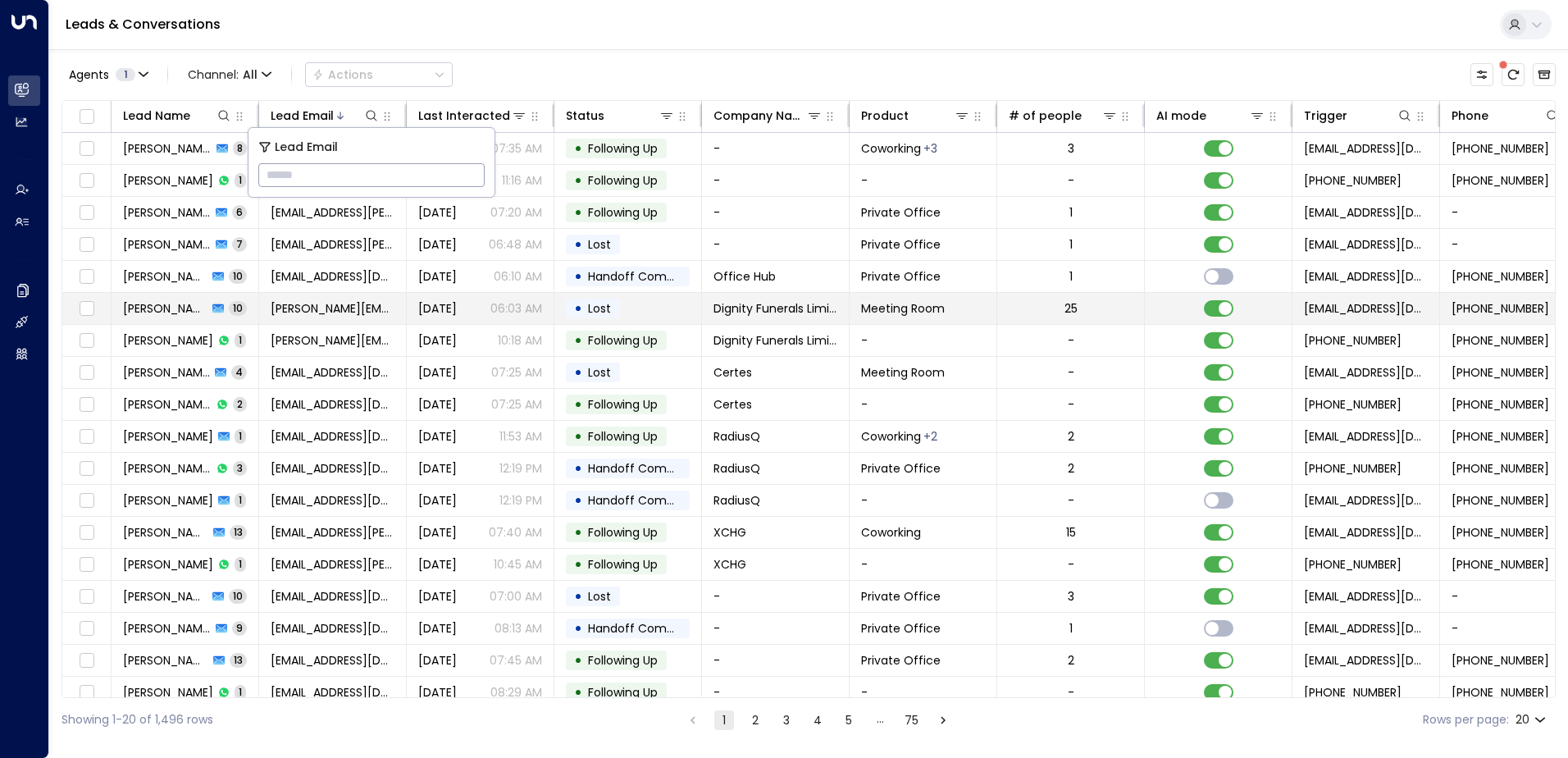
type input "**********"
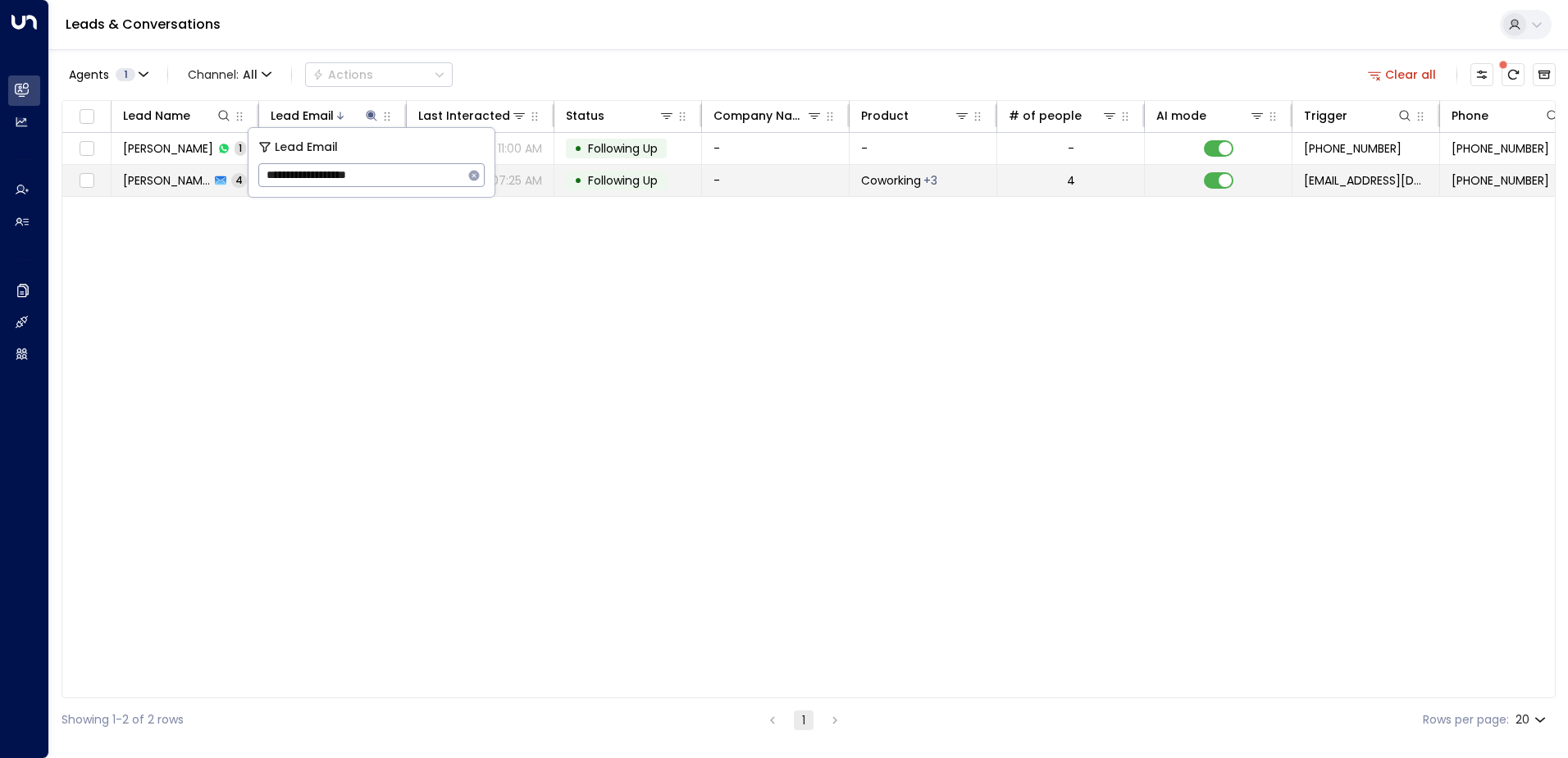
click at [628, 184] on span "Following Up" at bounding box center [622, 181] width 69 height 17
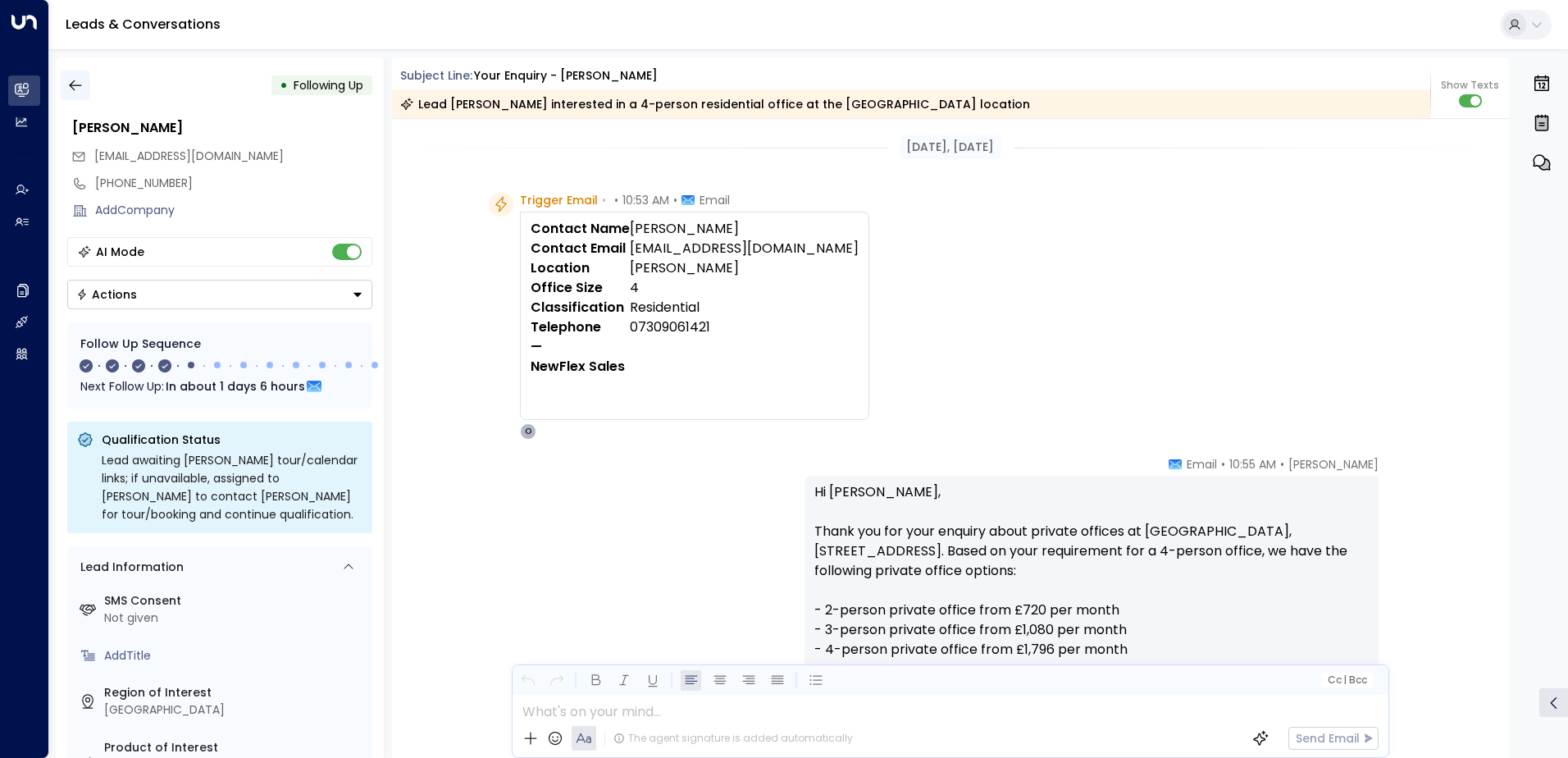
click at [73, 88] on icon "button" at bounding box center [75, 85] width 17 height 17
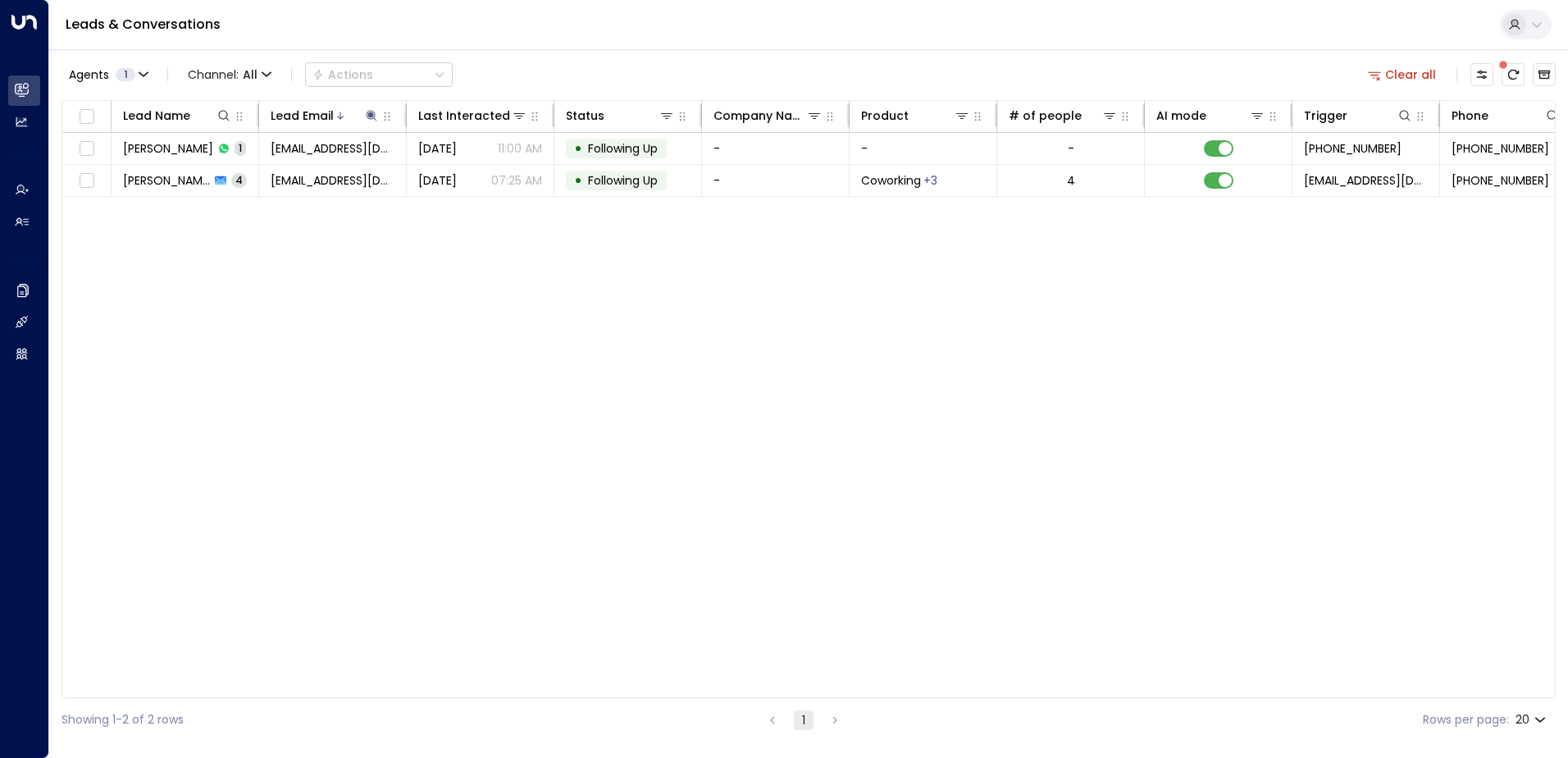
click at [1408, 71] on button "Clear all" at bounding box center [1402, 74] width 82 height 23
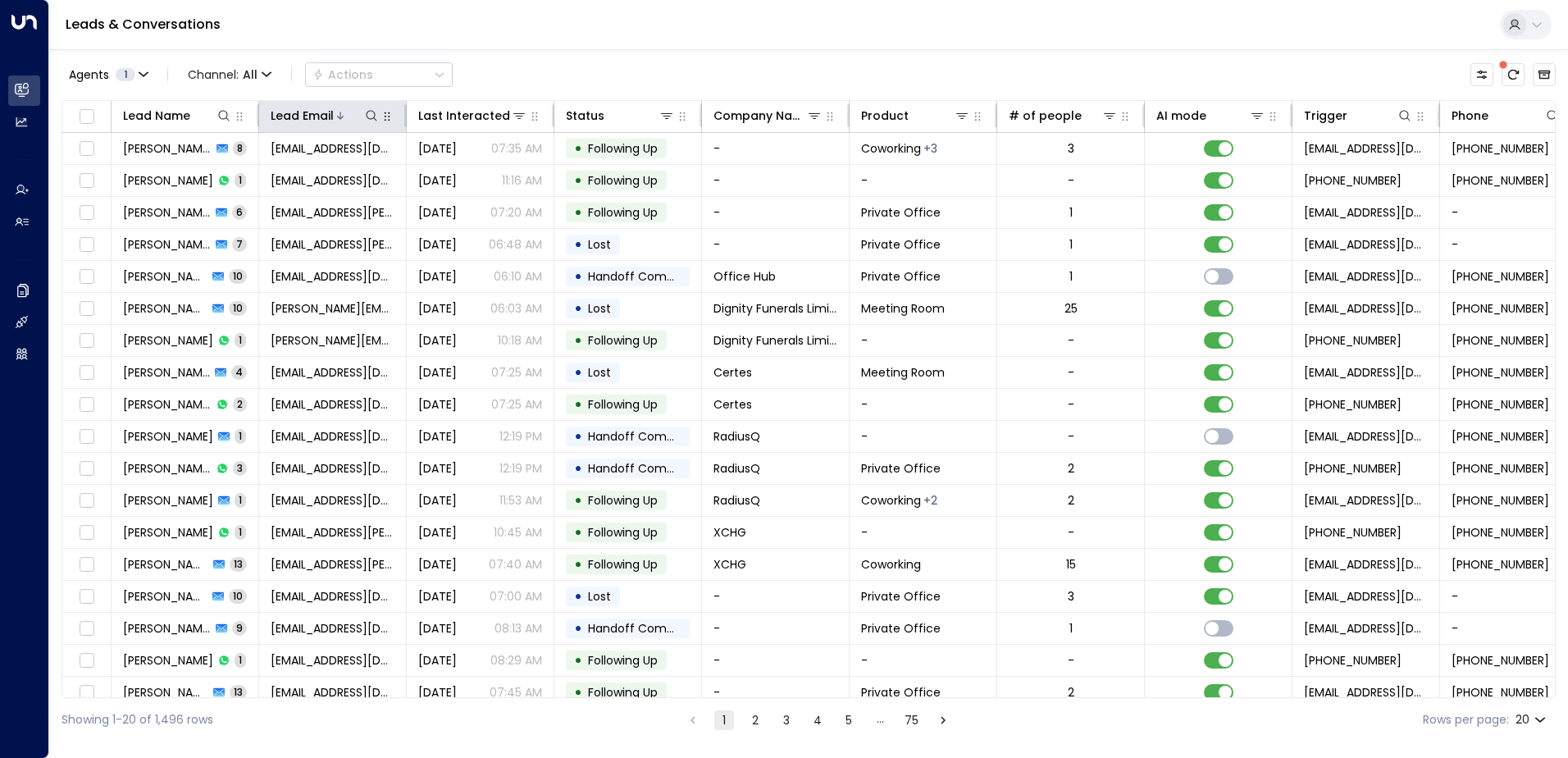
click at [381, 120] on icon "button" at bounding box center [387, 116] width 13 height 13
click at [377, 120] on icon at bounding box center [371, 115] width 13 height 13
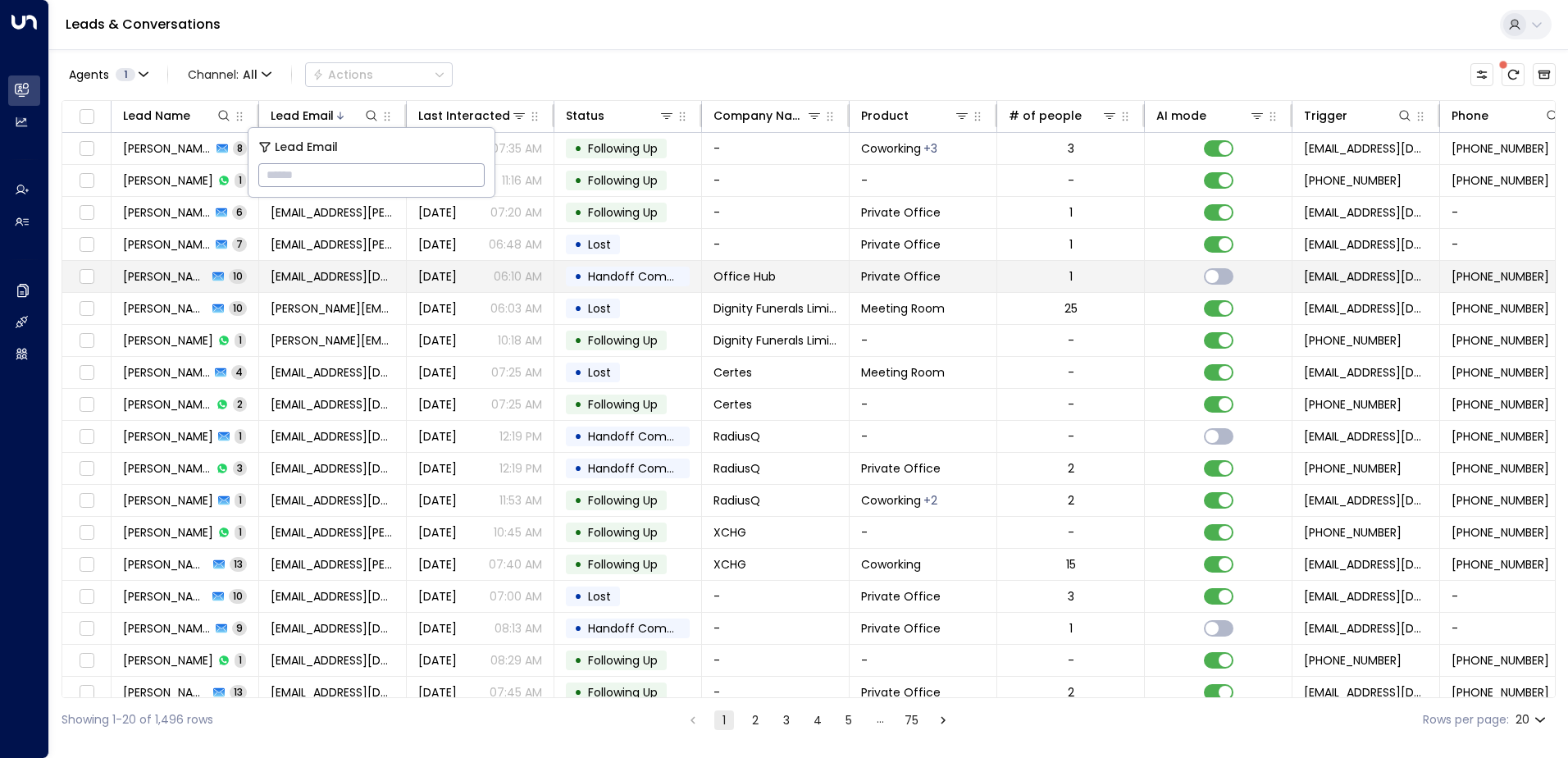
type input "**********"
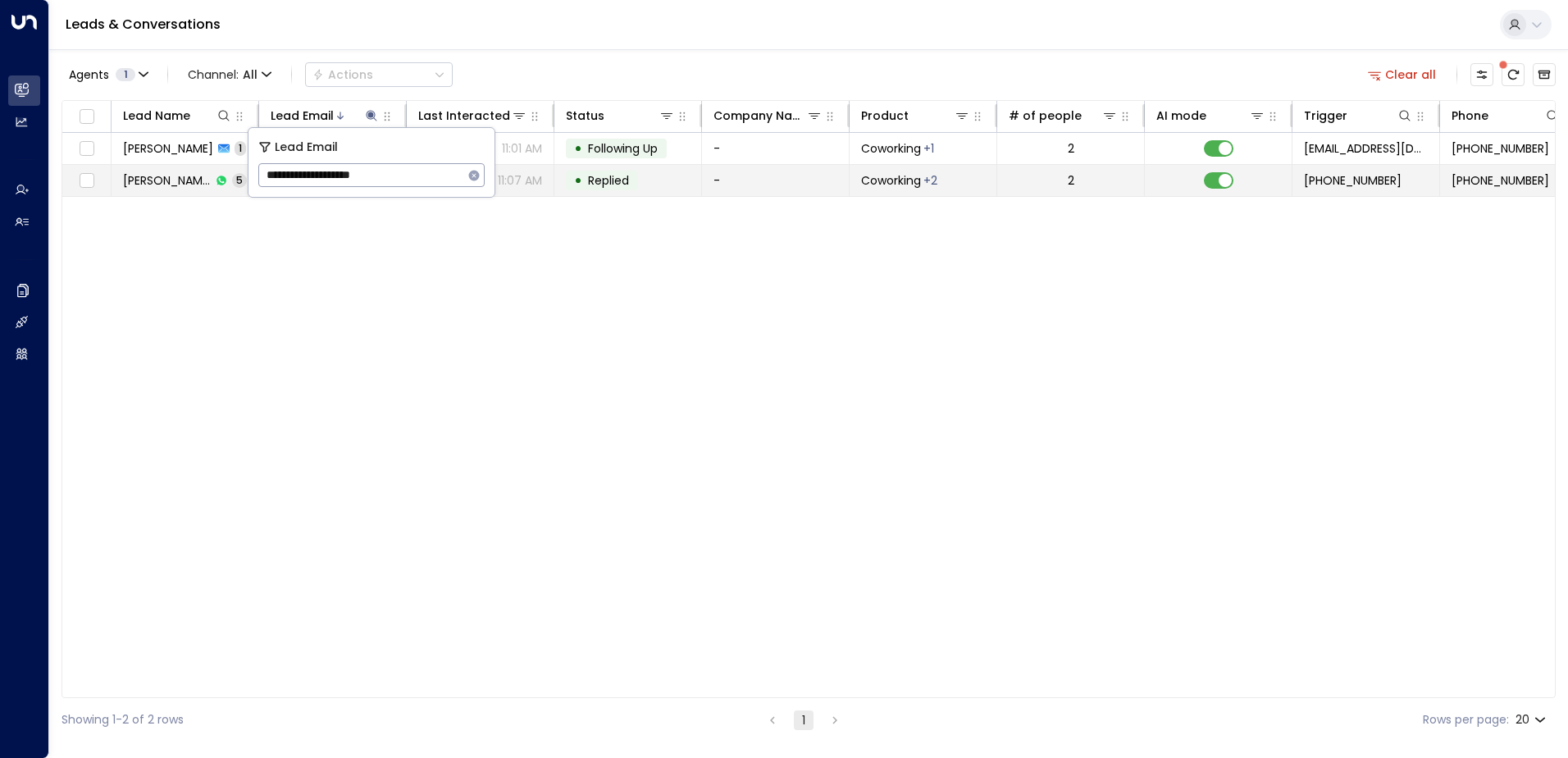
click at [614, 182] on span "Replied" at bounding box center [608, 181] width 41 height 17
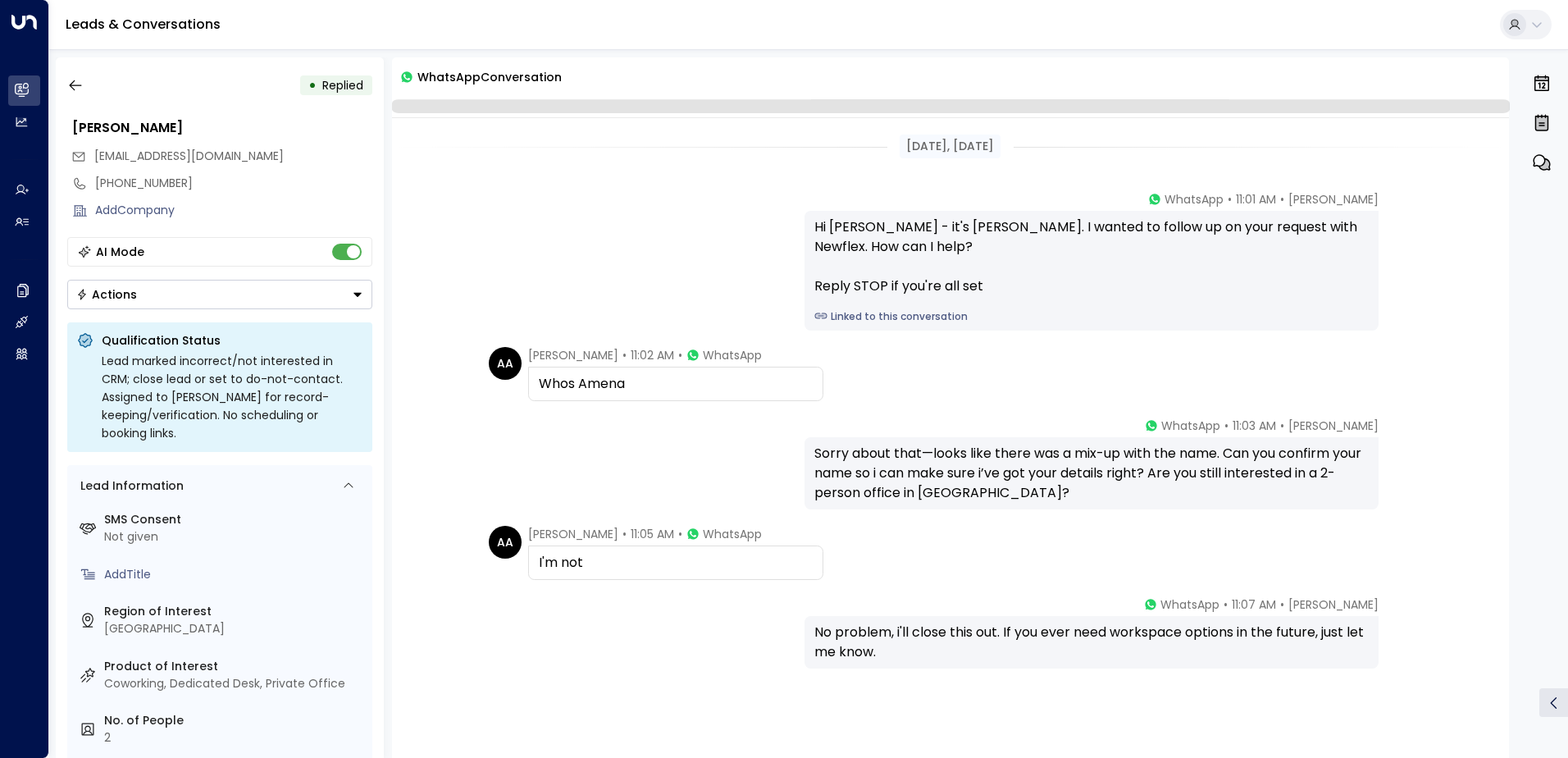
scroll to position [74, 0]
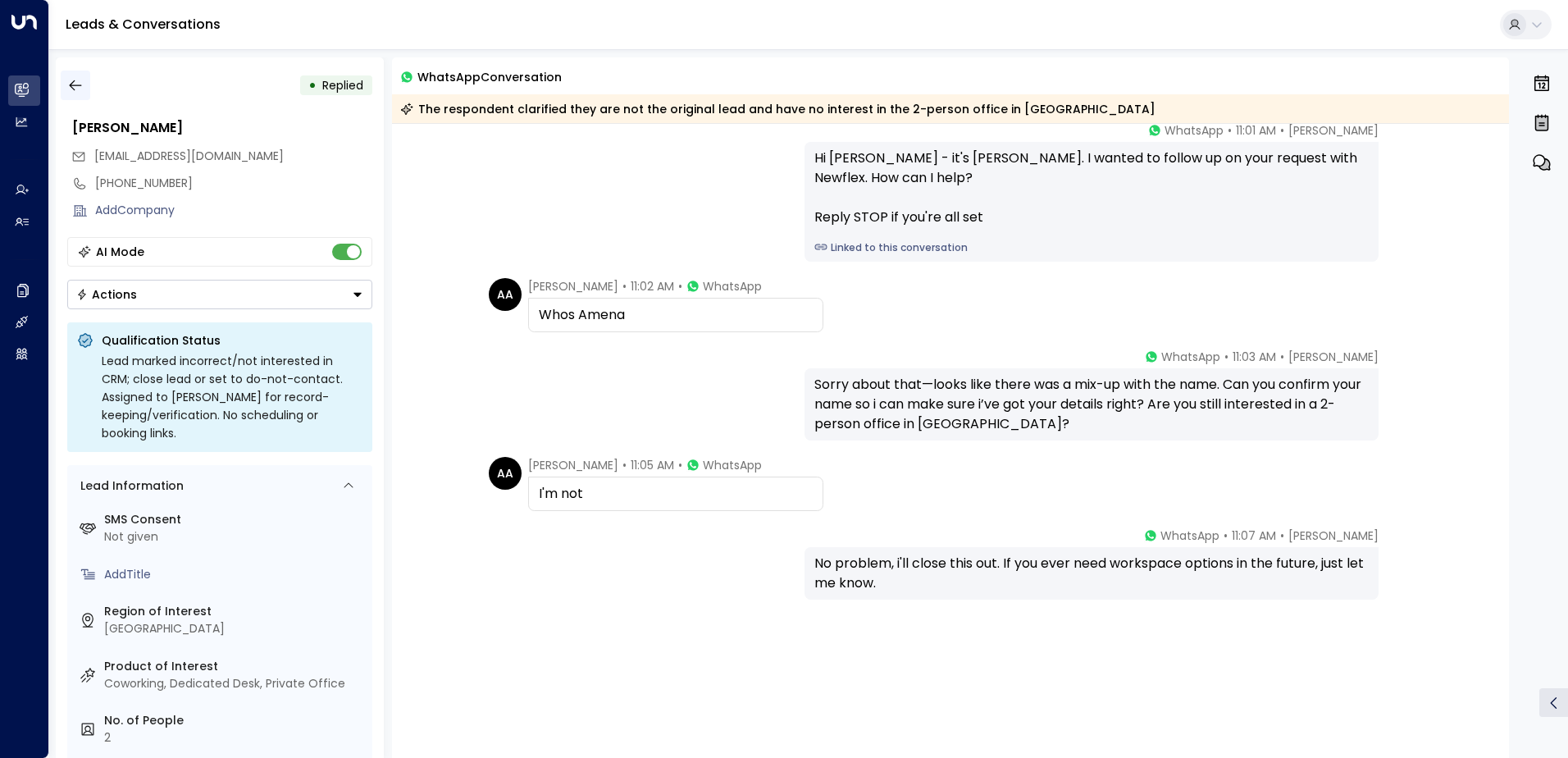
click at [75, 88] on icon "button" at bounding box center [75, 85] width 17 height 17
